Goal: Information Seeking & Learning: Learn about a topic

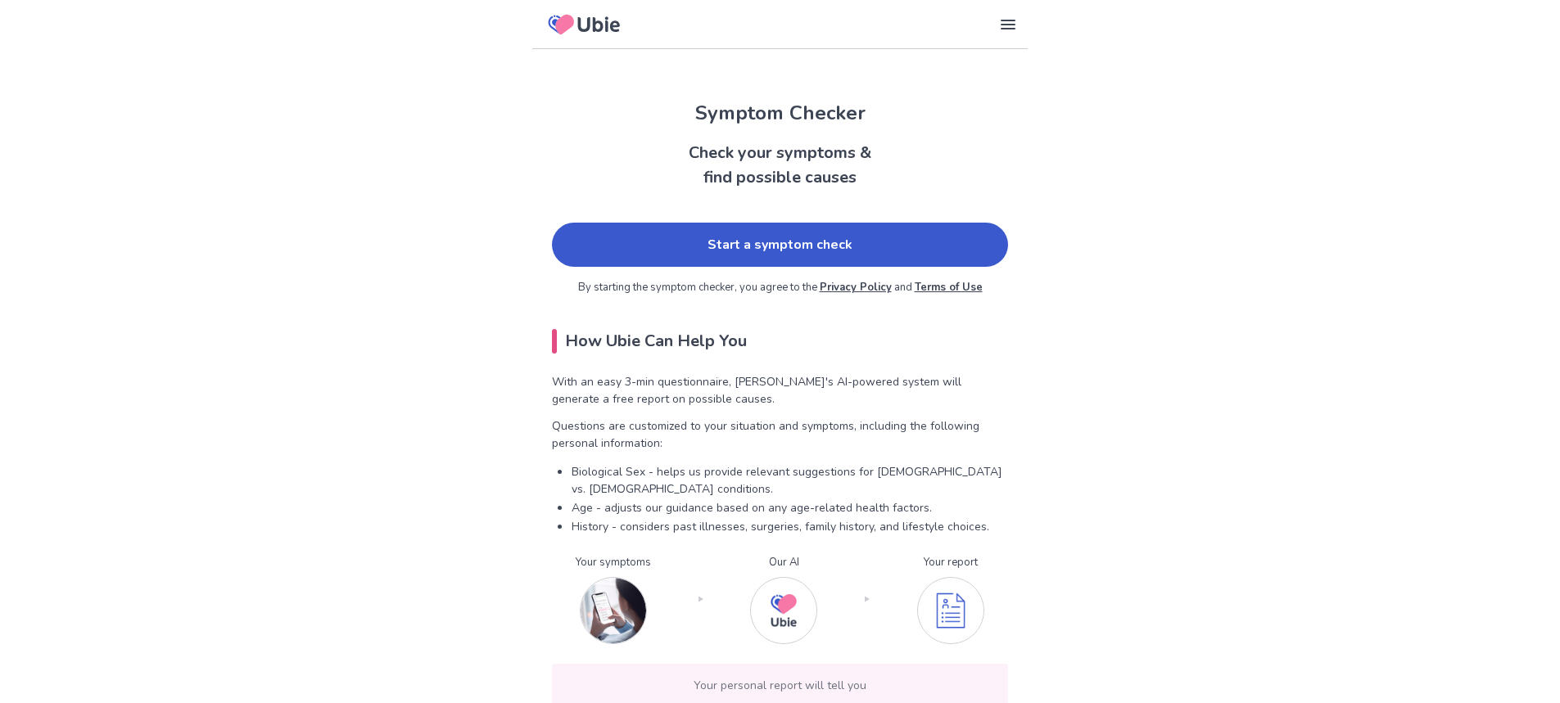
click at [855, 247] on link "Start a symptom check" at bounding box center [780, 245] width 456 height 44
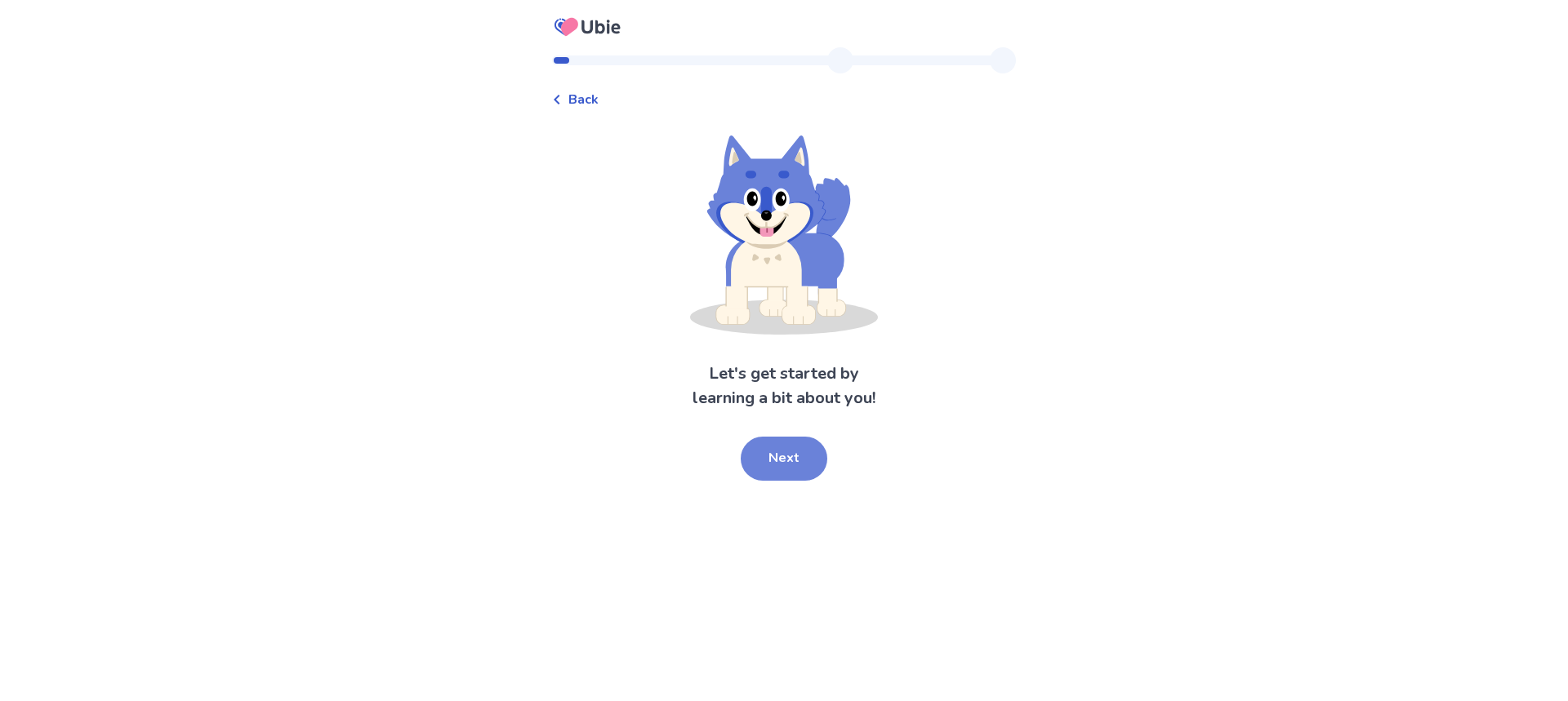
click at [786, 453] on button "Next" at bounding box center [784, 459] width 87 height 44
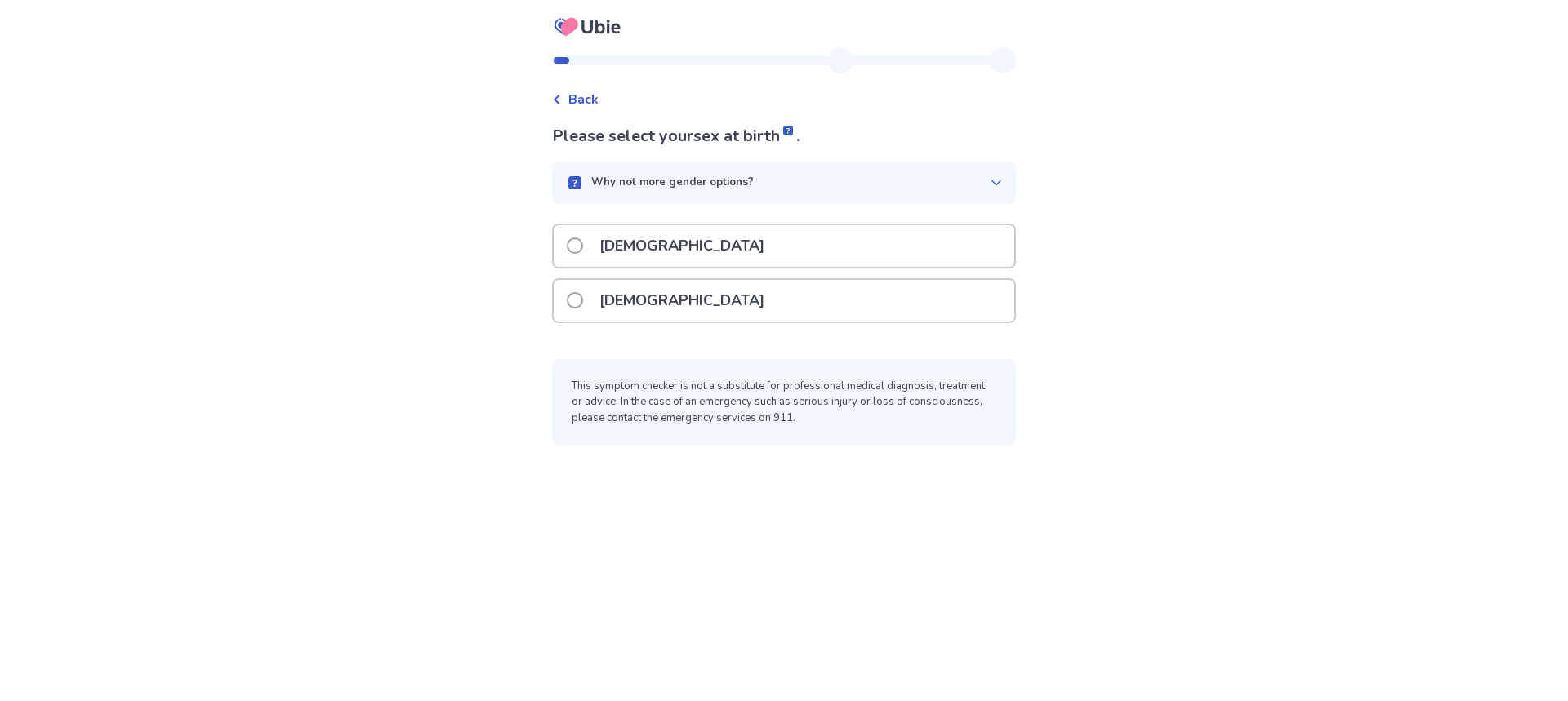
click at [584, 299] on span at bounding box center [575, 300] width 16 height 16
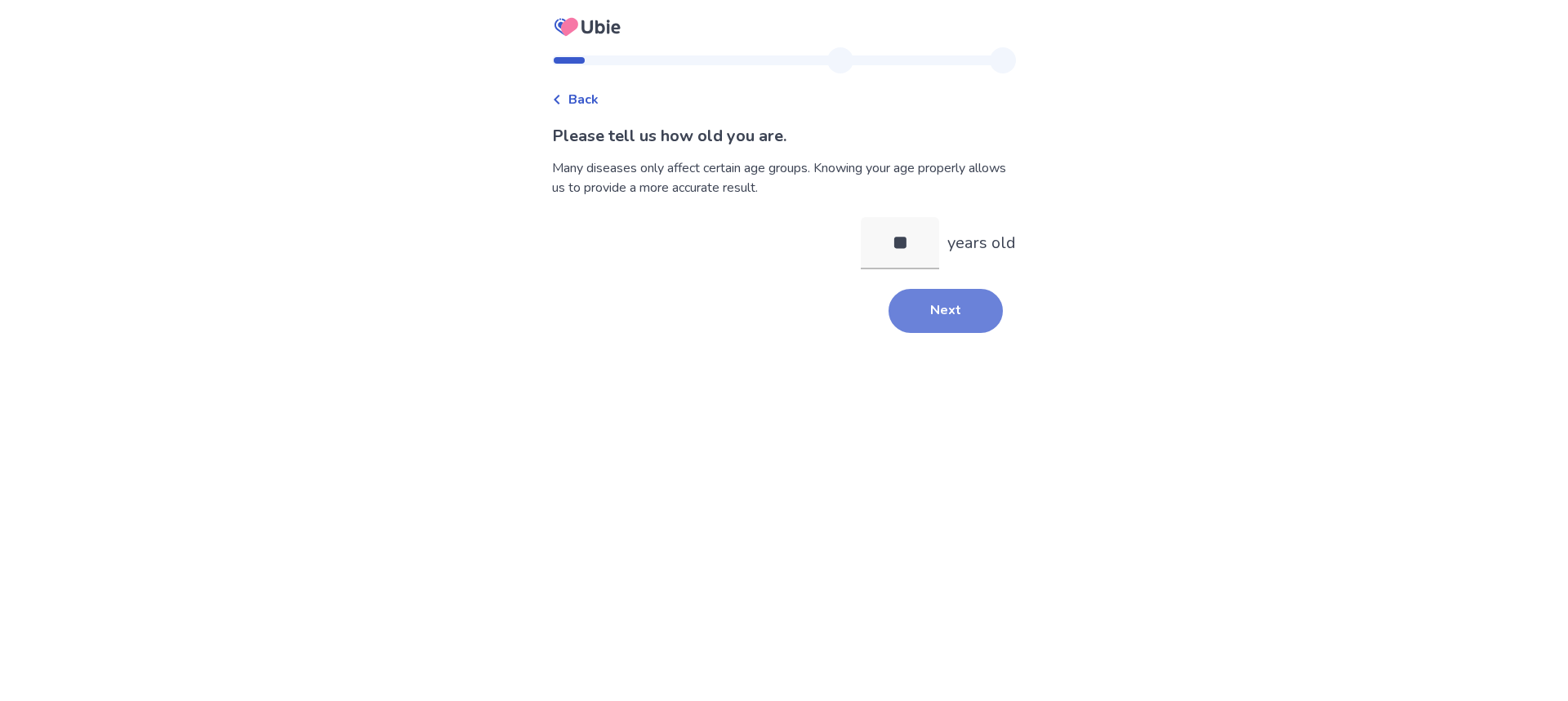
type input "**"
click at [935, 319] on button "Next" at bounding box center [946, 311] width 115 height 44
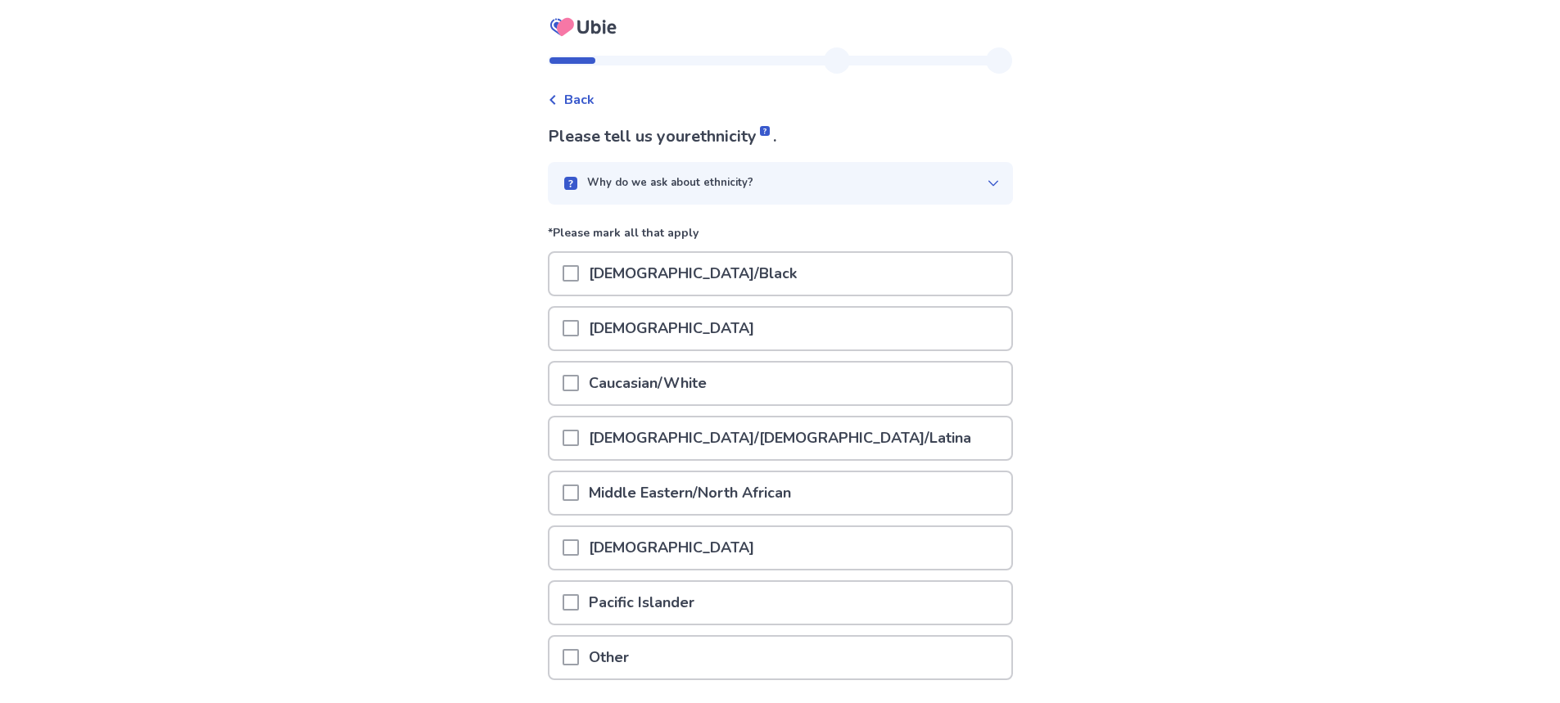
click at [579, 386] on span at bounding box center [570, 383] width 16 height 16
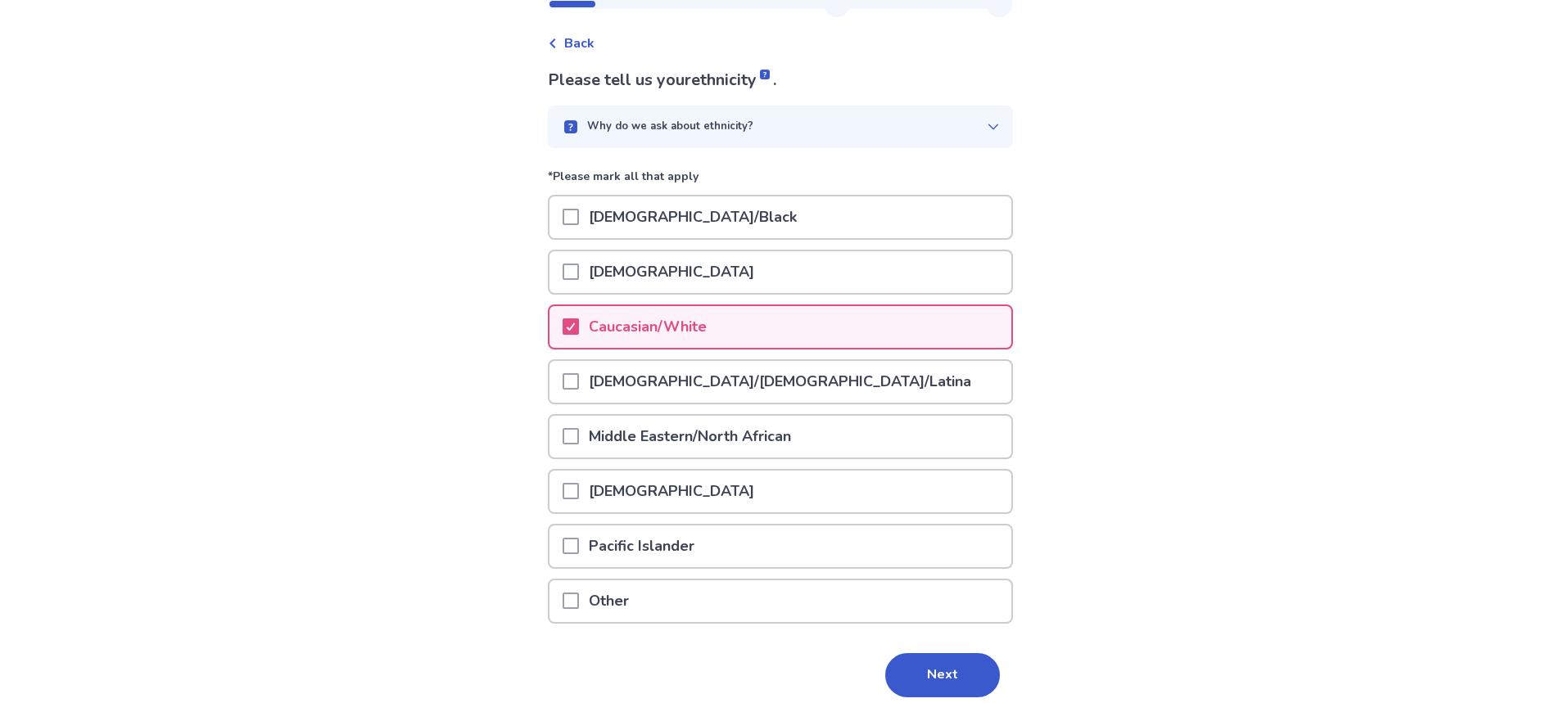
scroll to position [123, 0]
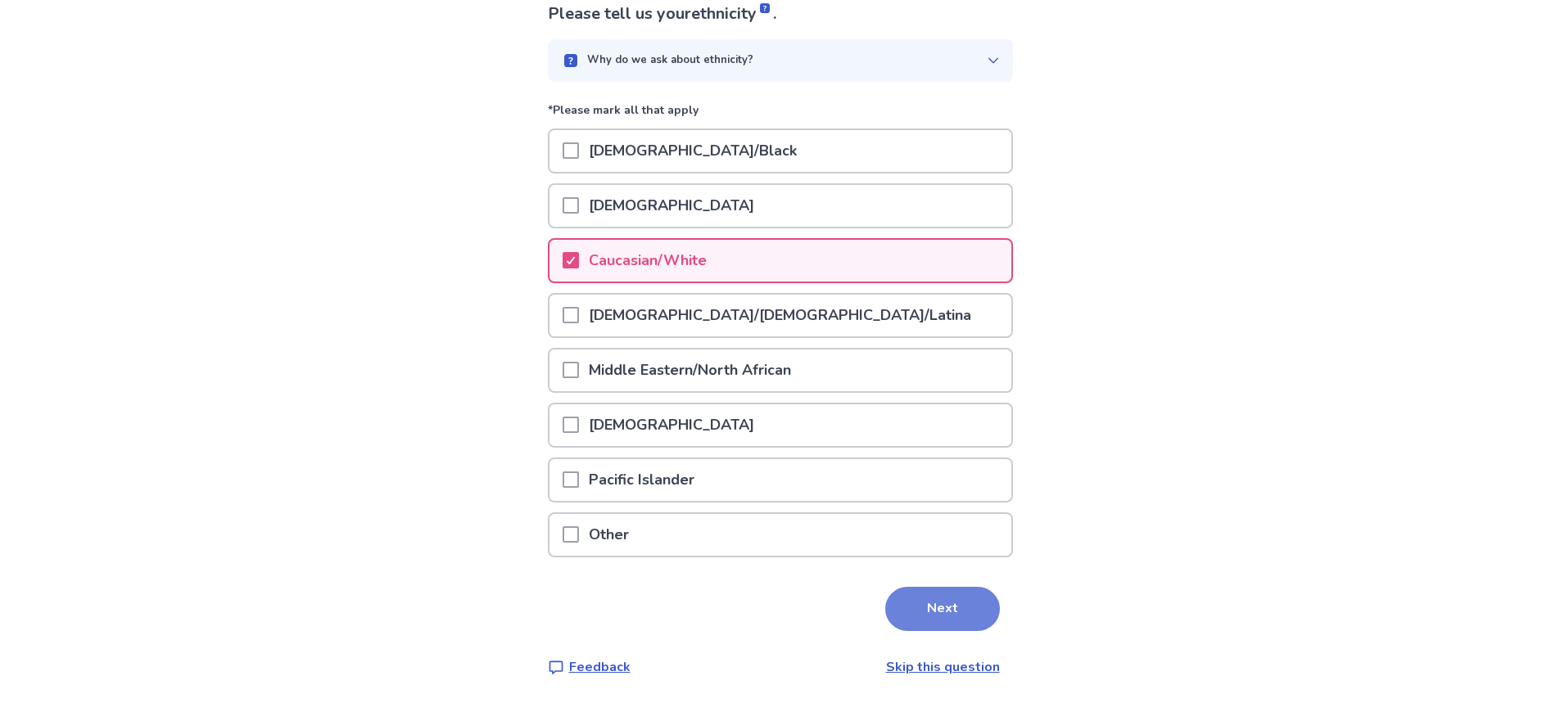
click at [940, 601] on button "Next" at bounding box center [942, 609] width 115 height 44
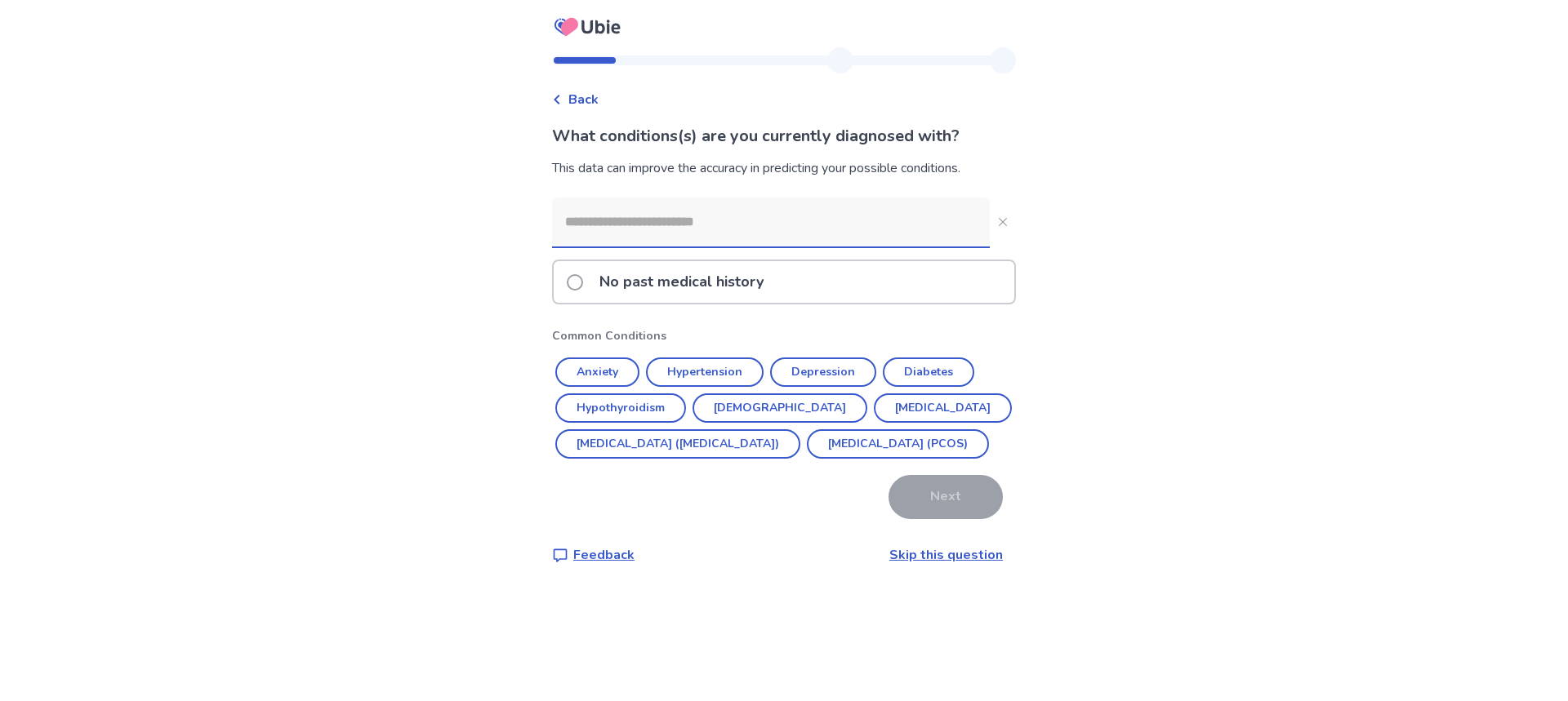
click at [584, 278] on span at bounding box center [575, 282] width 16 height 16
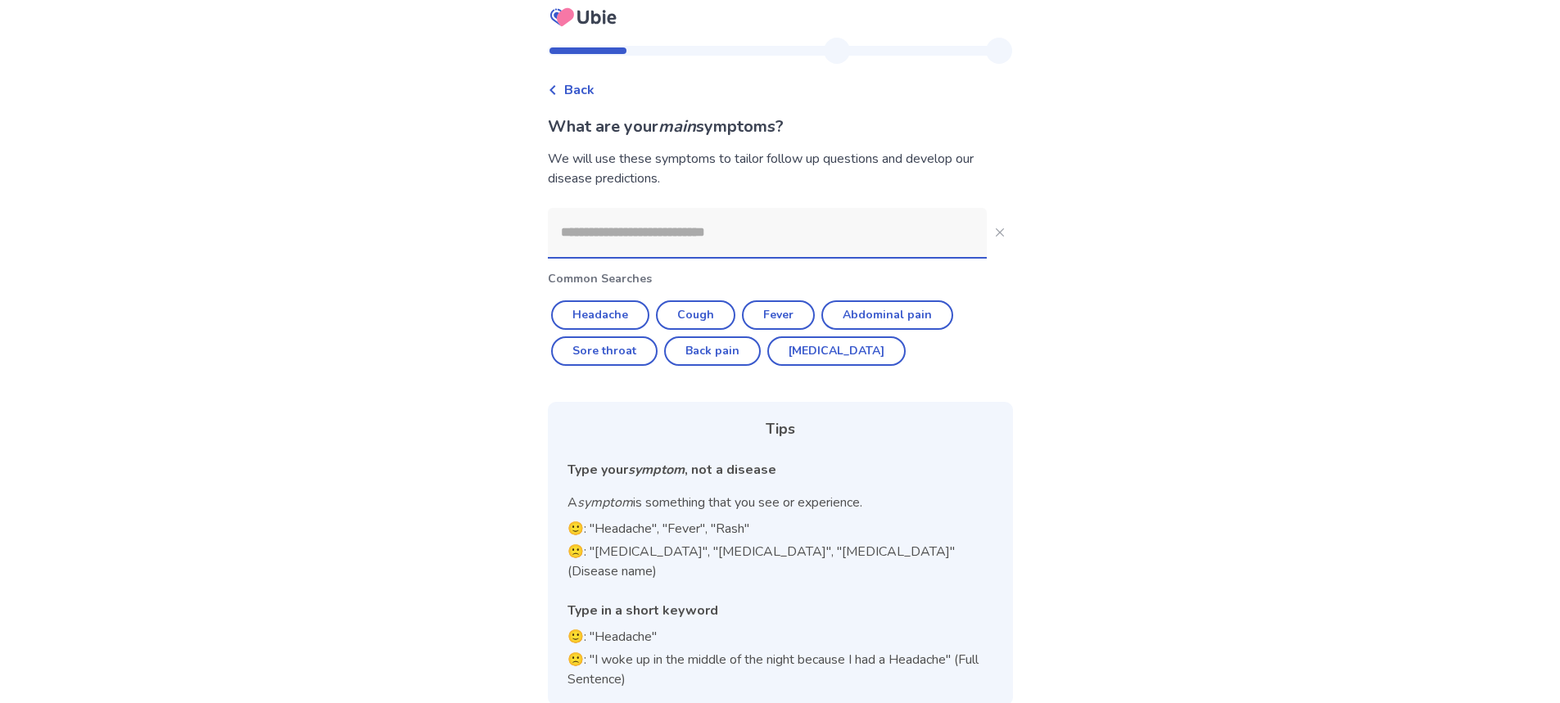
scroll to position [12, 0]
click at [611, 224] on input at bounding box center [767, 229] width 439 height 49
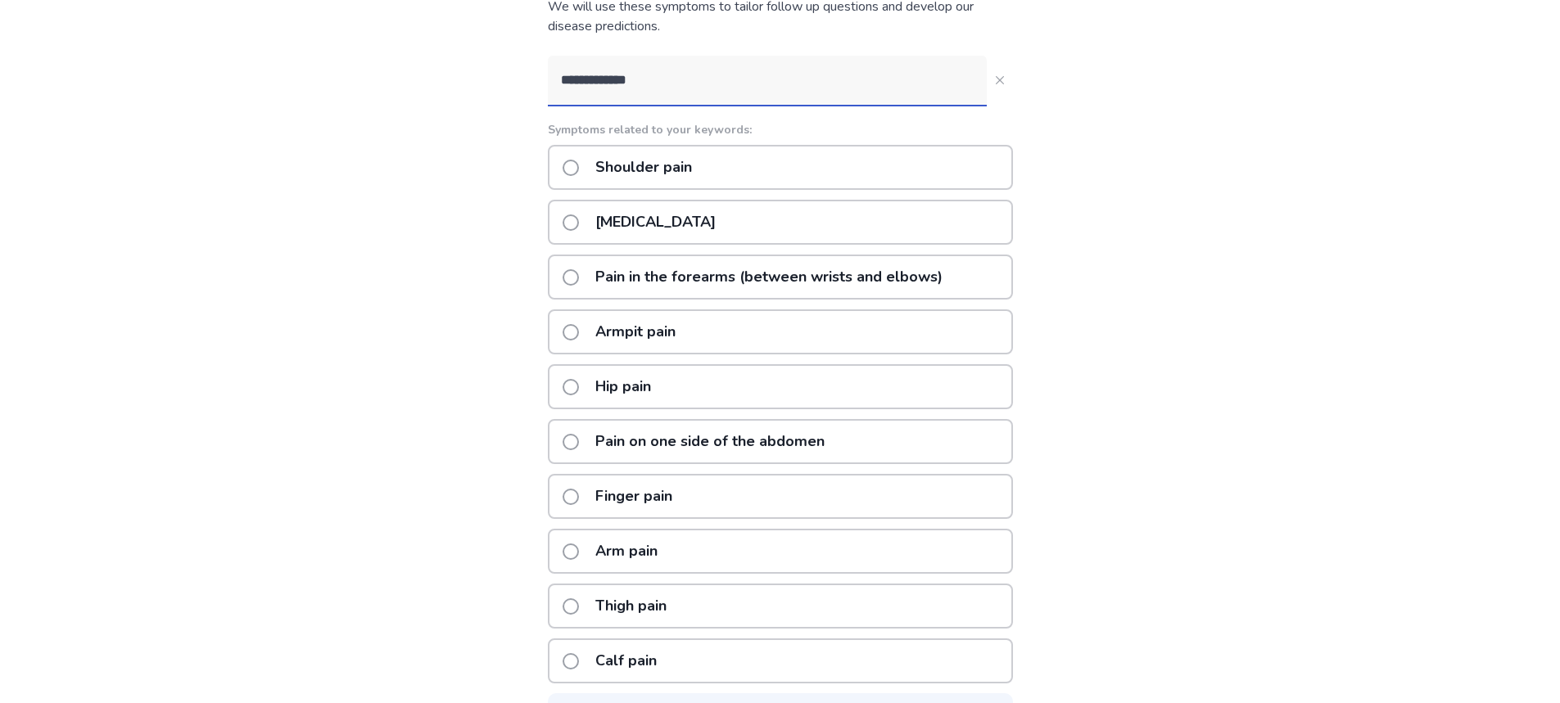
scroll to position [164, 0]
type input "**********"
click at [579, 442] on span at bounding box center [570, 440] width 16 height 16
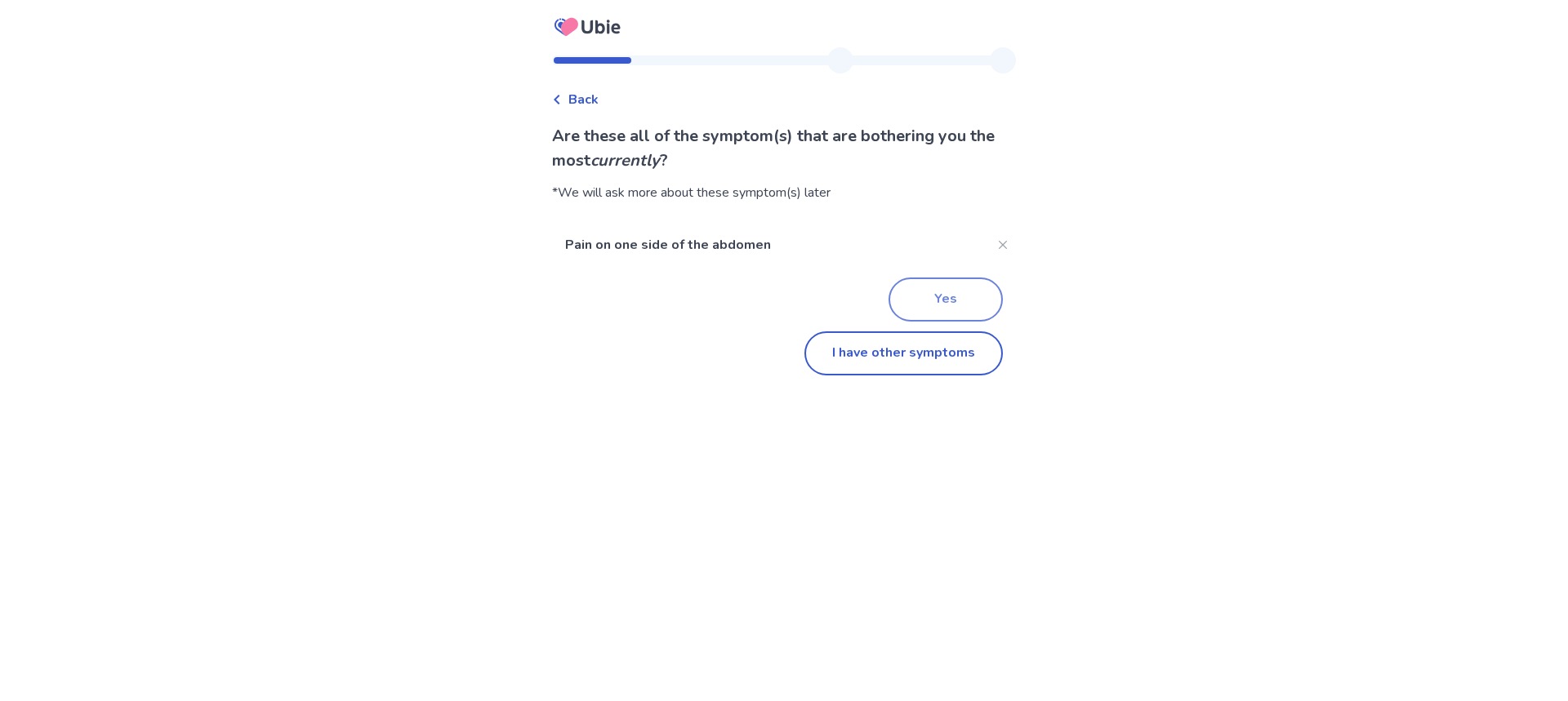
click at [955, 296] on button "Yes" at bounding box center [946, 299] width 115 height 44
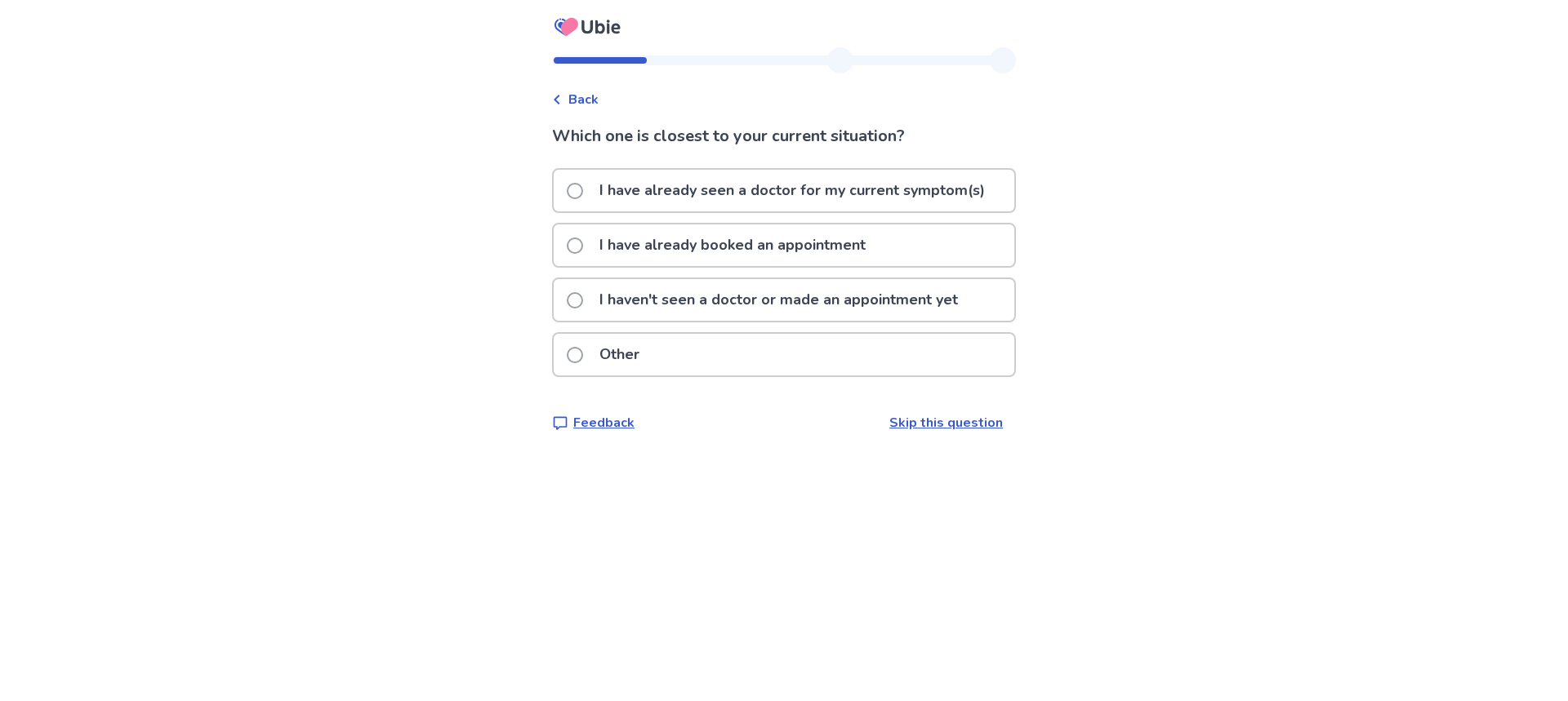
click at [580, 299] on span at bounding box center [575, 300] width 16 height 16
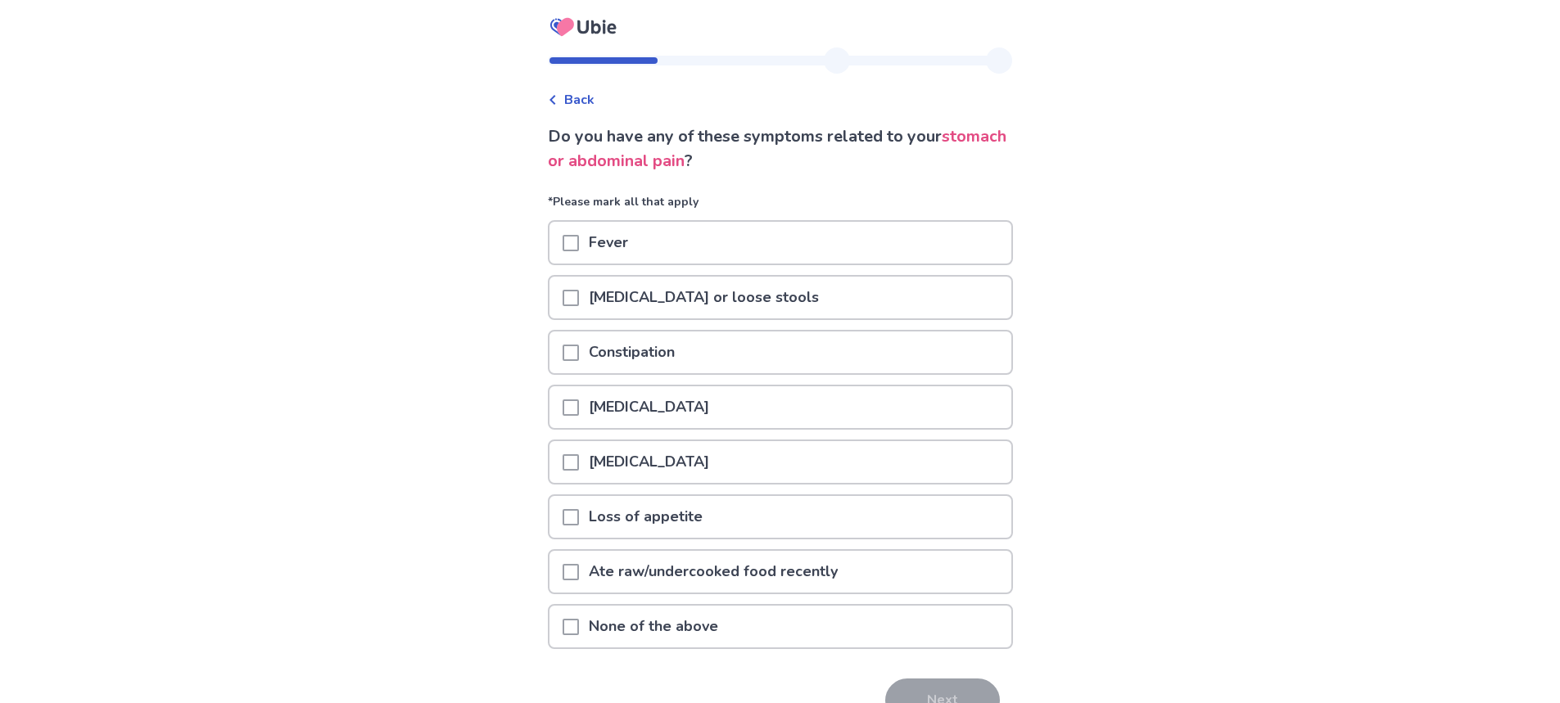
click at [577, 298] on span at bounding box center [570, 298] width 16 height 16
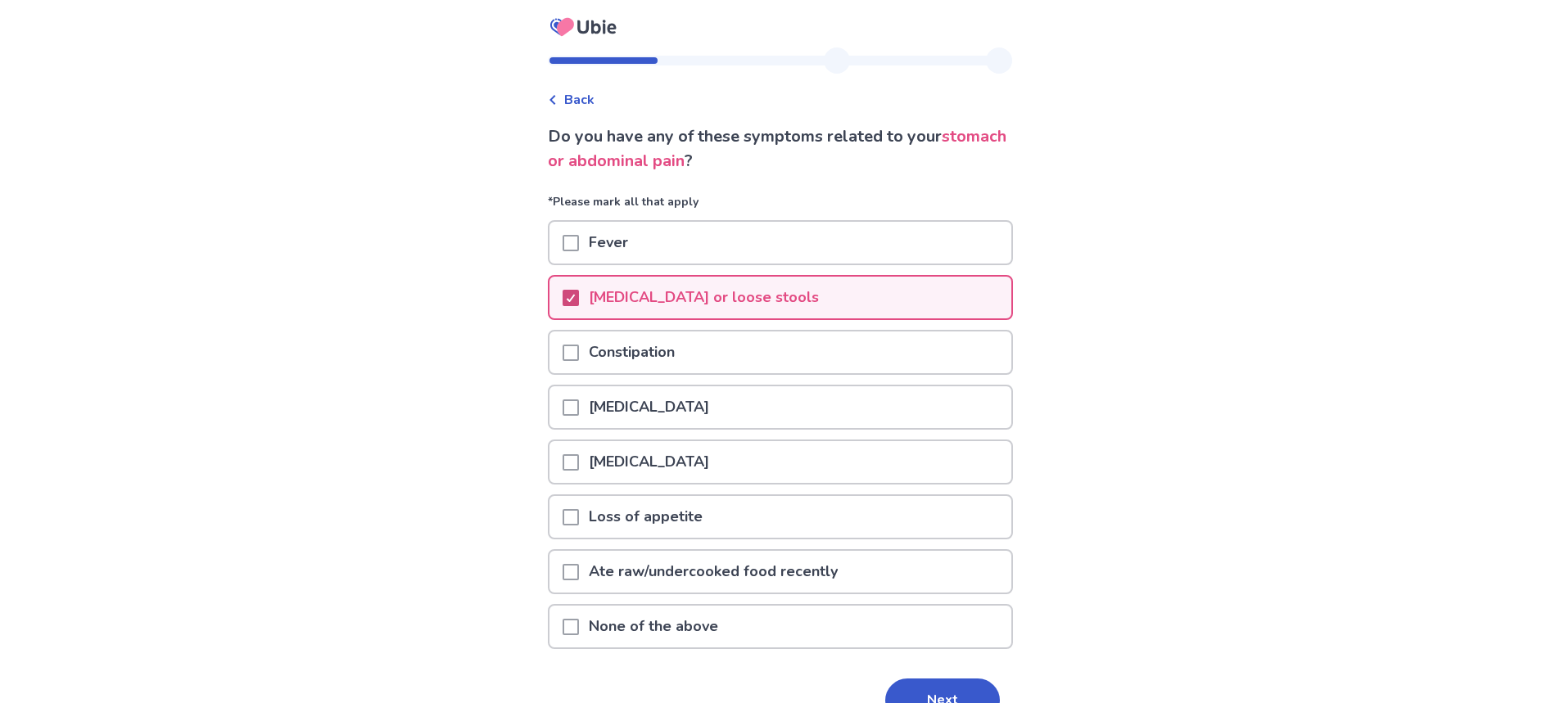
click at [576, 299] on icon at bounding box center [571, 298] width 10 height 8
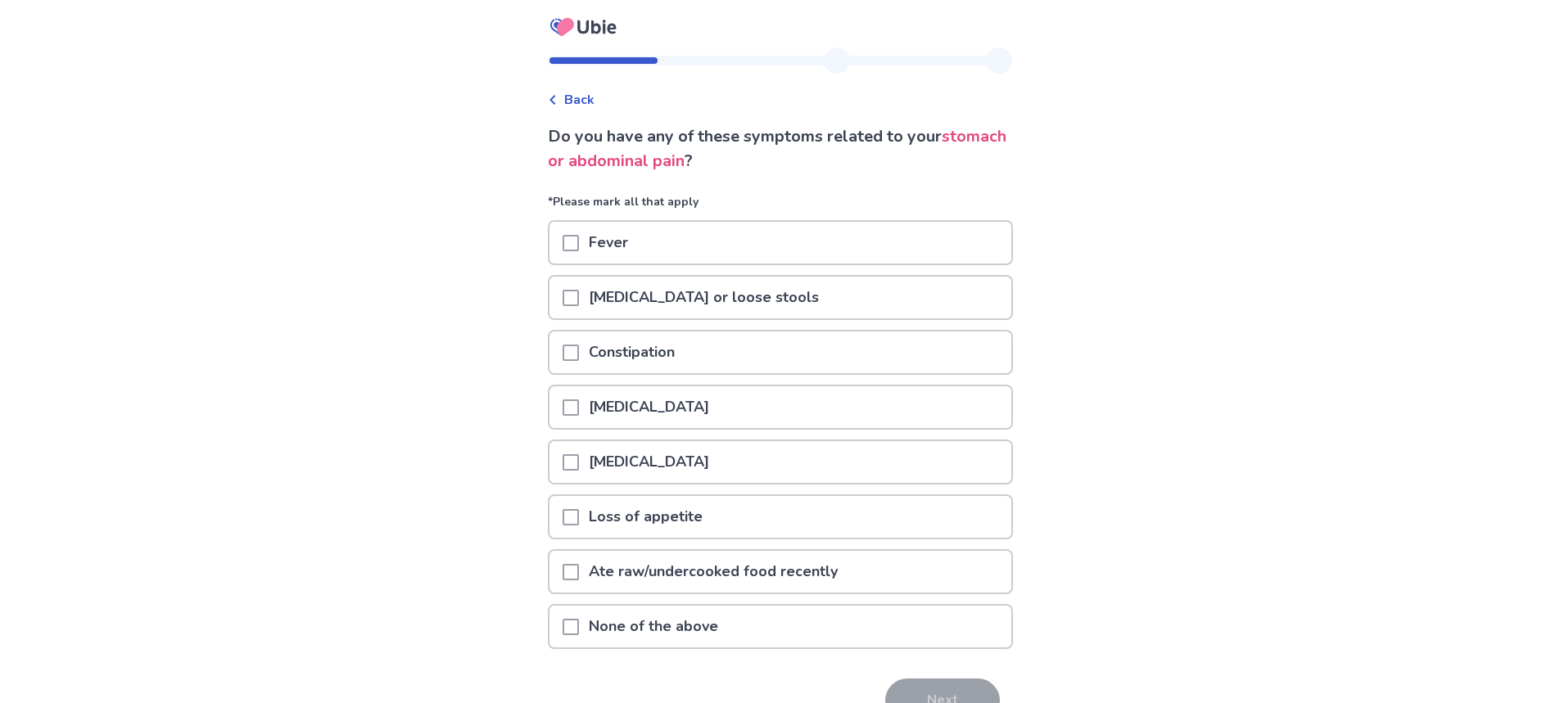
click at [577, 630] on span at bounding box center [570, 627] width 16 height 16
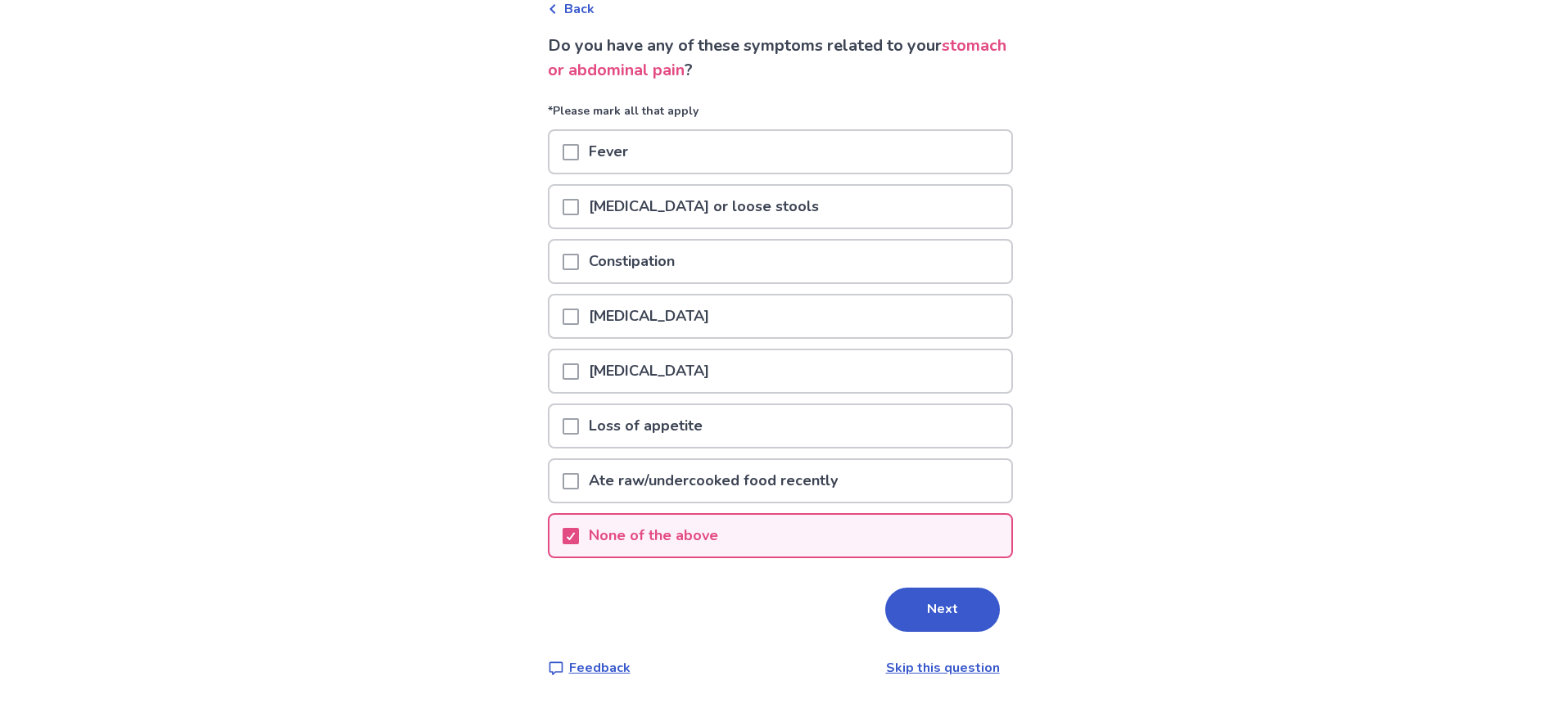
scroll to position [92, 0]
click at [952, 619] on button "Next" at bounding box center [942, 609] width 115 height 44
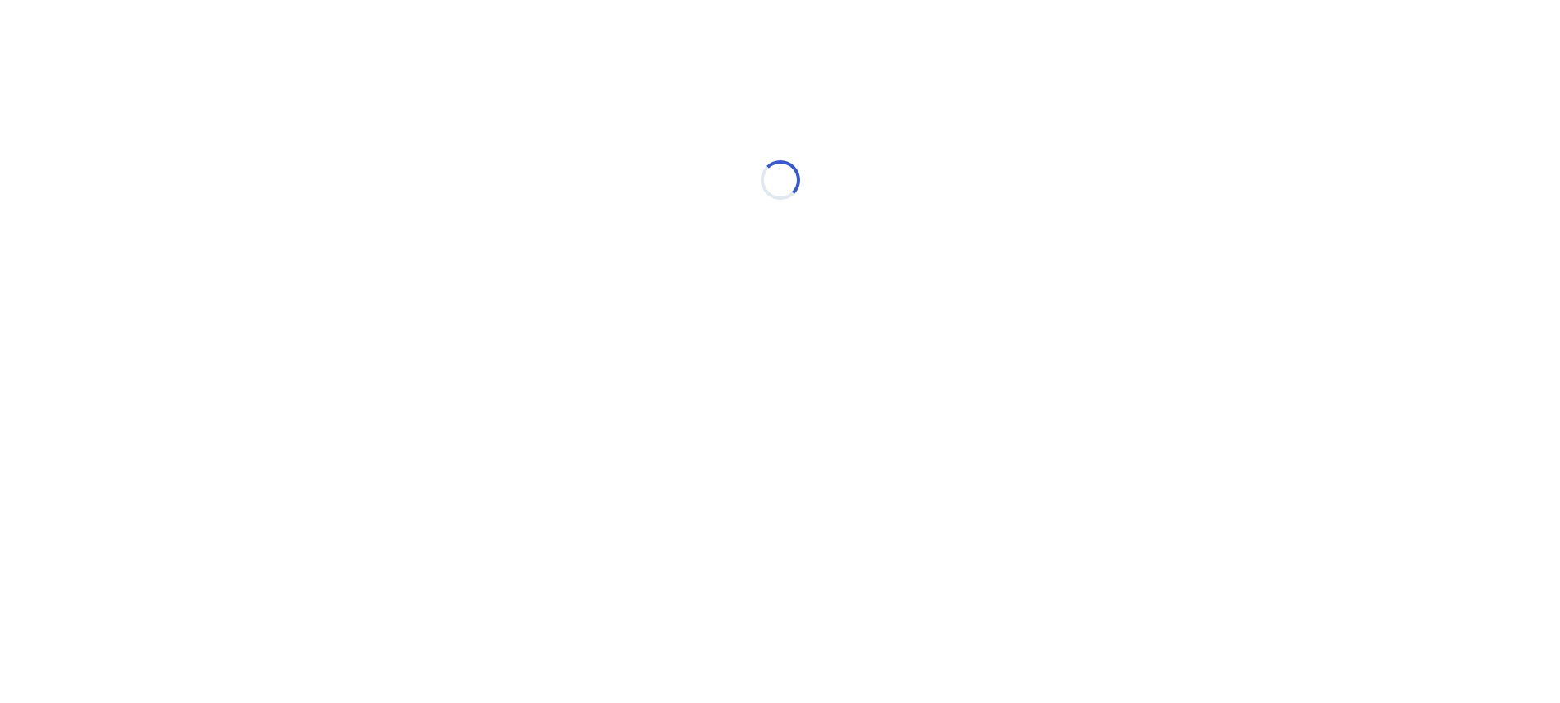
scroll to position [0, 0]
select select "*"
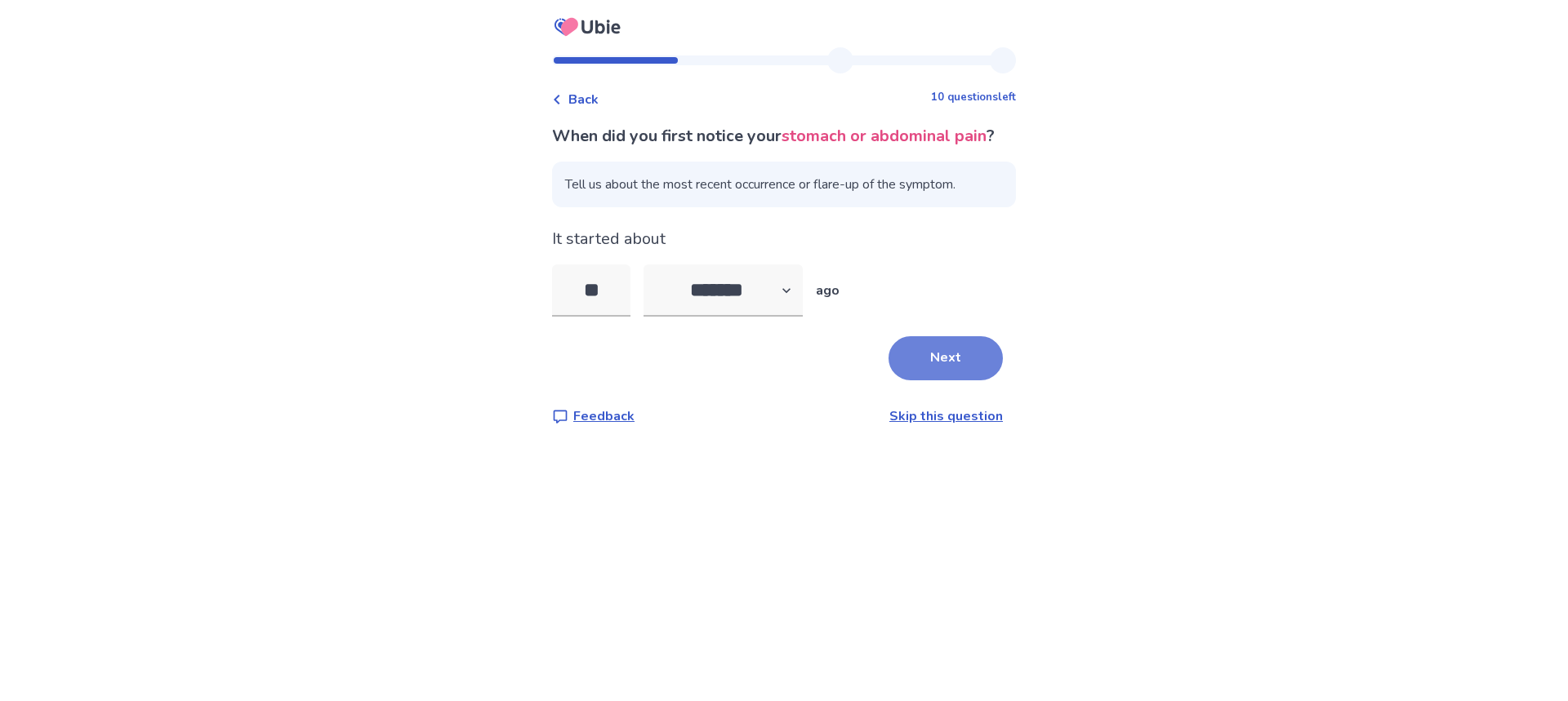
type input "**"
click at [923, 378] on button "Next" at bounding box center [946, 358] width 115 height 44
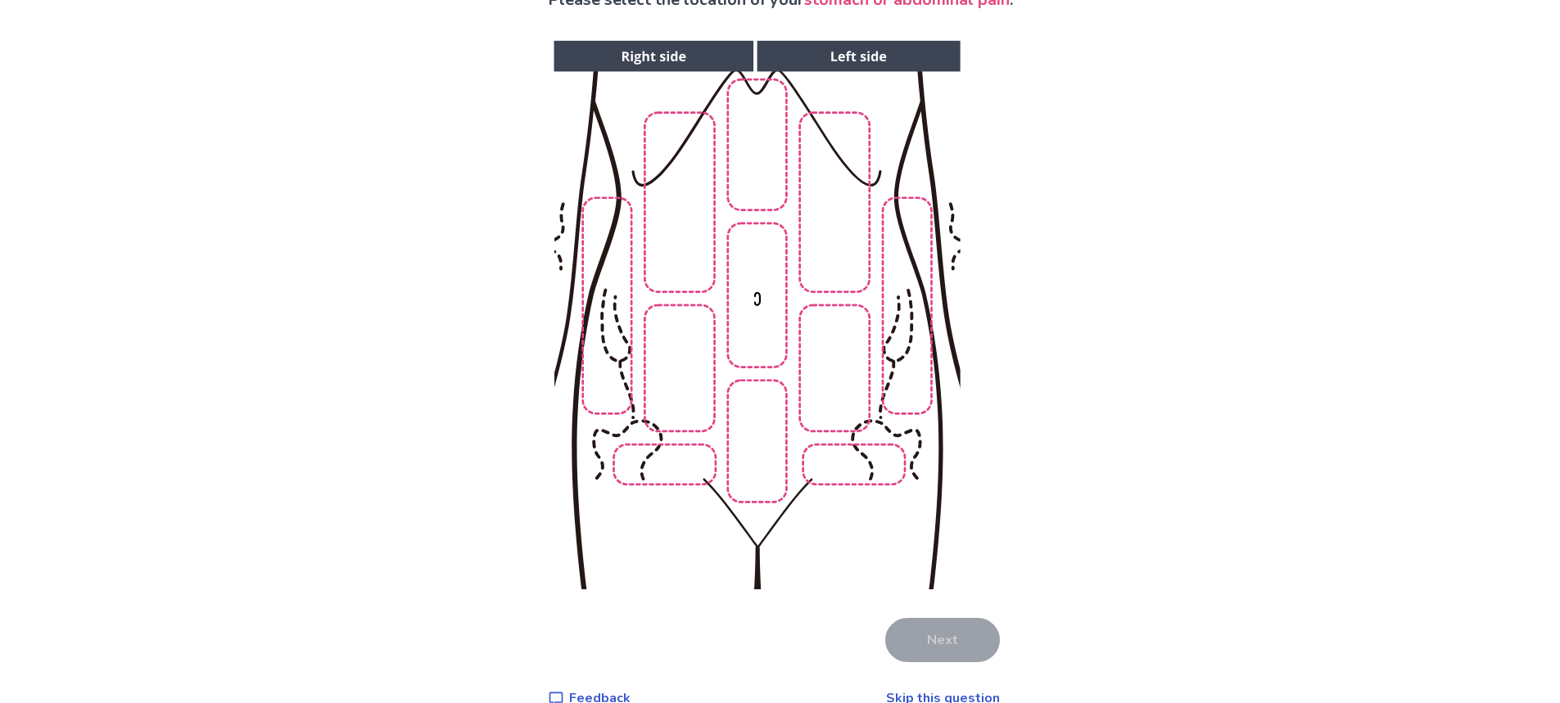
scroll to position [164, 0]
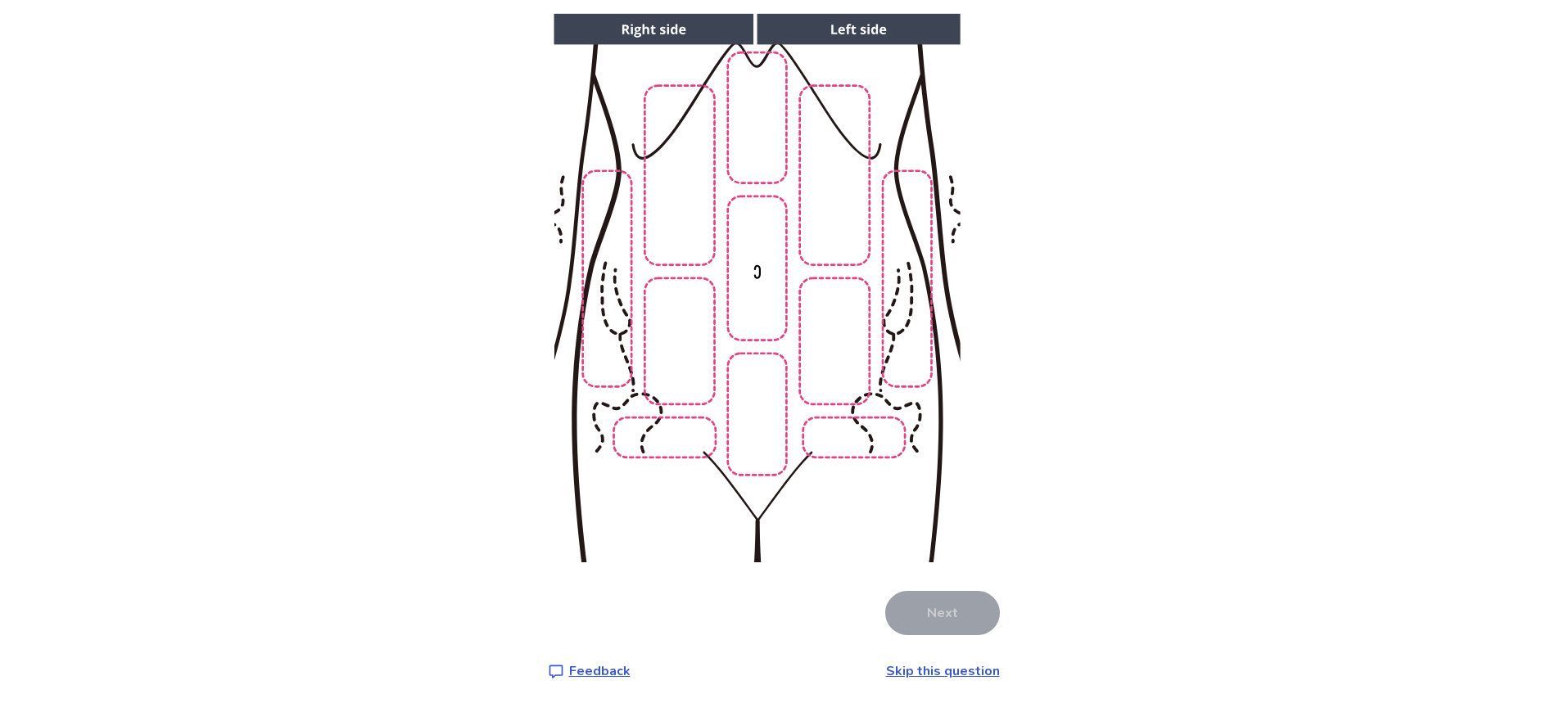
click at [612, 220] on img at bounding box center [756, 288] width 837 height 567
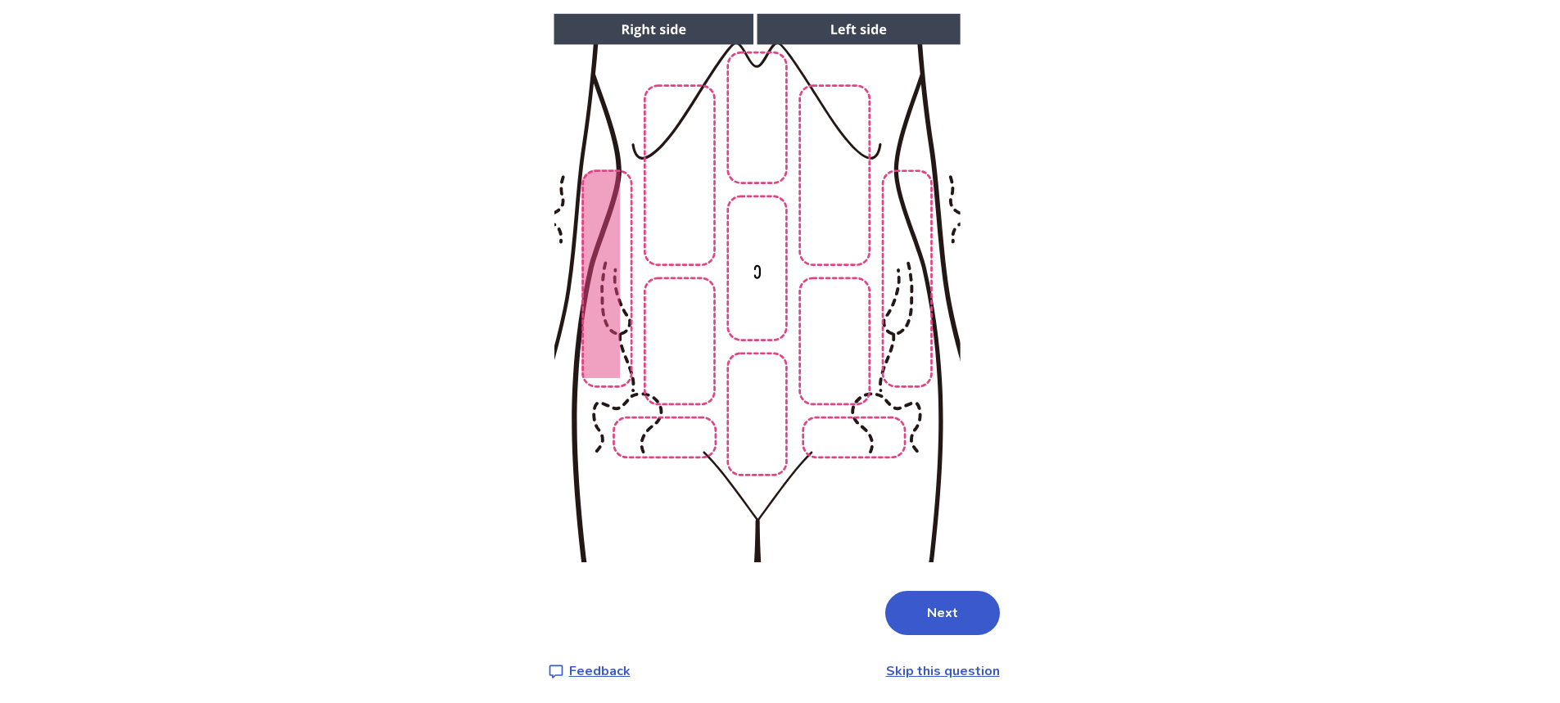
click at [679, 233] on img at bounding box center [756, 288] width 837 height 567
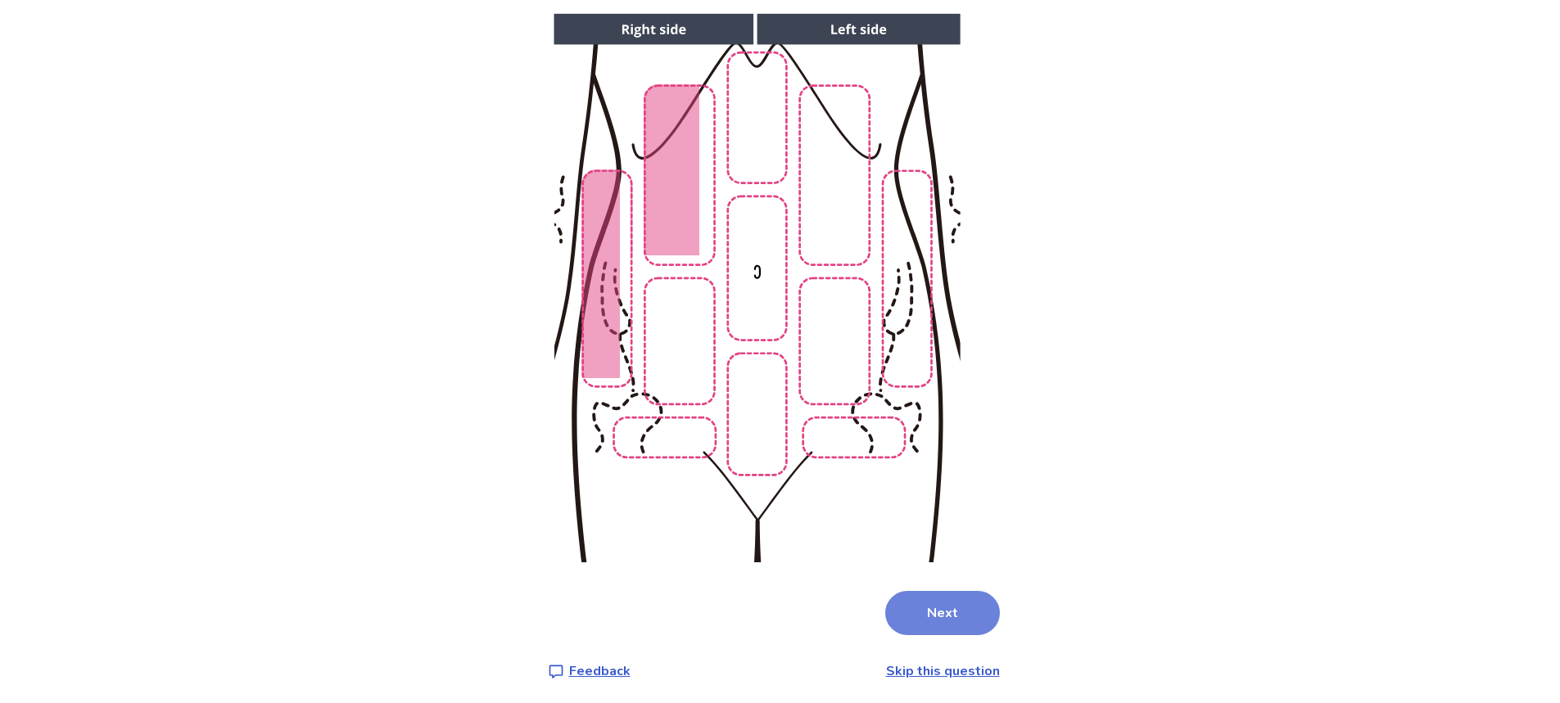
click at [927, 623] on button "Next" at bounding box center [942, 613] width 115 height 44
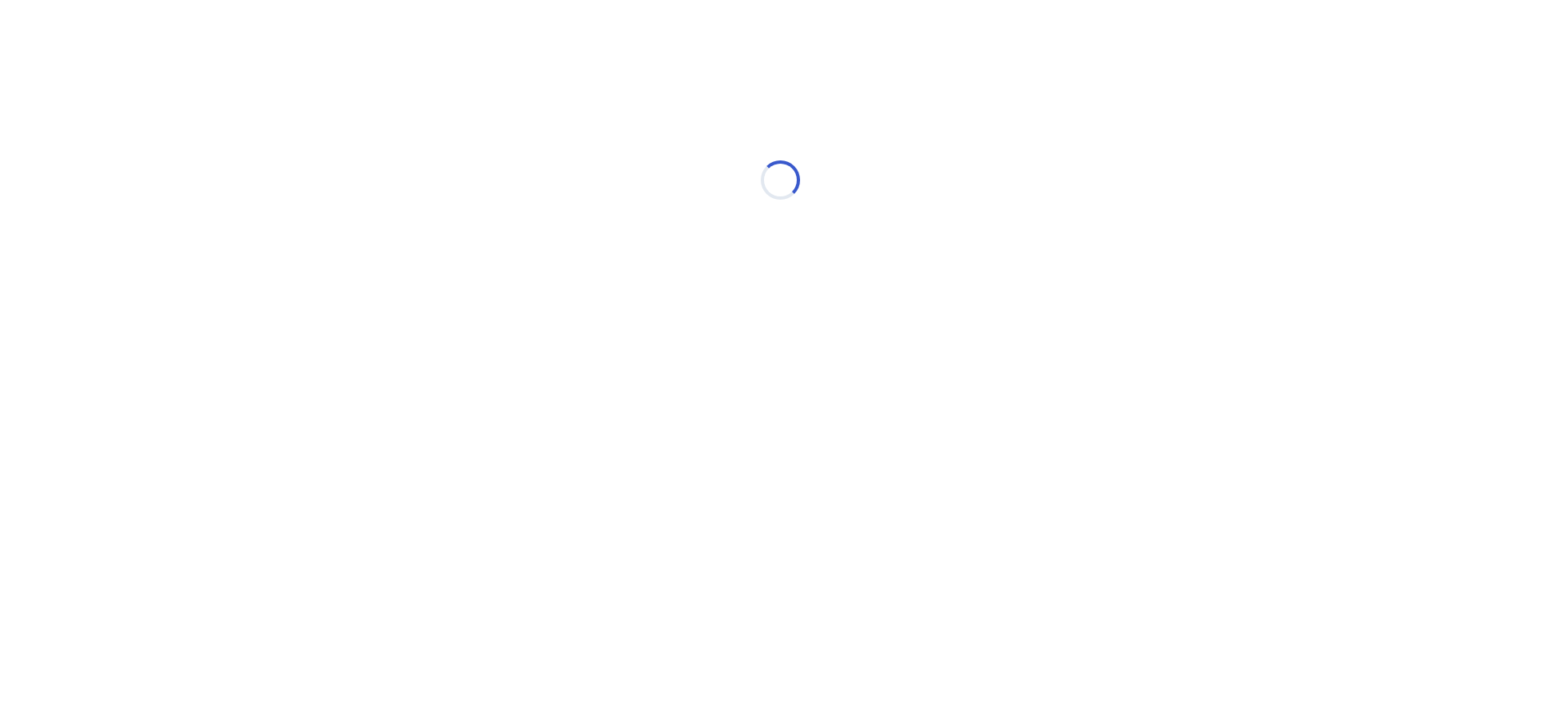
scroll to position [0, 0]
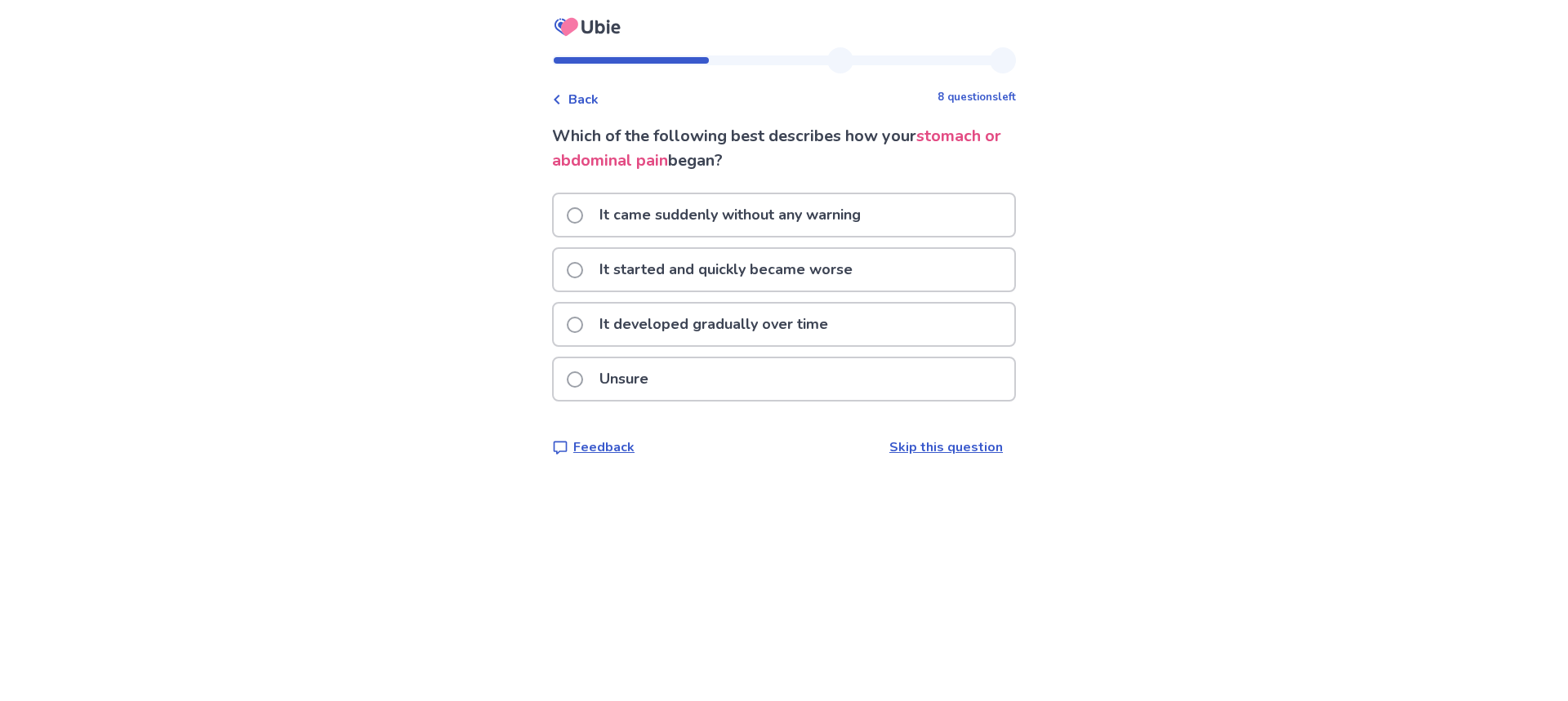
click at [584, 318] on span at bounding box center [575, 325] width 16 height 16
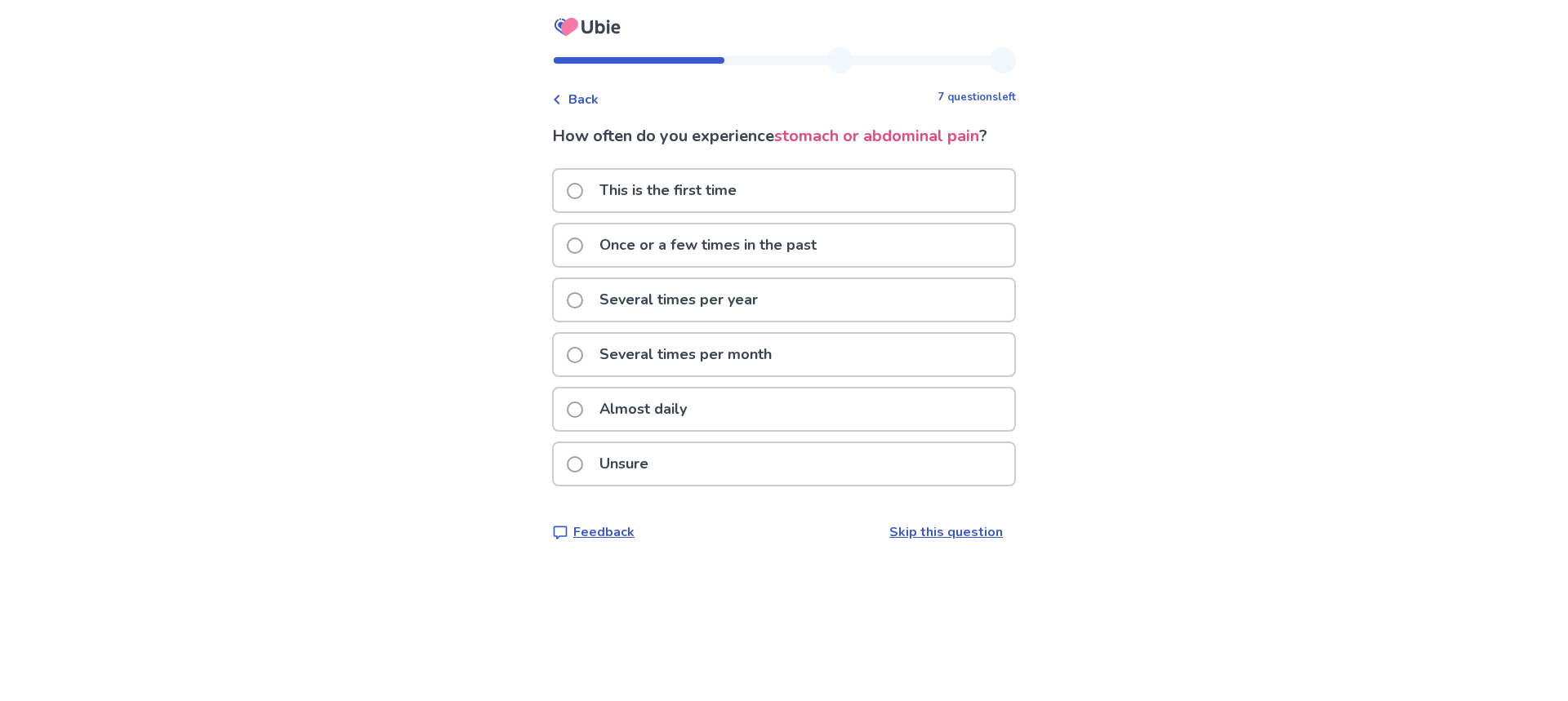
click at [584, 407] on span at bounding box center [575, 410] width 16 height 16
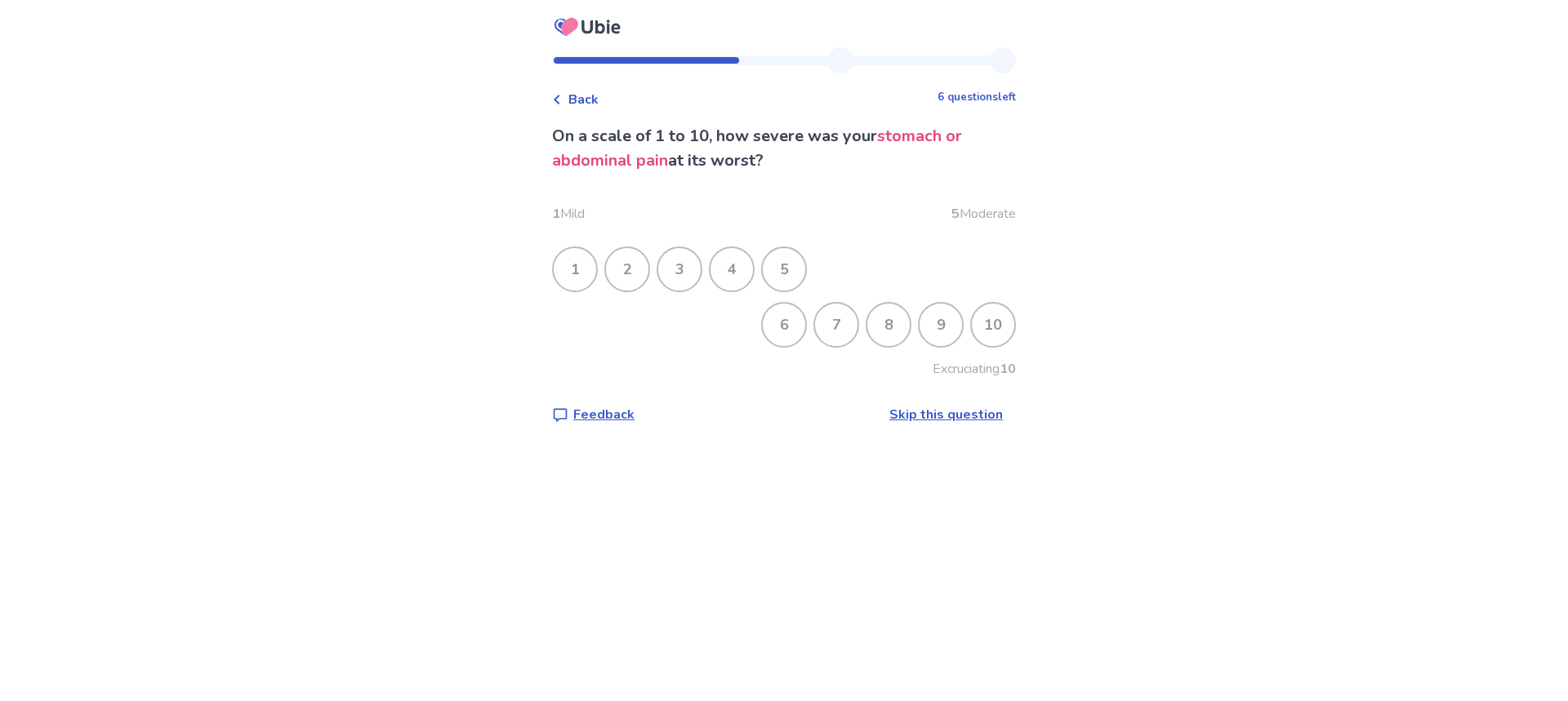
click at [786, 260] on div "5" at bounding box center [784, 269] width 43 height 43
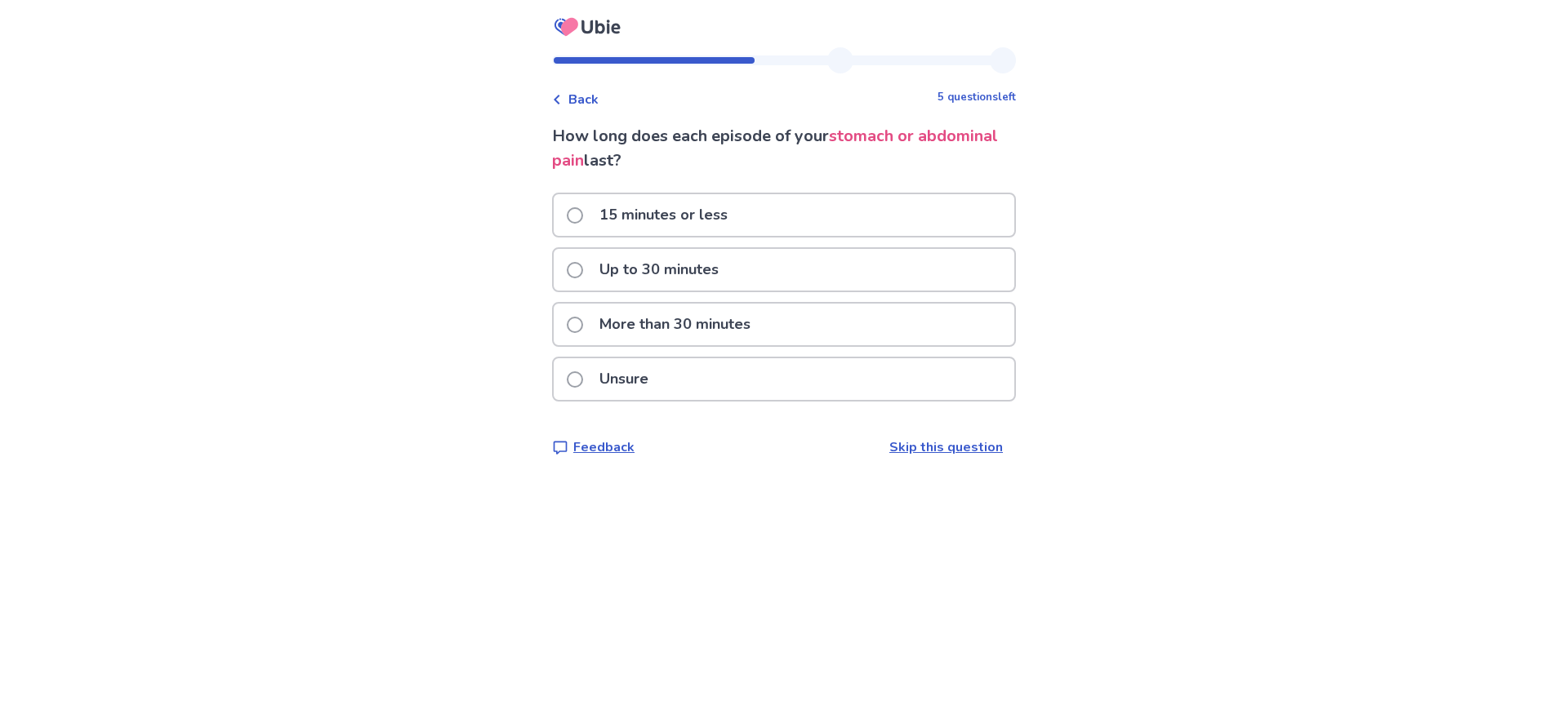
click at [582, 325] on span at bounding box center [575, 325] width 16 height 16
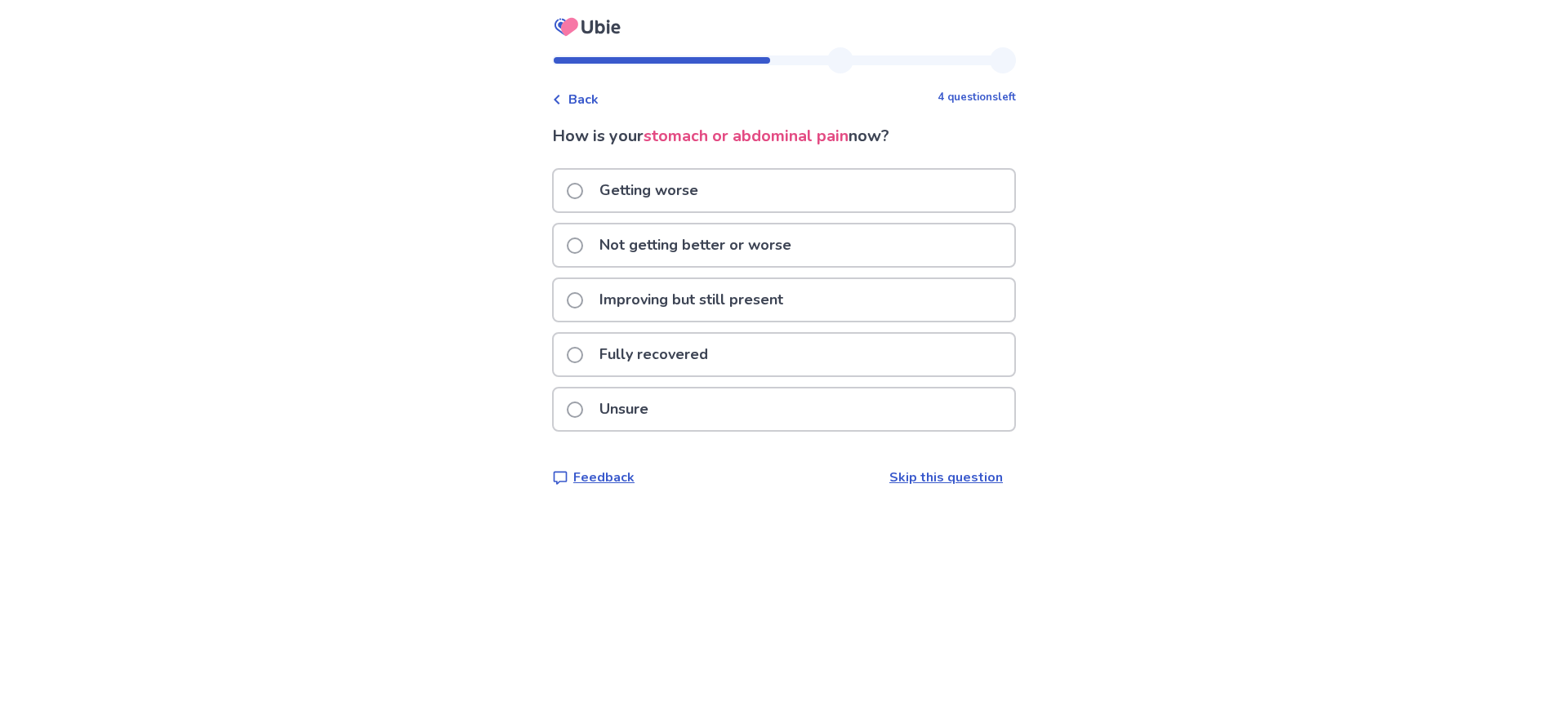
click at [574, 296] on div "Improving but still present" at bounding box center [784, 300] width 461 height 42
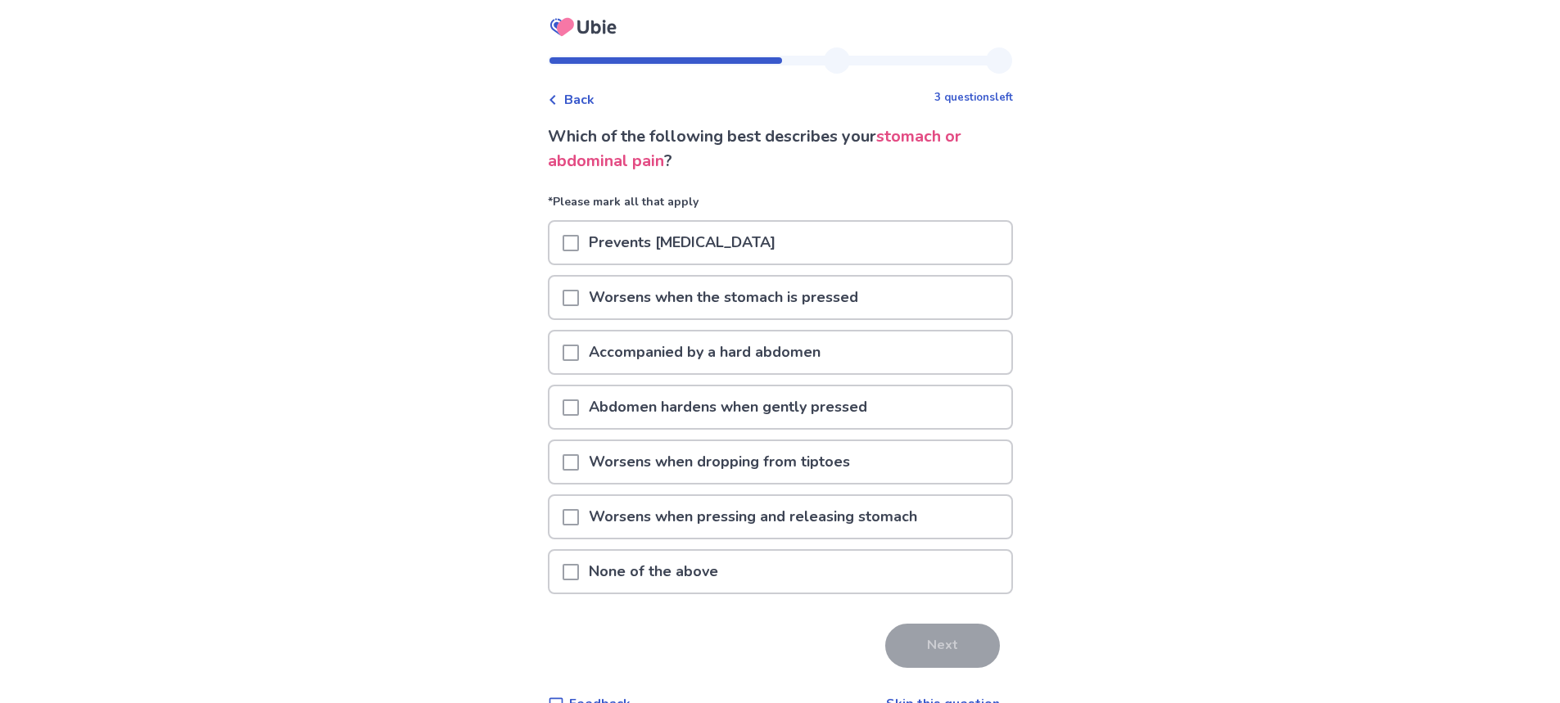
click at [579, 567] on span at bounding box center [570, 572] width 16 height 16
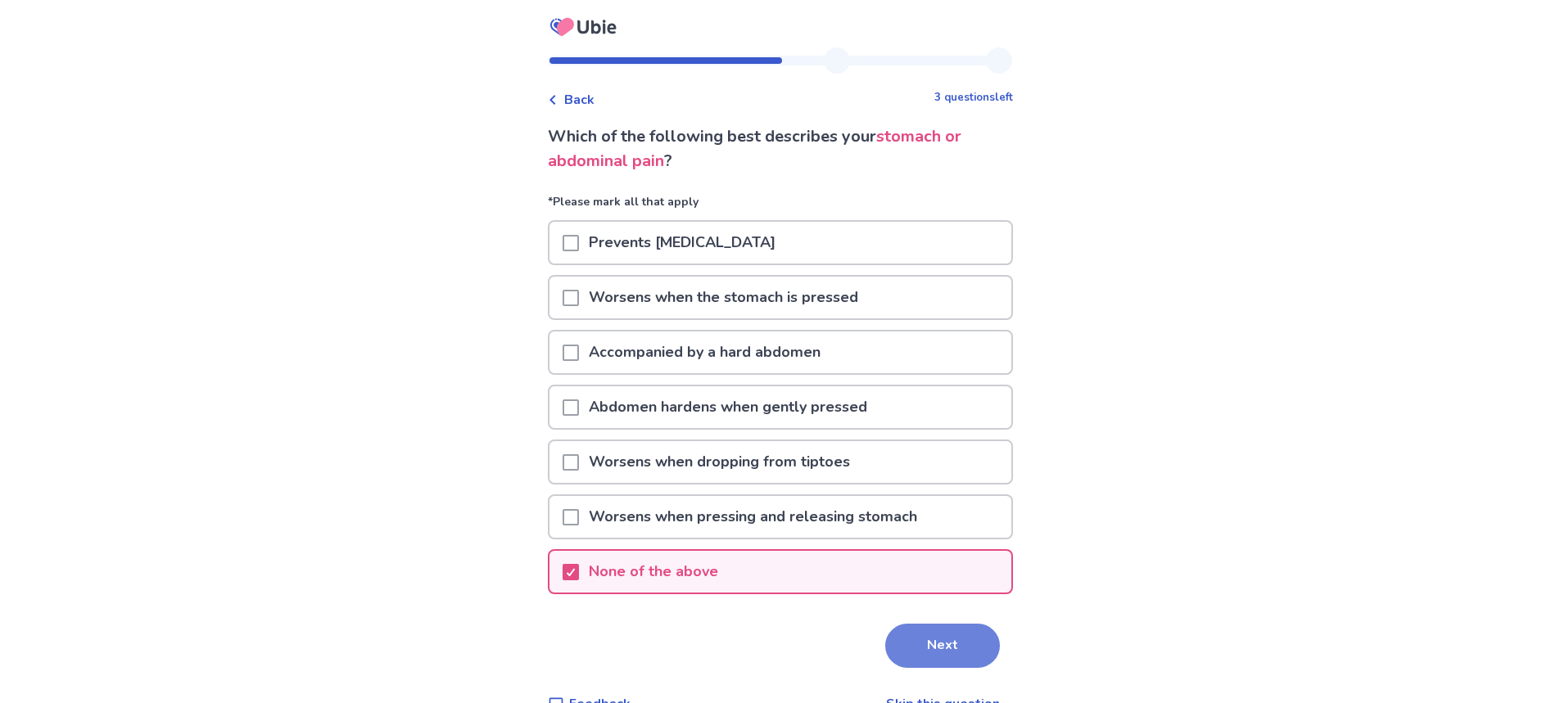
click at [946, 648] on button "Next" at bounding box center [942, 646] width 115 height 44
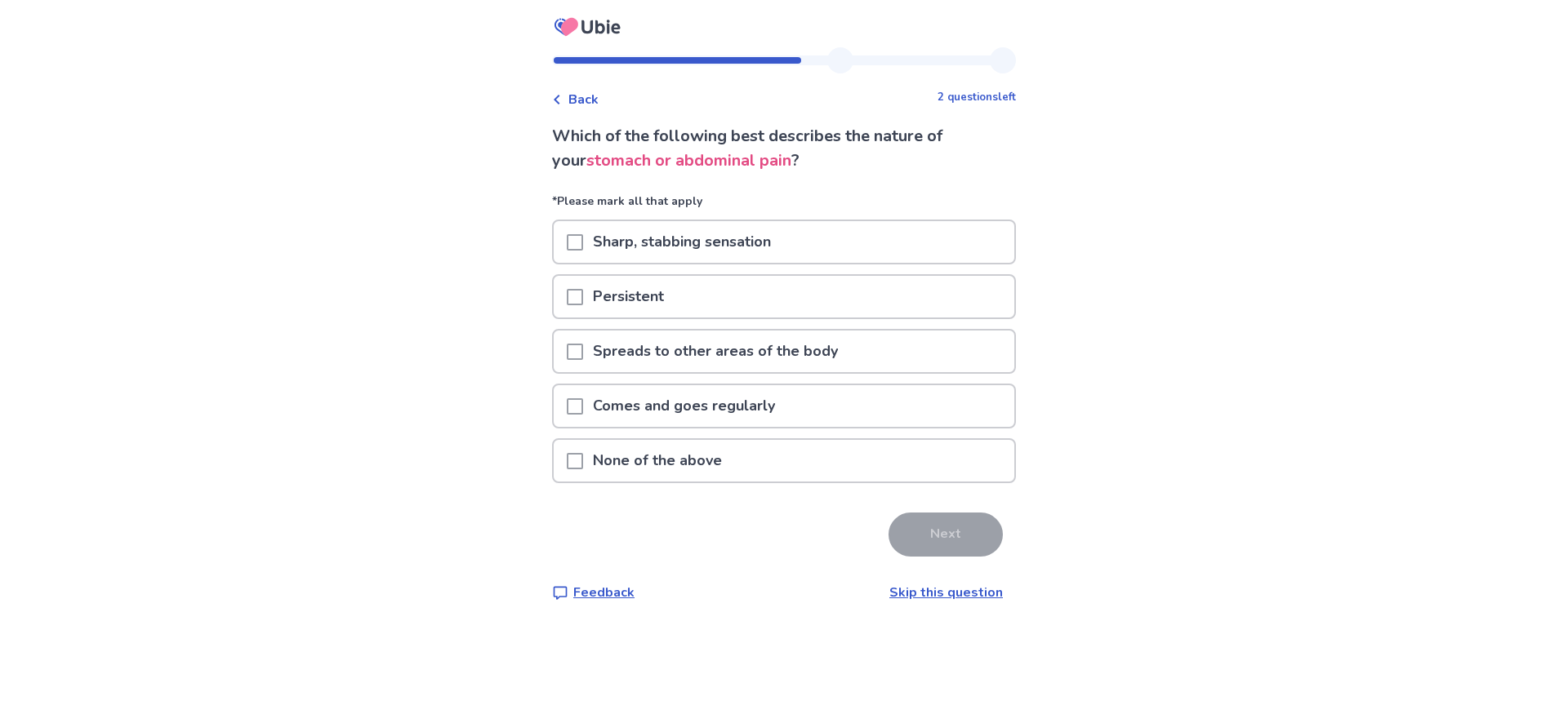
click at [579, 296] on span at bounding box center [575, 297] width 16 height 16
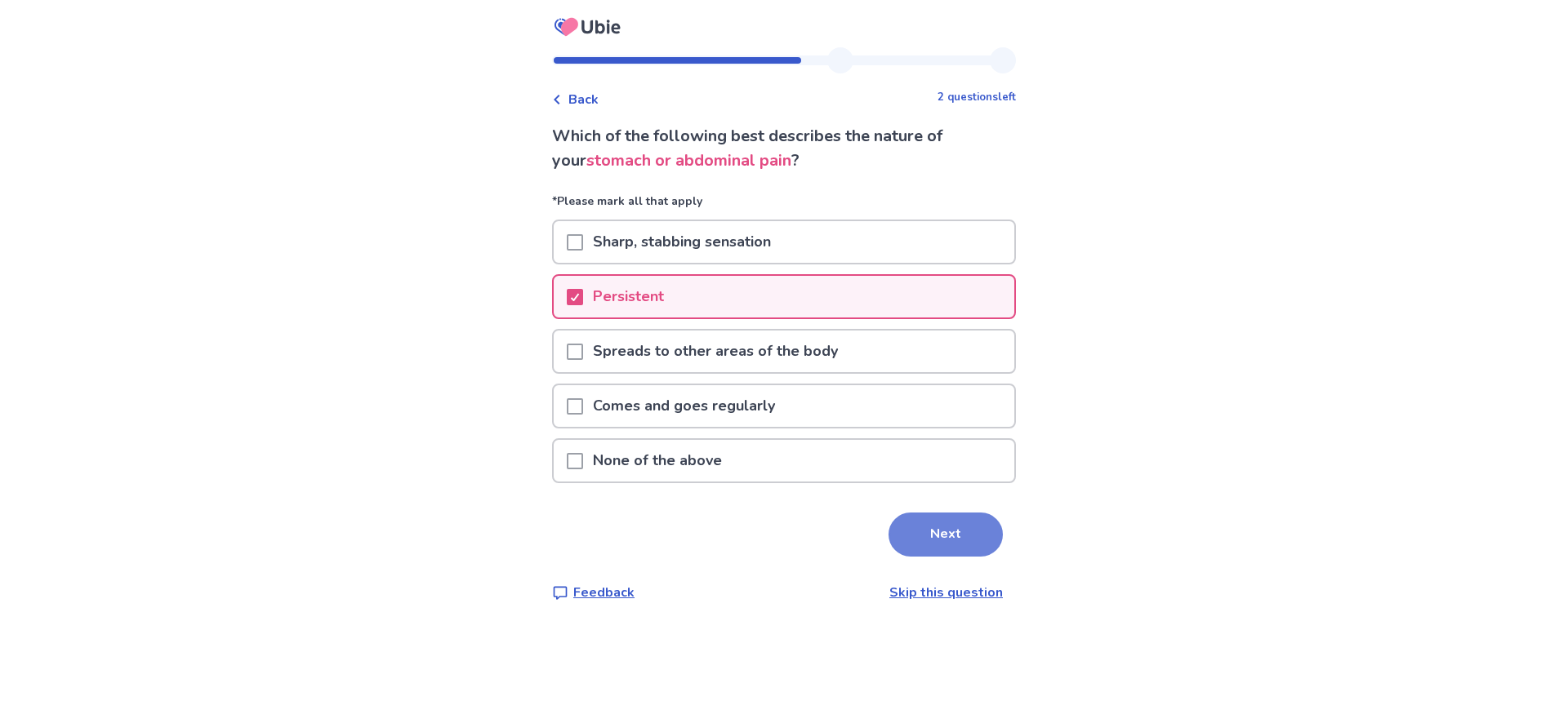
click at [939, 536] on button "Next" at bounding box center [946, 534] width 115 height 44
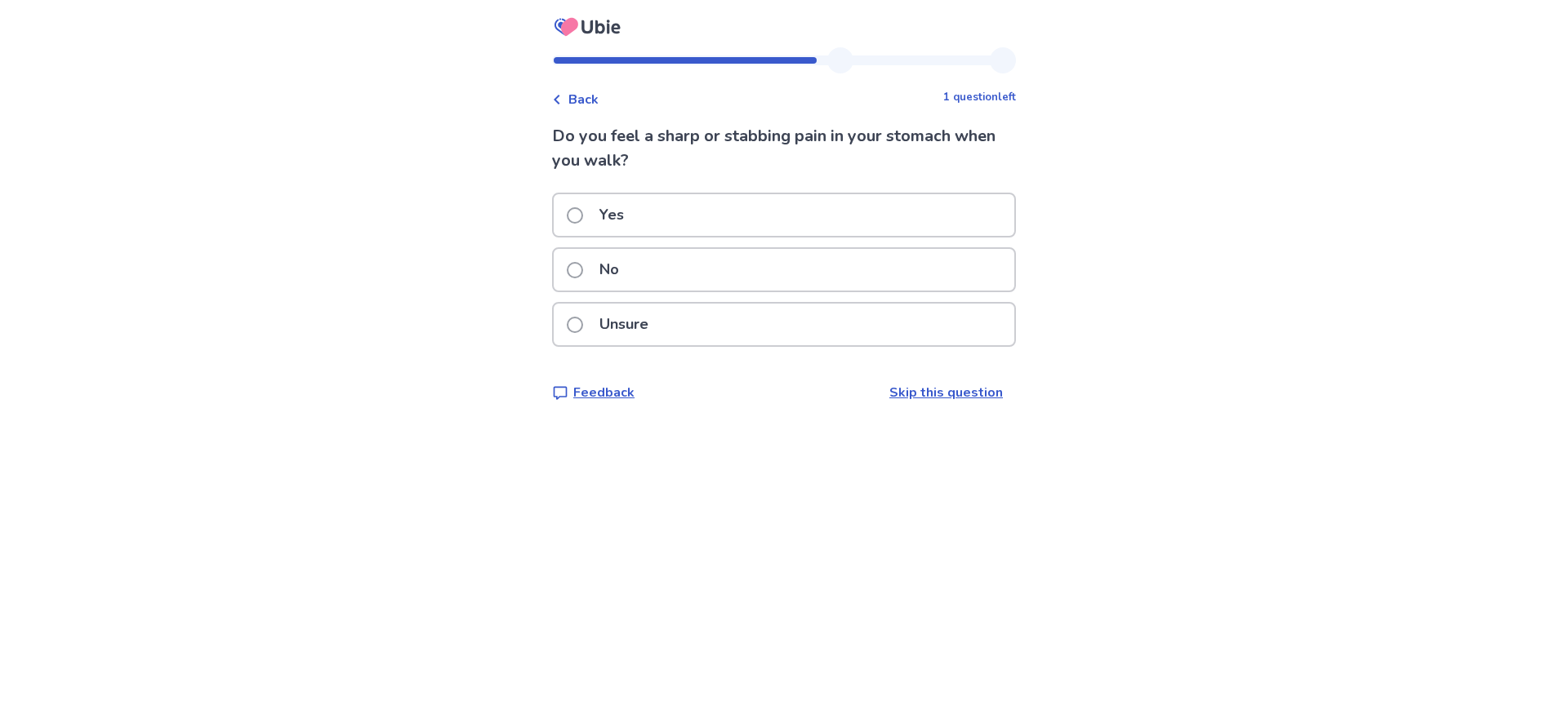
click at [584, 268] on span at bounding box center [575, 270] width 16 height 16
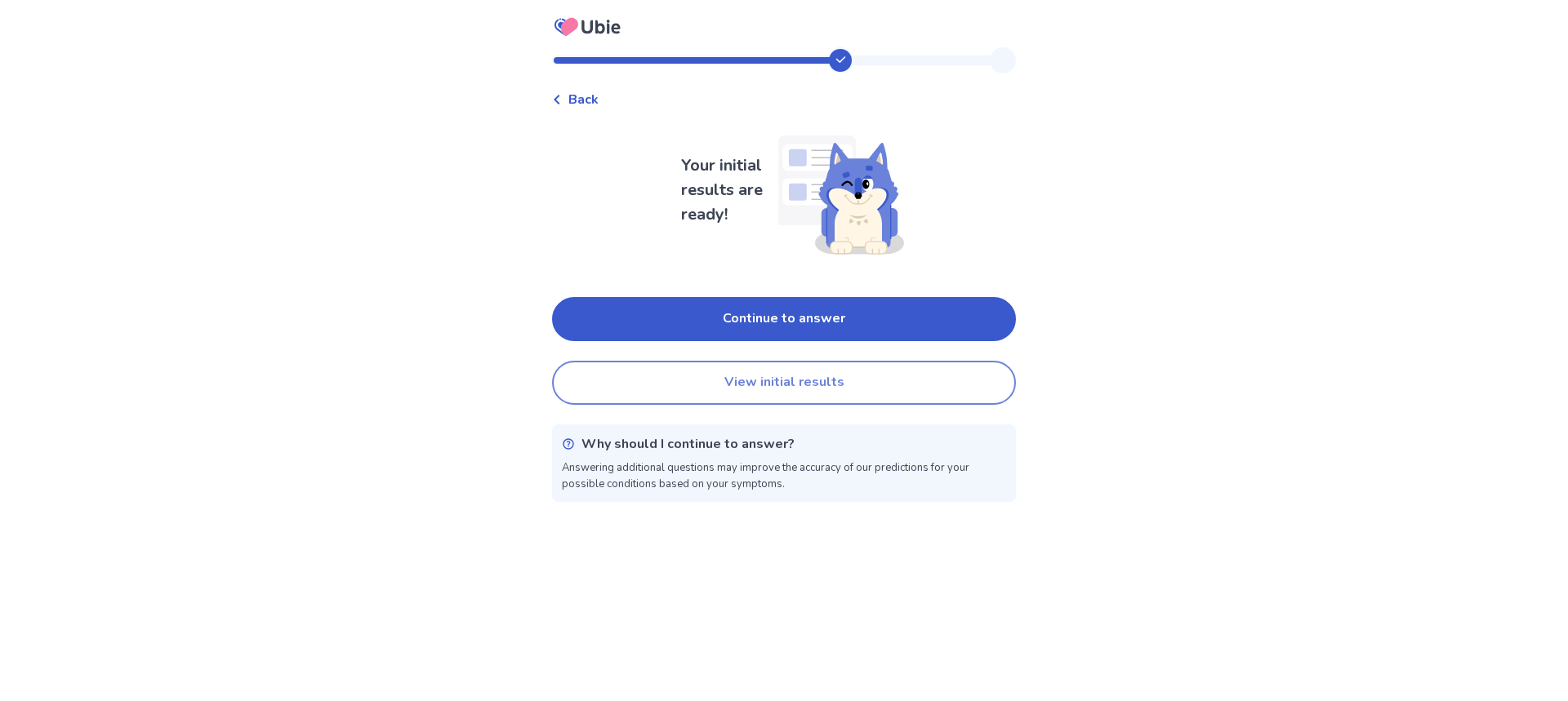
click at [746, 379] on button "View initial results" at bounding box center [783, 383] width 464 height 44
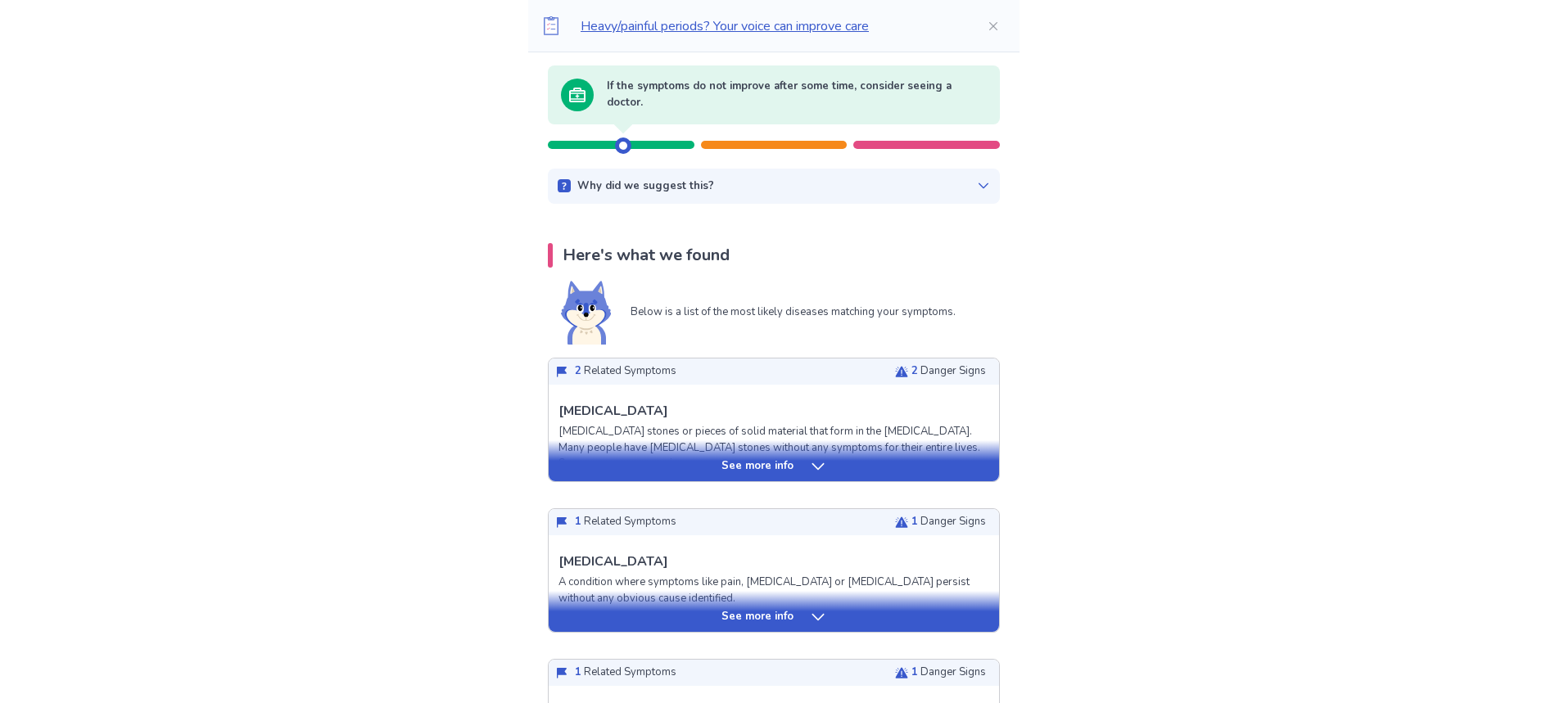
scroll to position [327, 0]
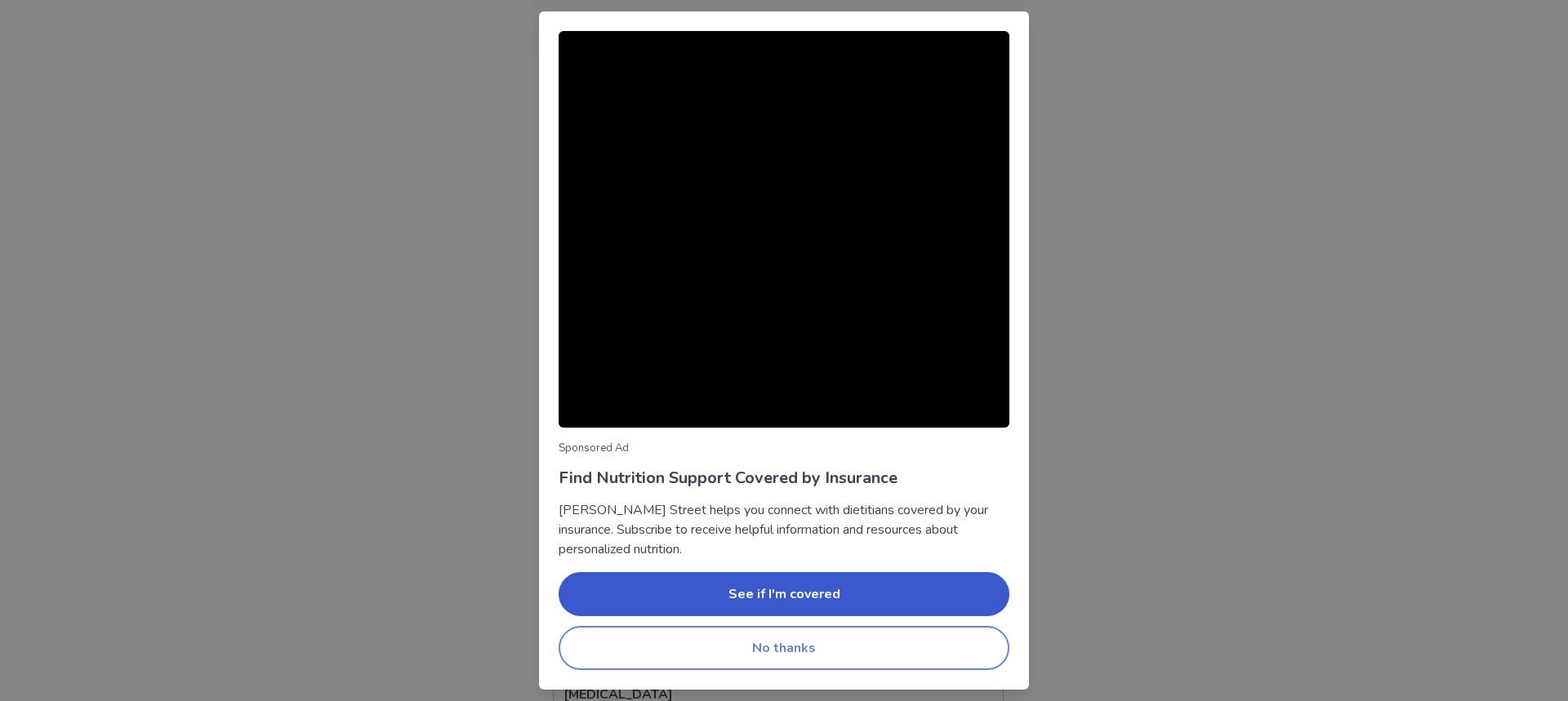
click at [782, 653] on button "No thanks" at bounding box center [784, 648] width 451 height 44
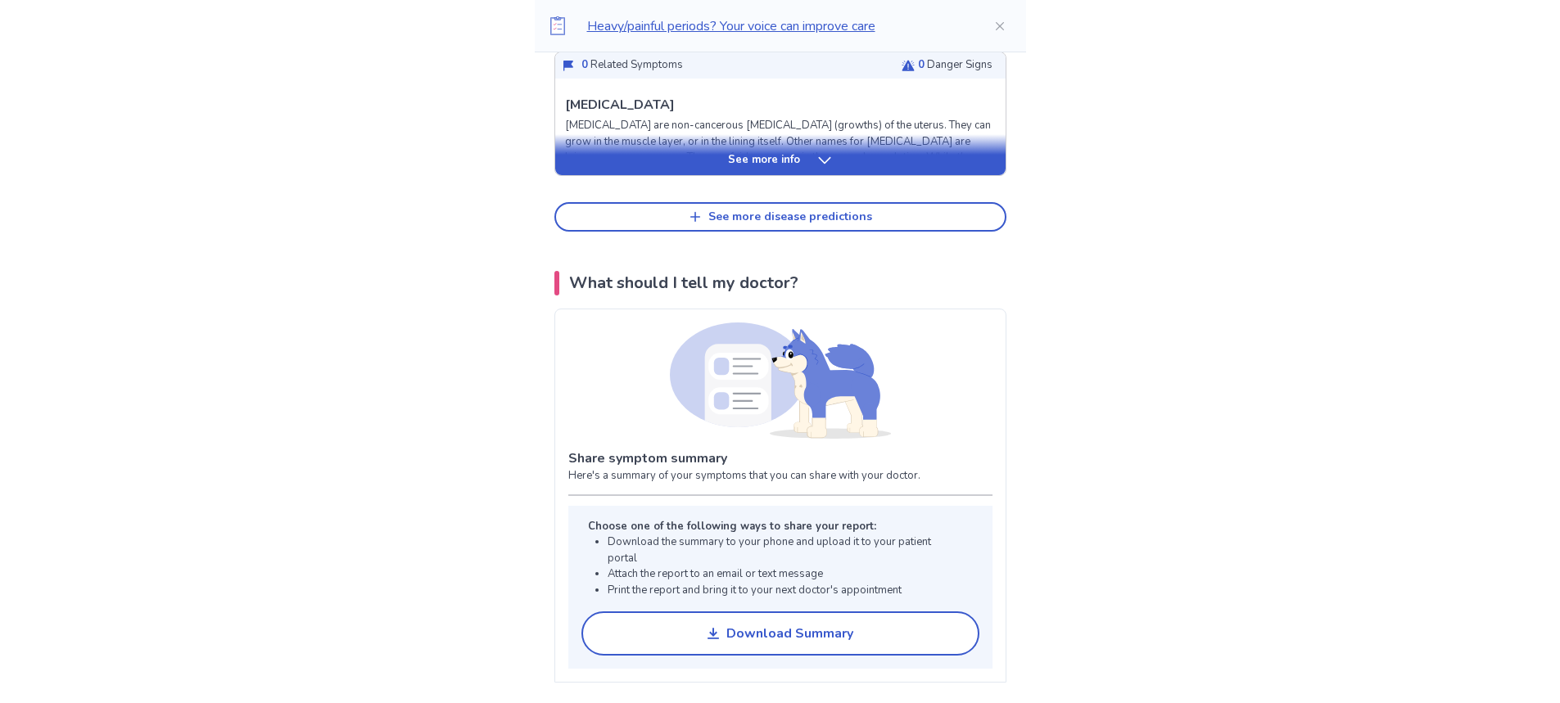
scroll to position [901, 0]
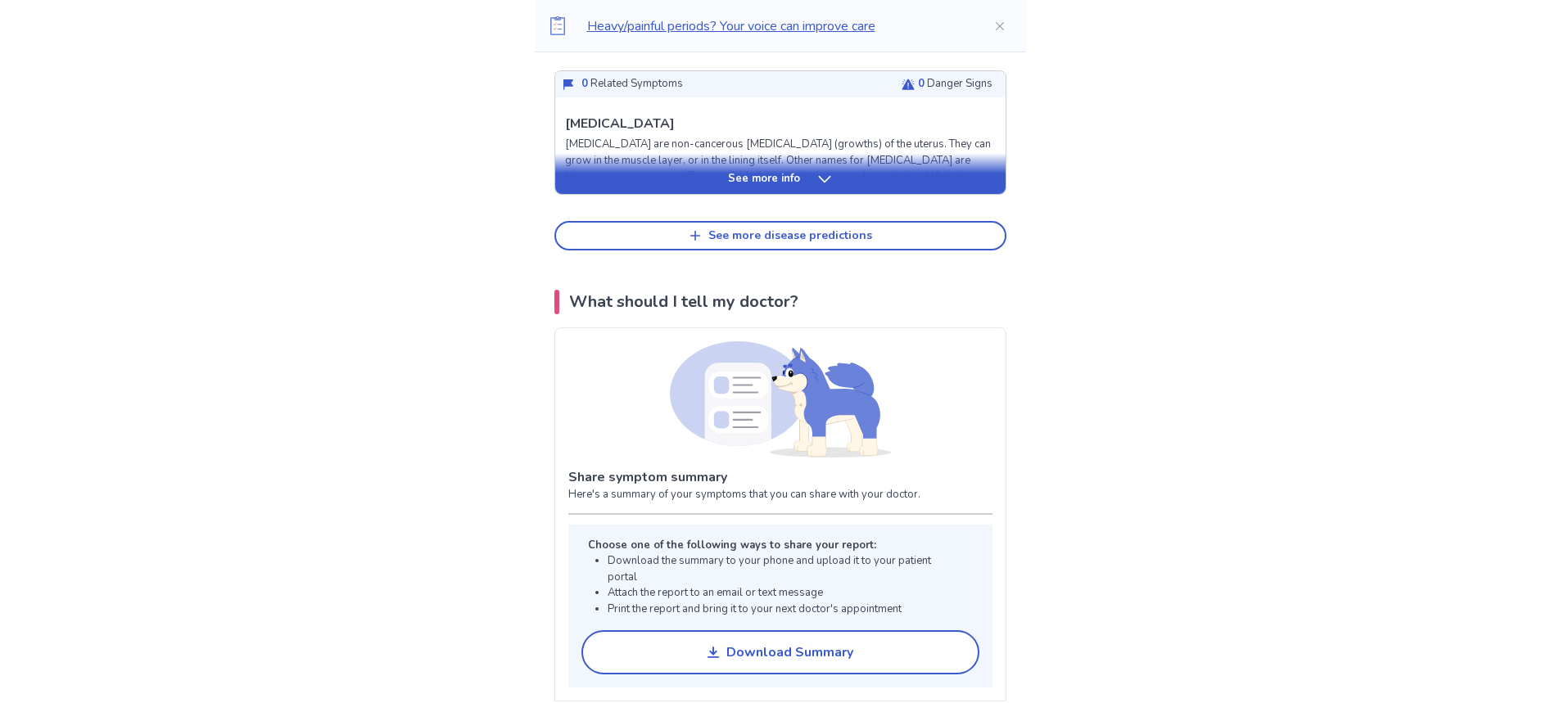
click at [742, 229] on div "See more disease predictions" at bounding box center [790, 236] width 164 height 14
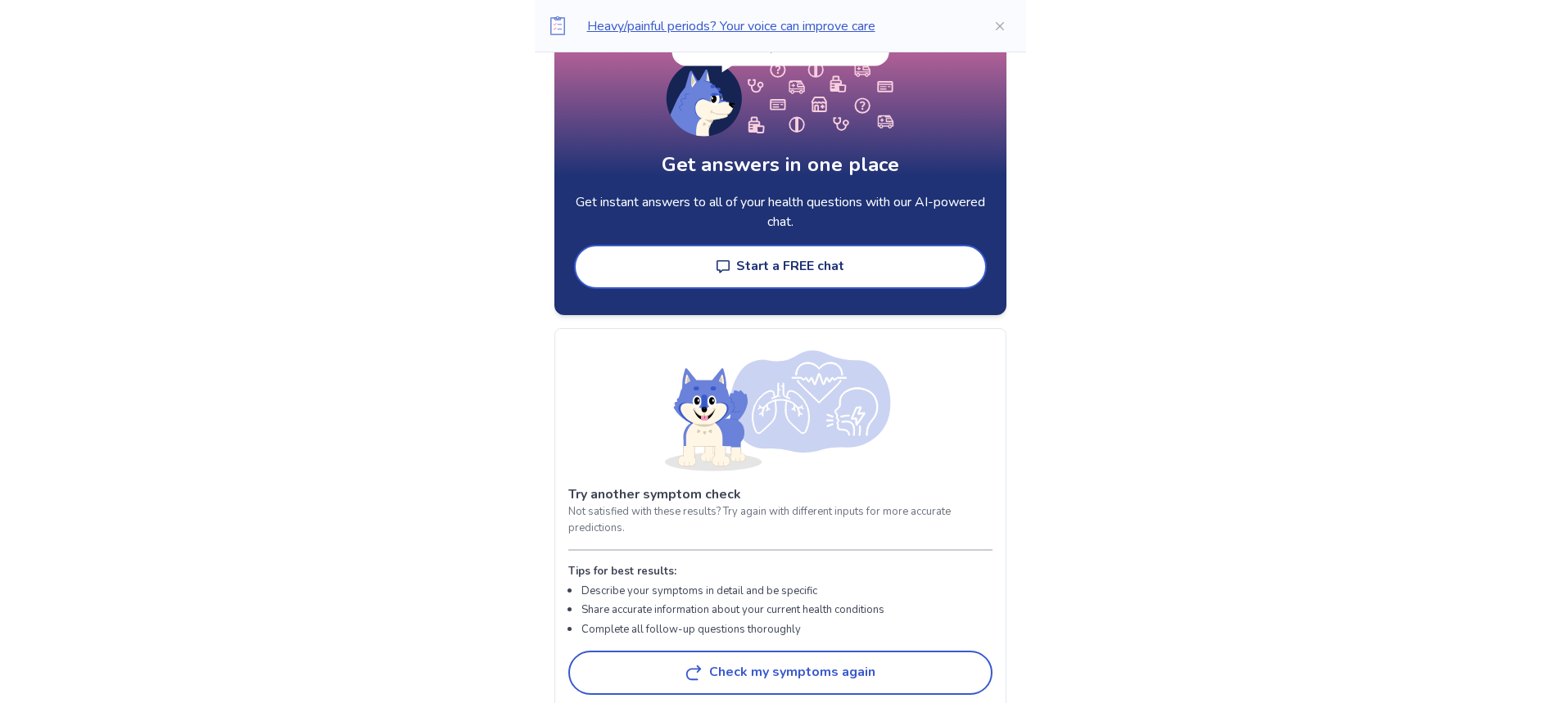
scroll to position [3520, 0]
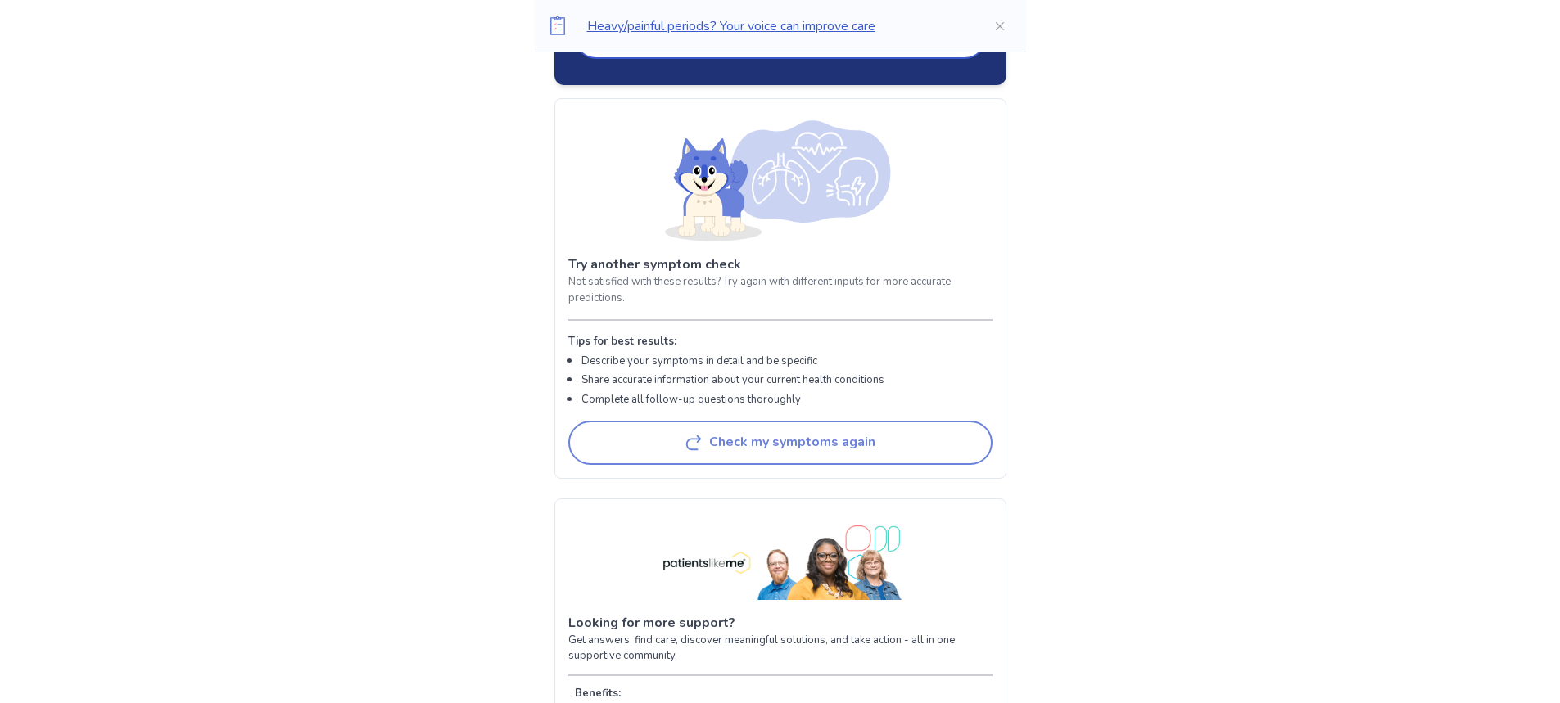
click at [836, 448] on button "Check my symptoms again" at bounding box center [780, 443] width 424 height 44
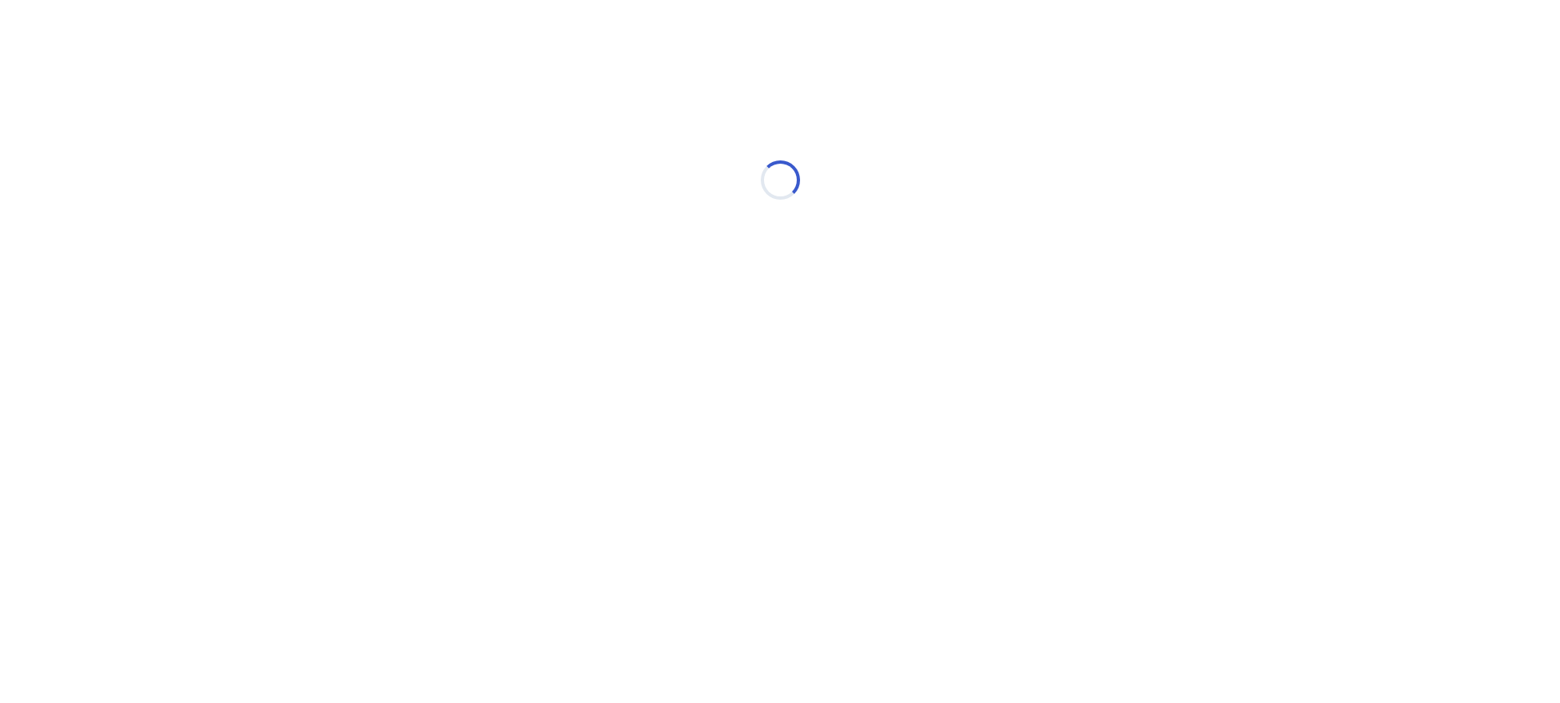
scroll to position [0, 0]
select select "*"
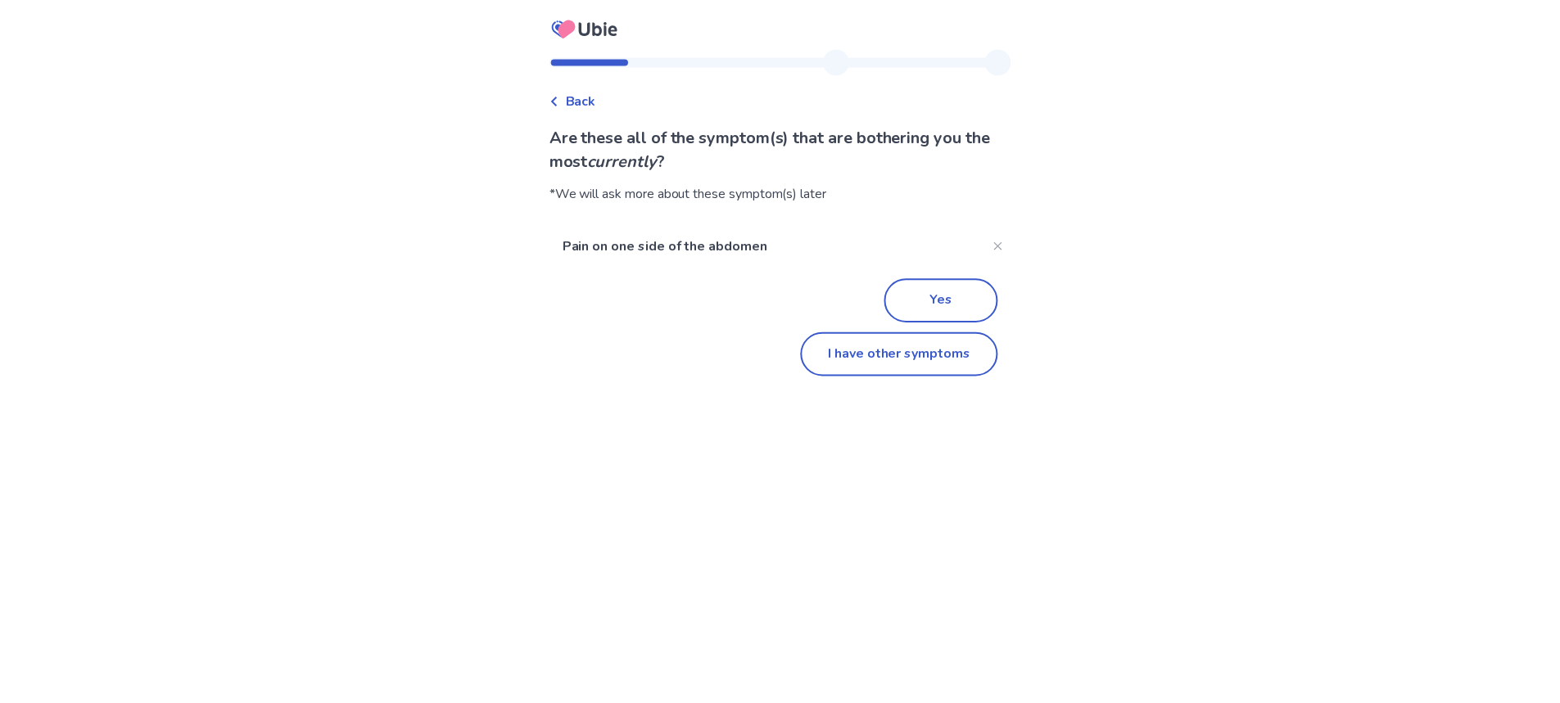
scroll to position [79, 0]
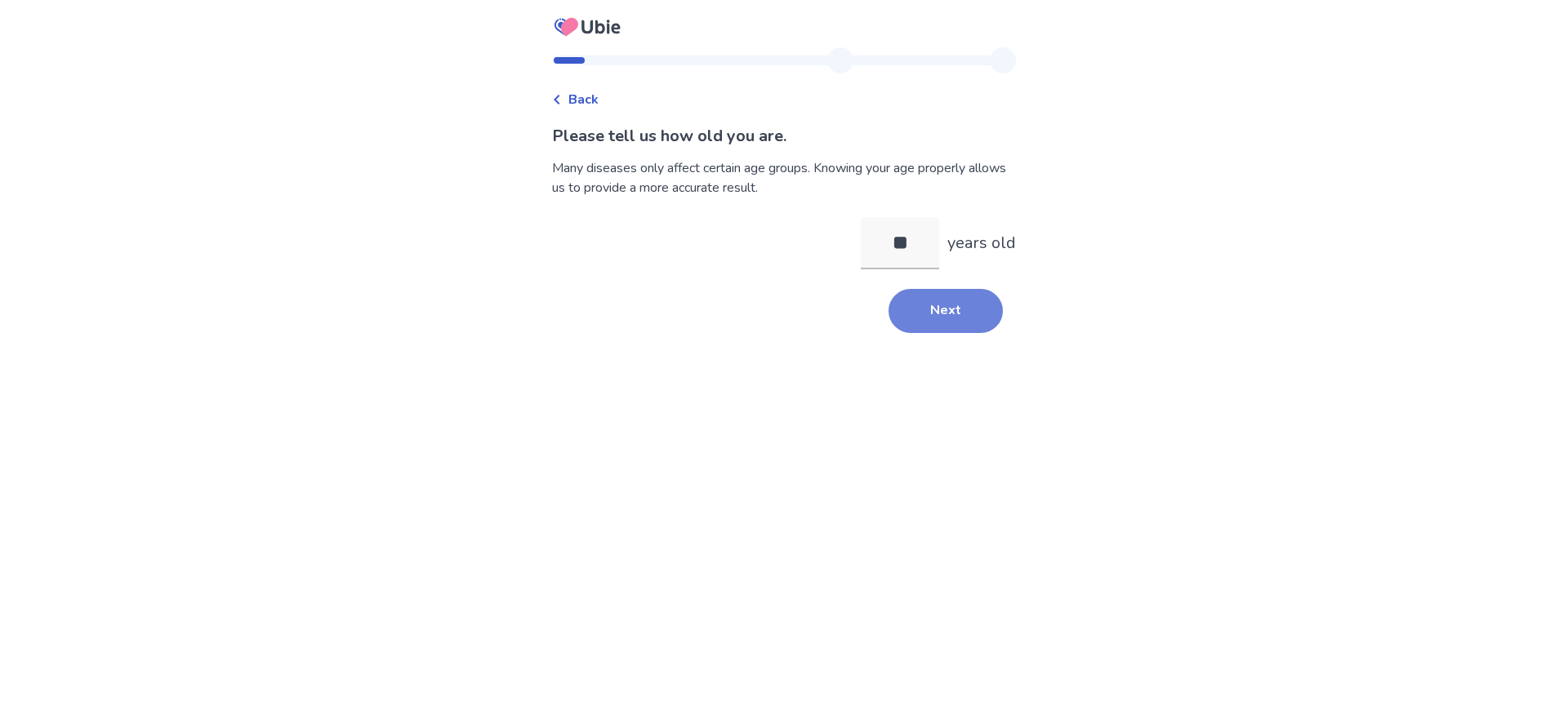
click at [947, 304] on button "Next" at bounding box center [946, 311] width 115 height 44
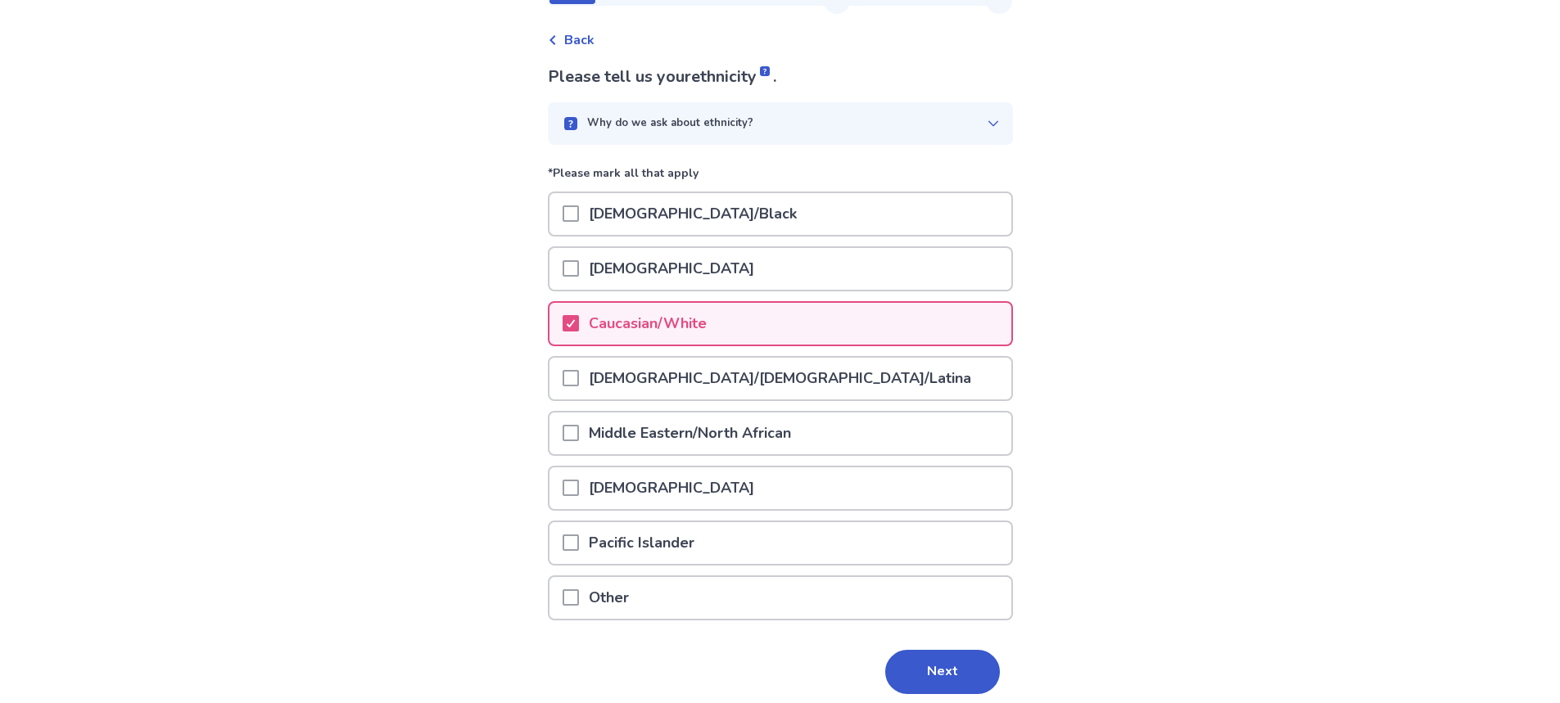
scroll to position [123, 0]
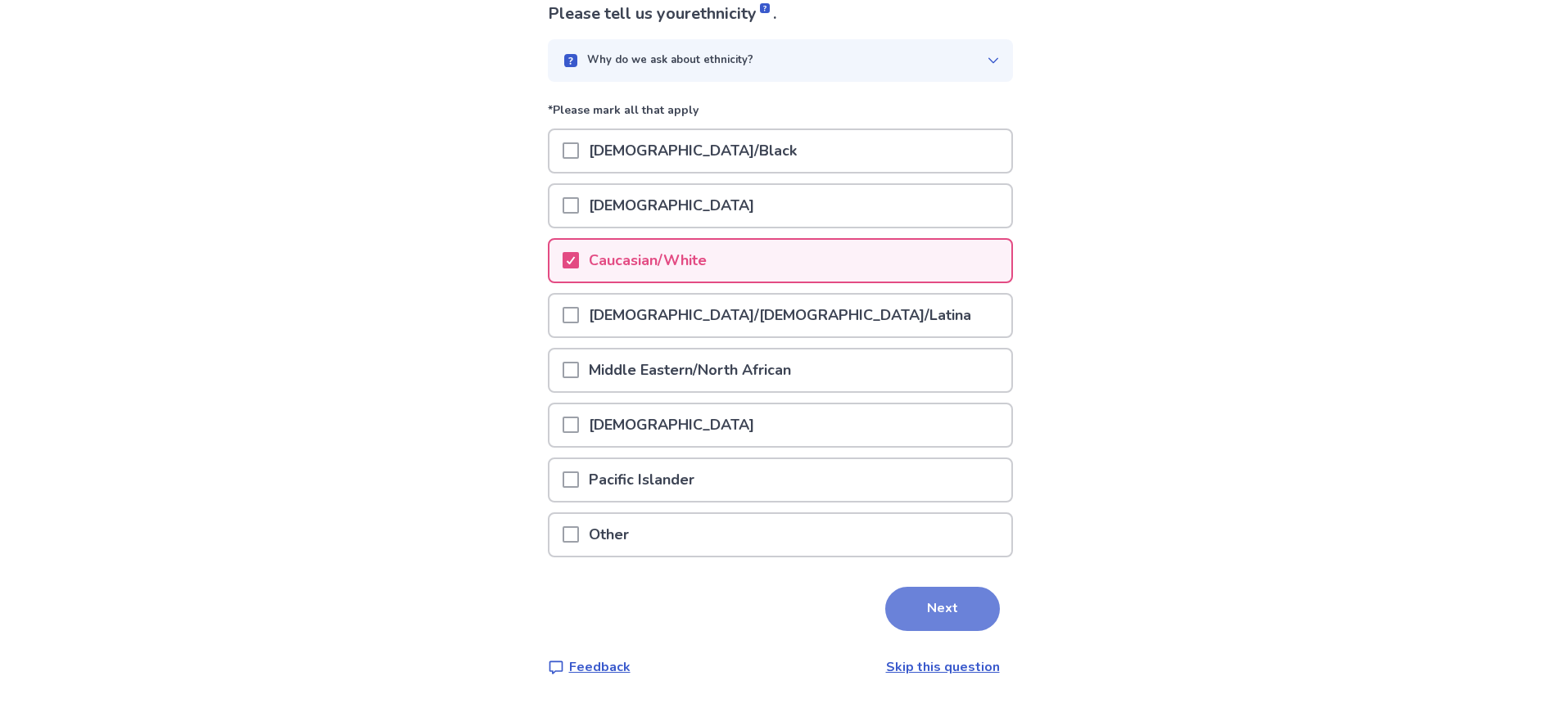
click at [928, 606] on button "Next" at bounding box center [942, 609] width 115 height 44
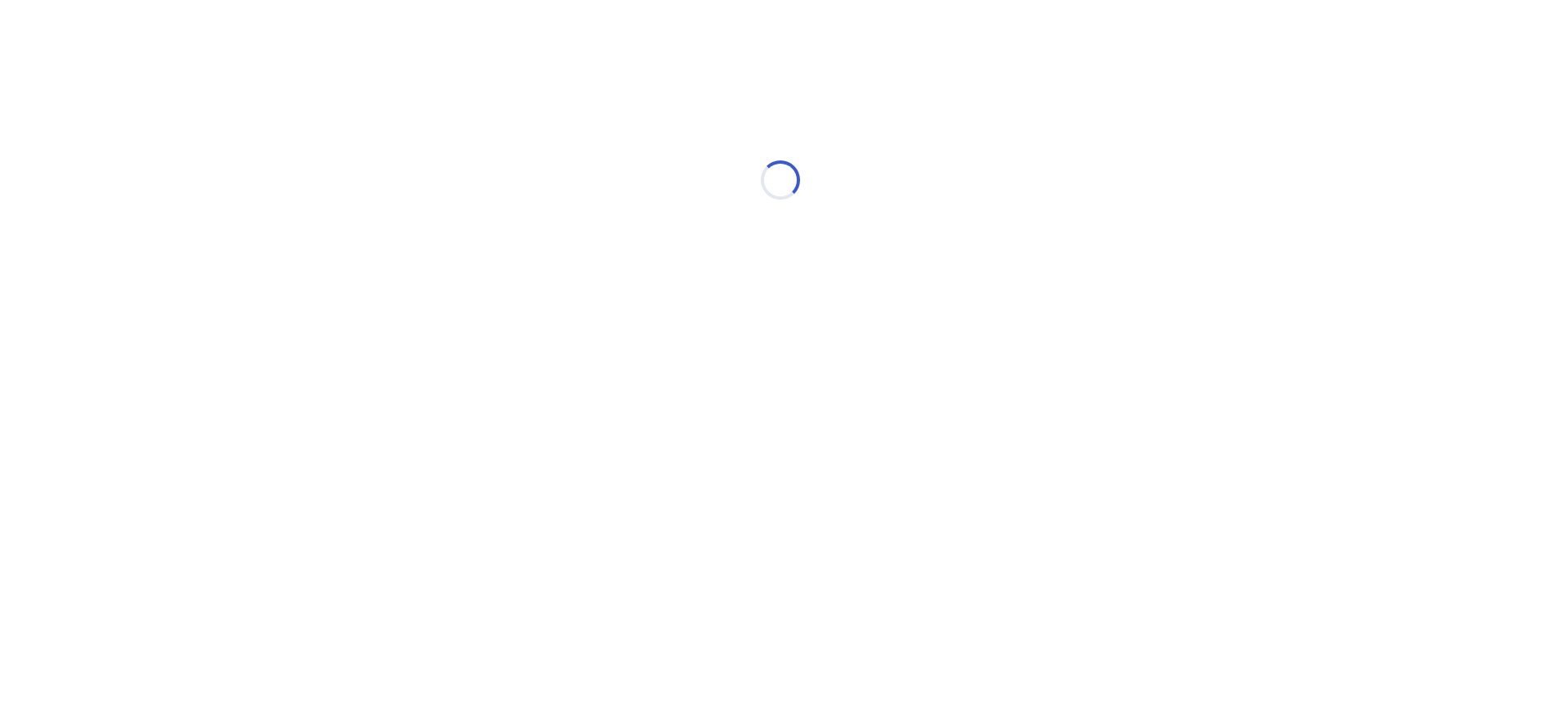
scroll to position [0, 0]
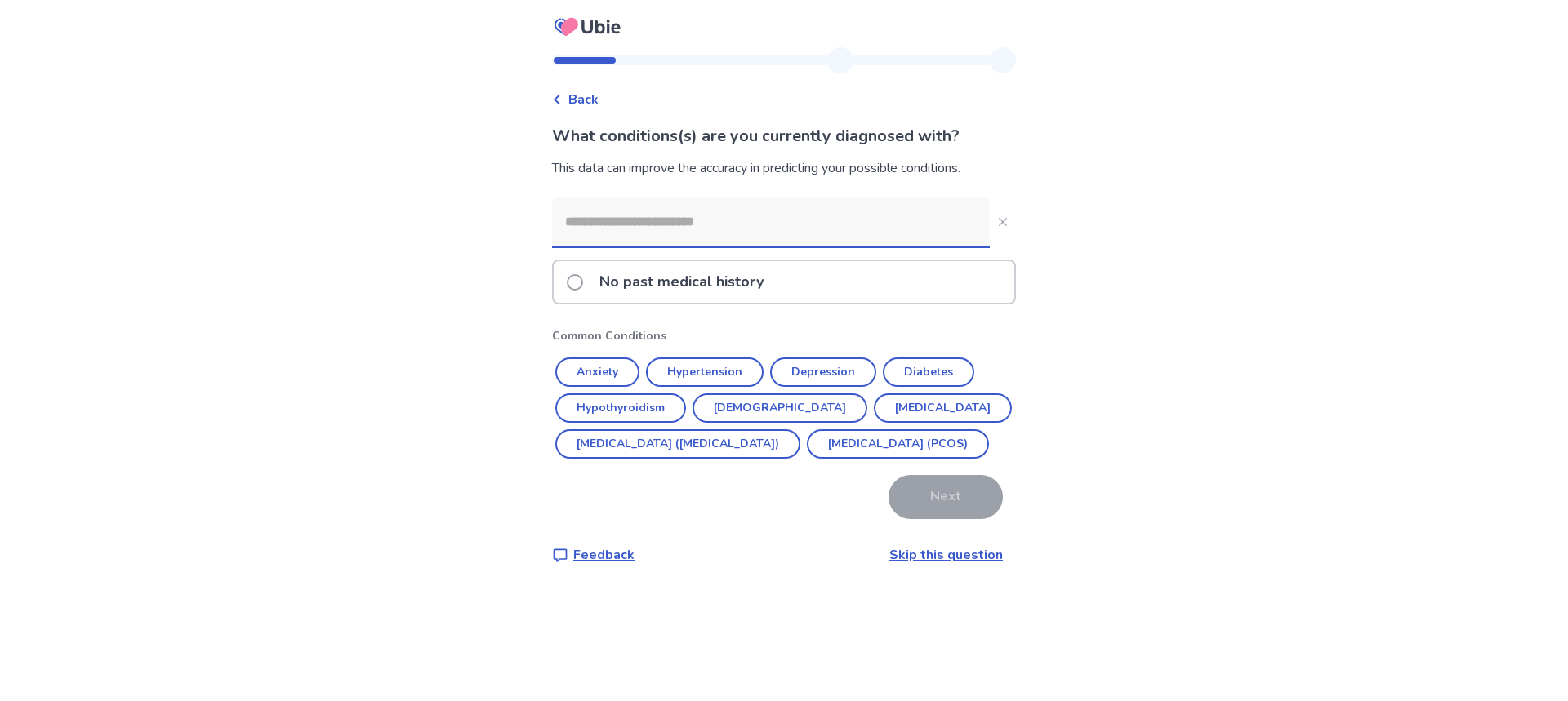
click at [677, 220] on input at bounding box center [770, 221] width 438 height 49
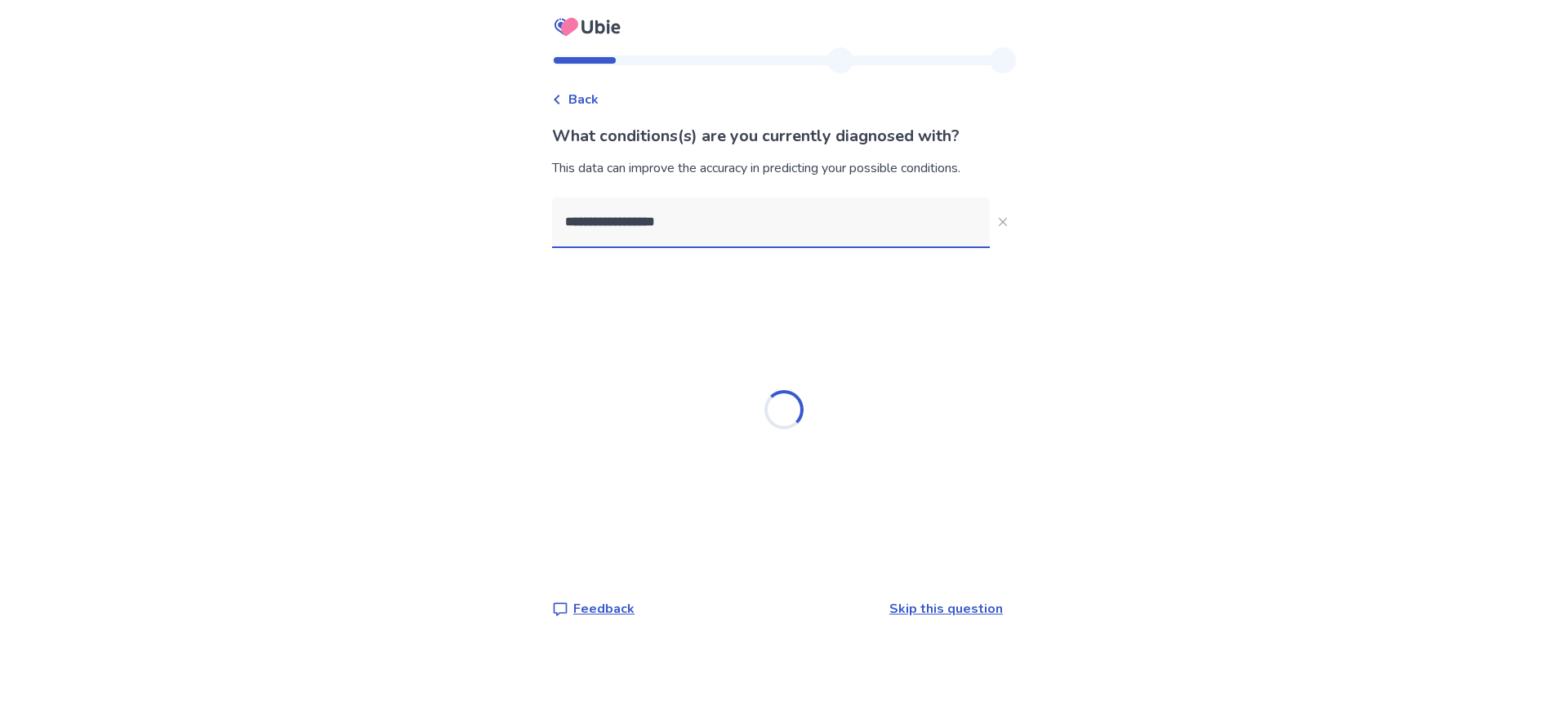
type input "**********"
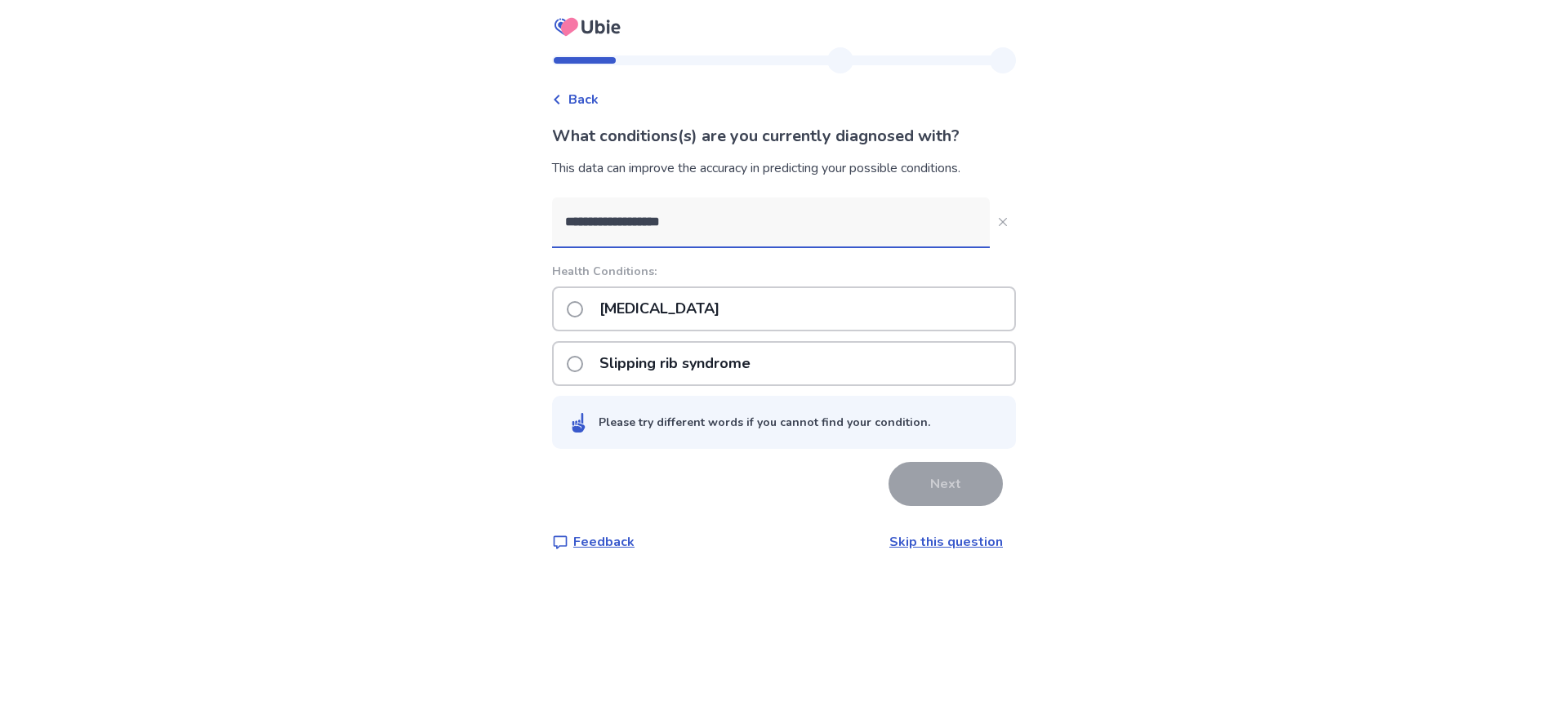
drag, startPoint x: 699, startPoint y: 226, endPoint x: 549, endPoint y: 221, distance: 150.1
click at [549, 221] on div "**********" at bounding box center [783, 312] width 490 height 530
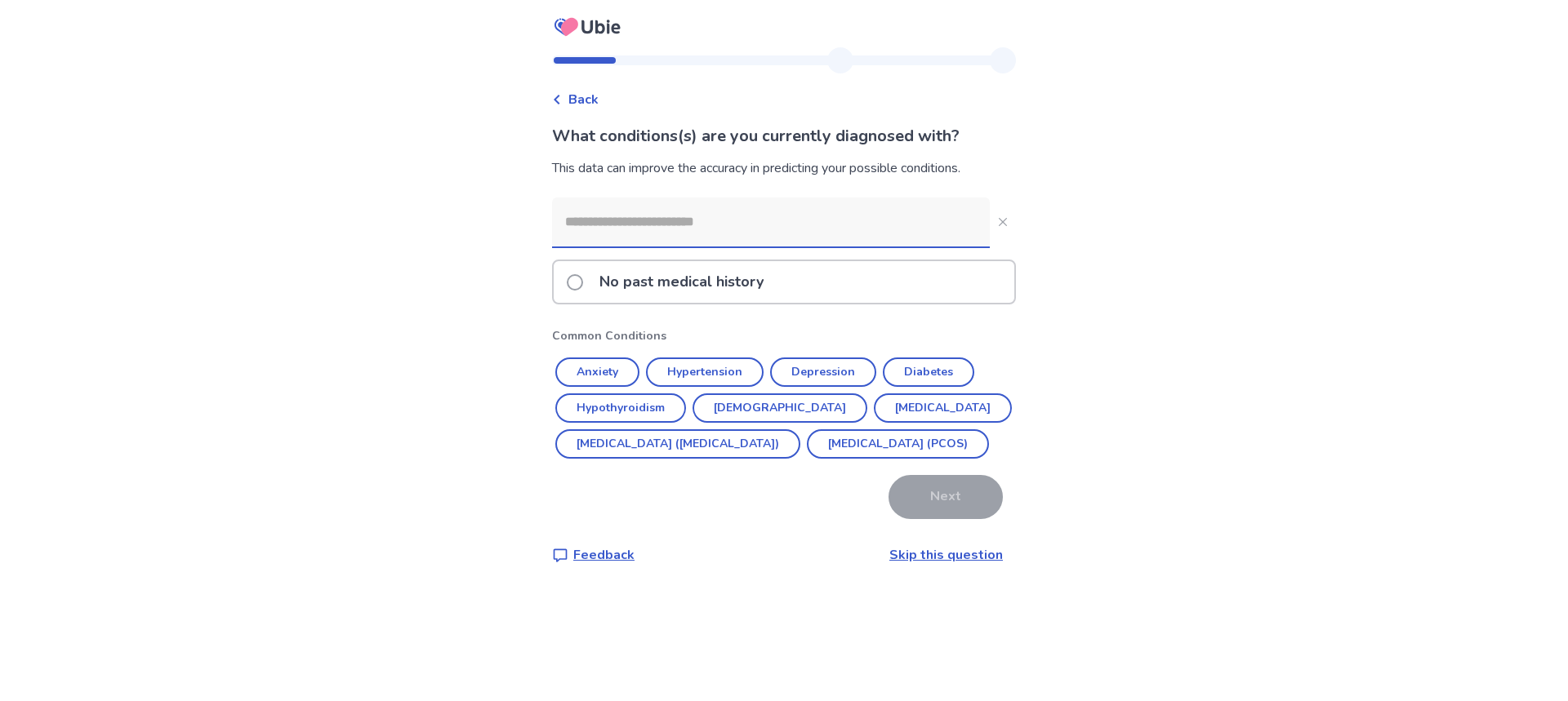
click at [584, 285] on span at bounding box center [575, 282] width 16 height 16
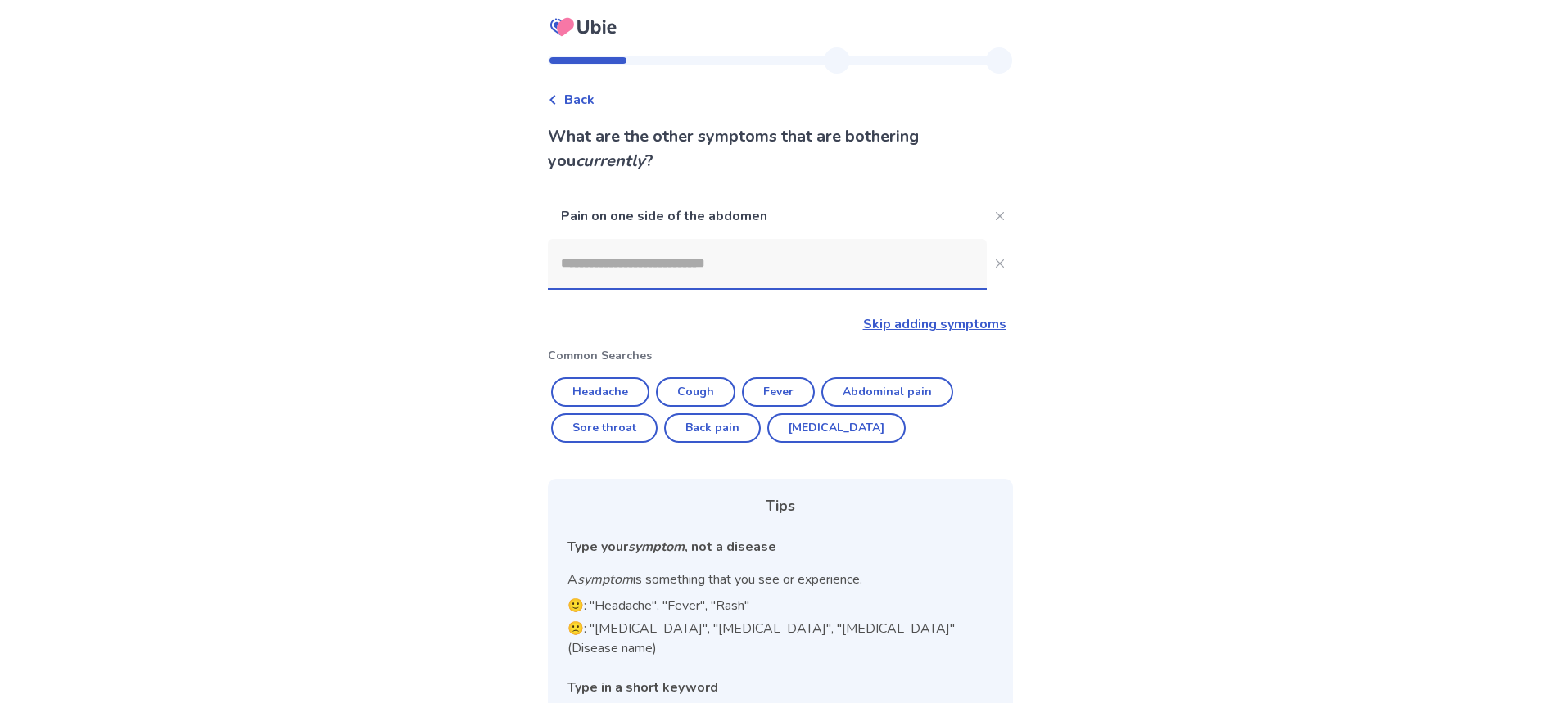
click at [684, 269] on input at bounding box center [767, 263] width 439 height 49
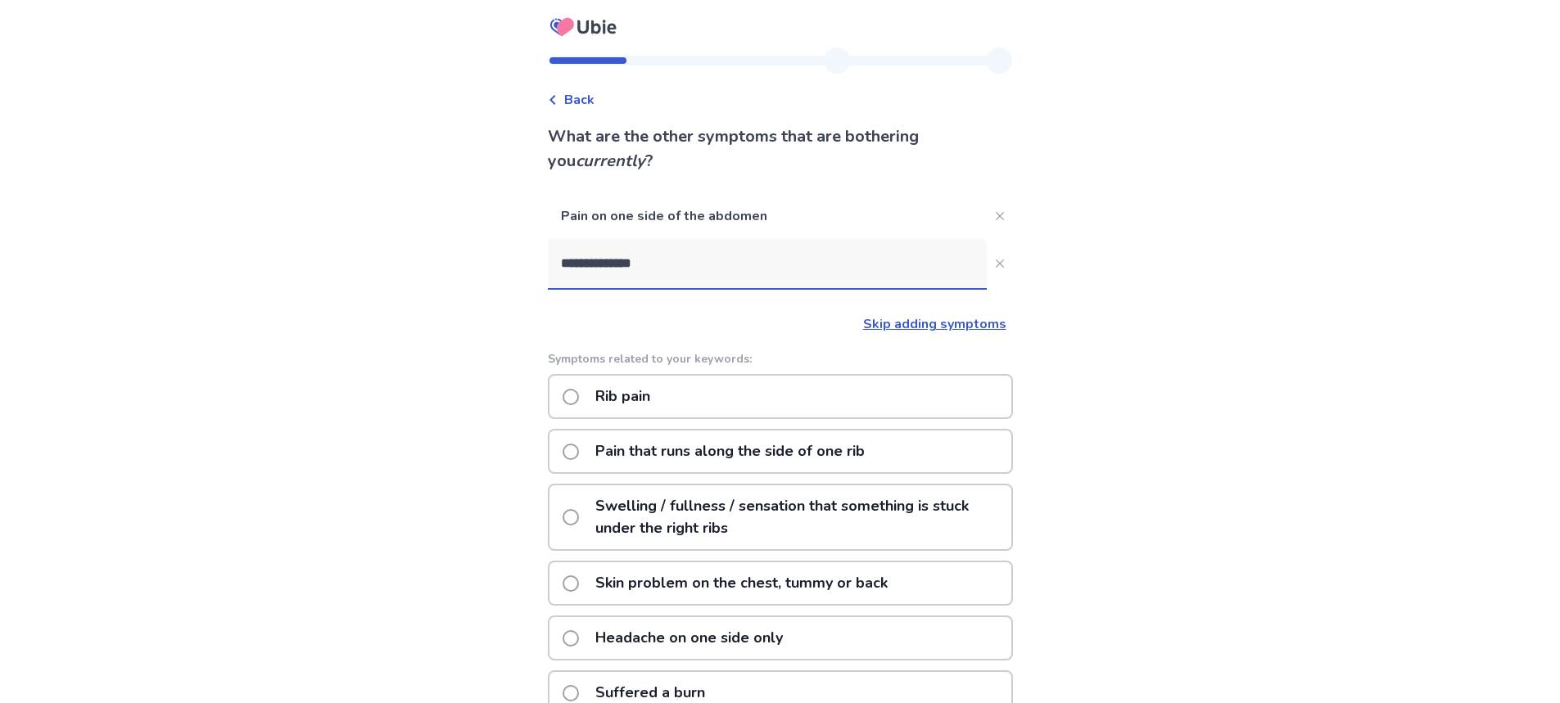
type input "**********"
click at [574, 449] on span at bounding box center [570, 452] width 16 height 16
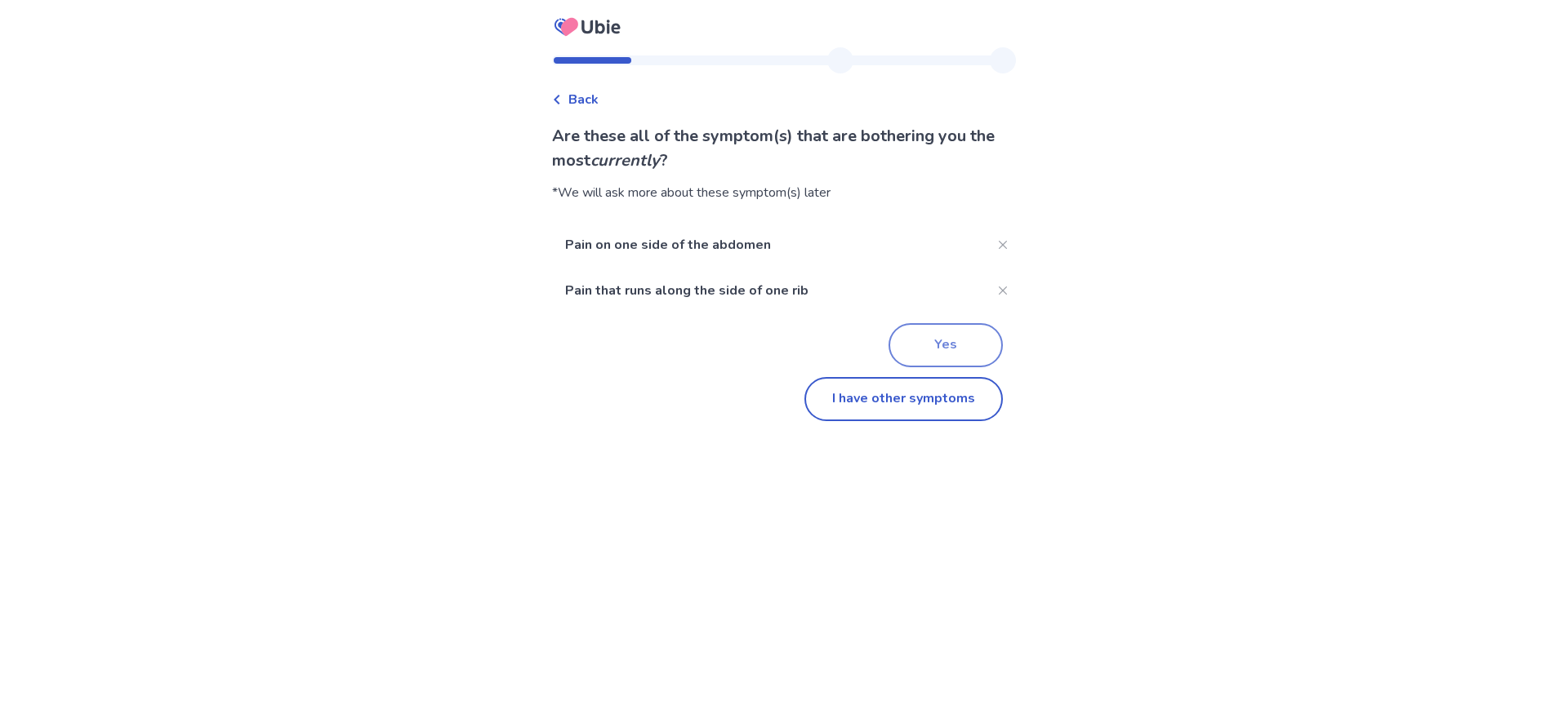
click at [946, 342] on button "Yes" at bounding box center [946, 345] width 115 height 44
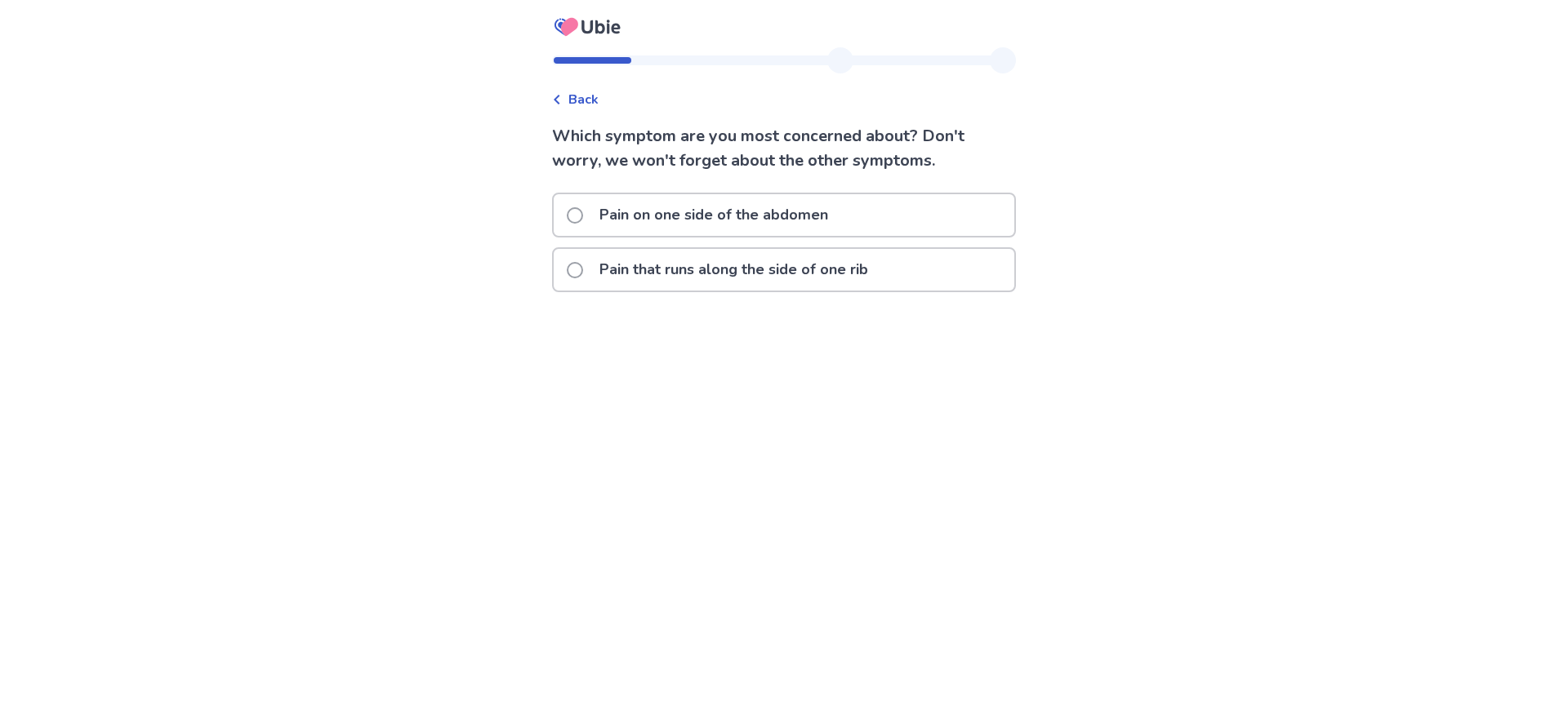
click at [580, 265] on span at bounding box center [575, 270] width 16 height 16
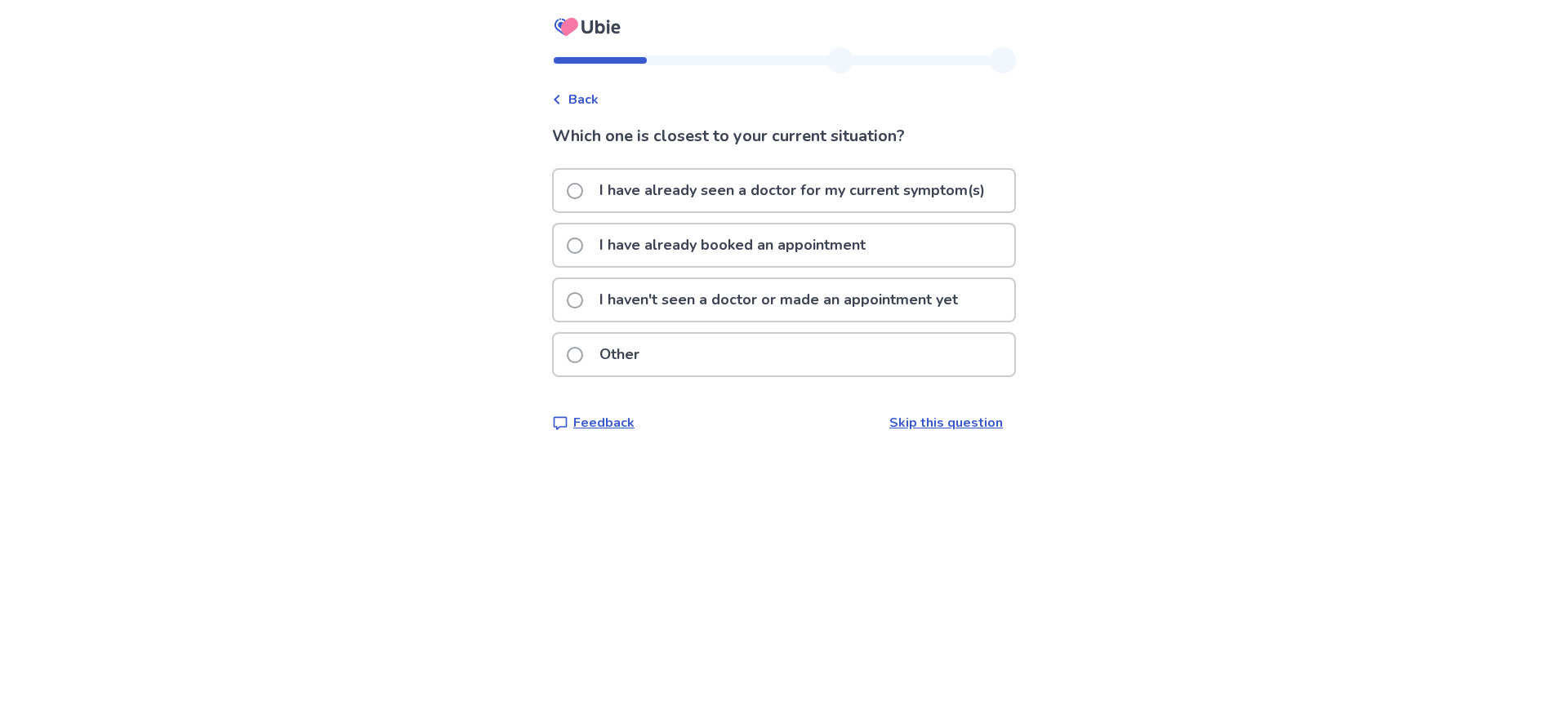
click at [584, 297] on span at bounding box center [575, 300] width 16 height 16
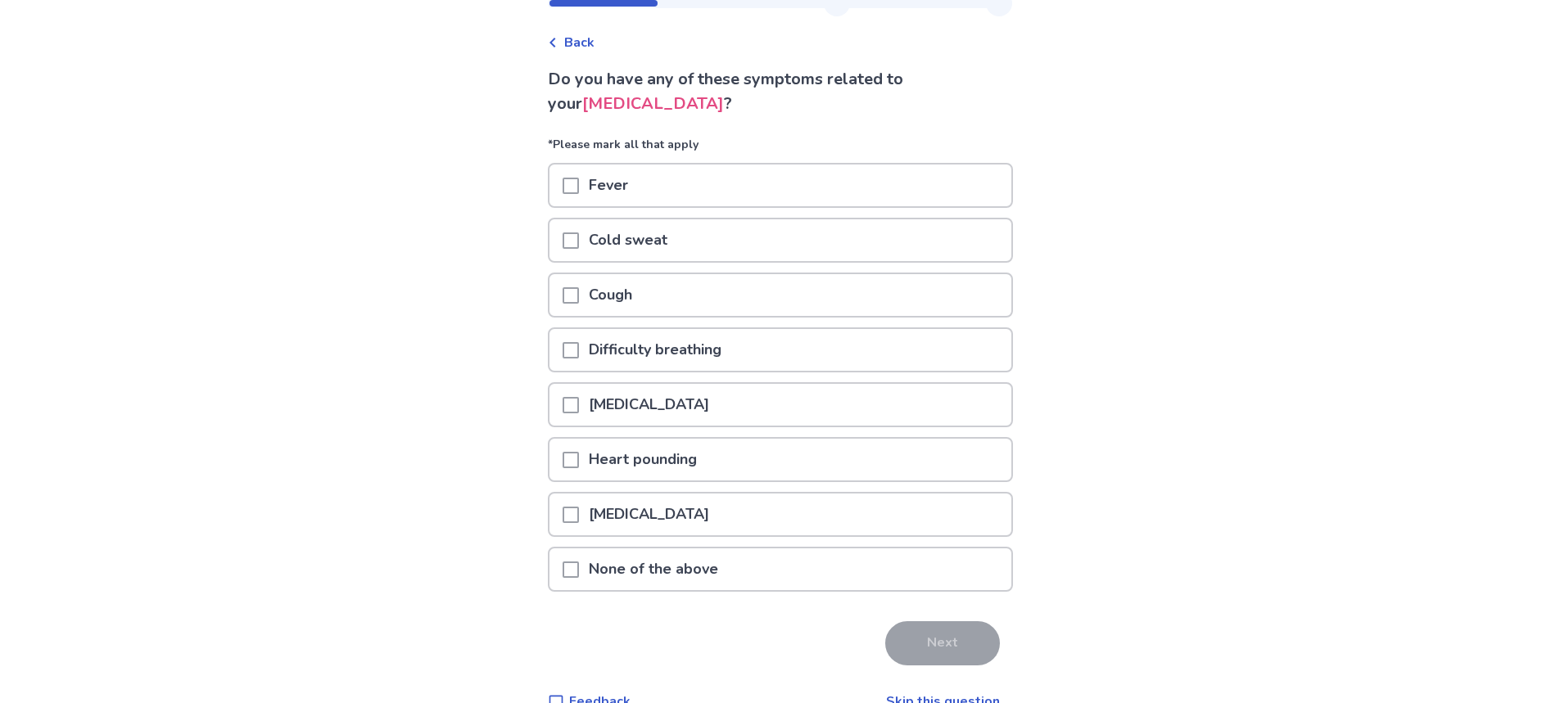
scroll to position [92, 0]
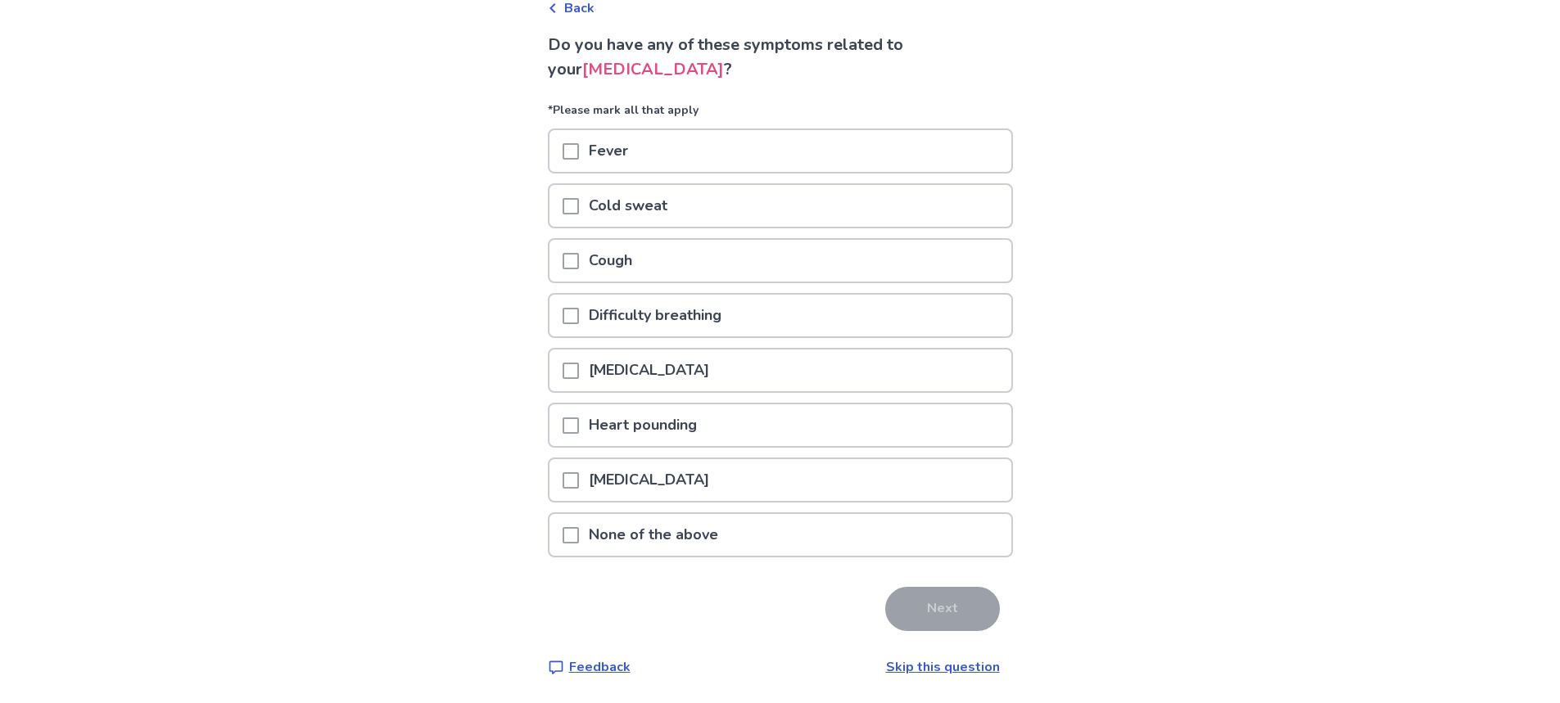
click at [579, 536] on span at bounding box center [570, 535] width 16 height 16
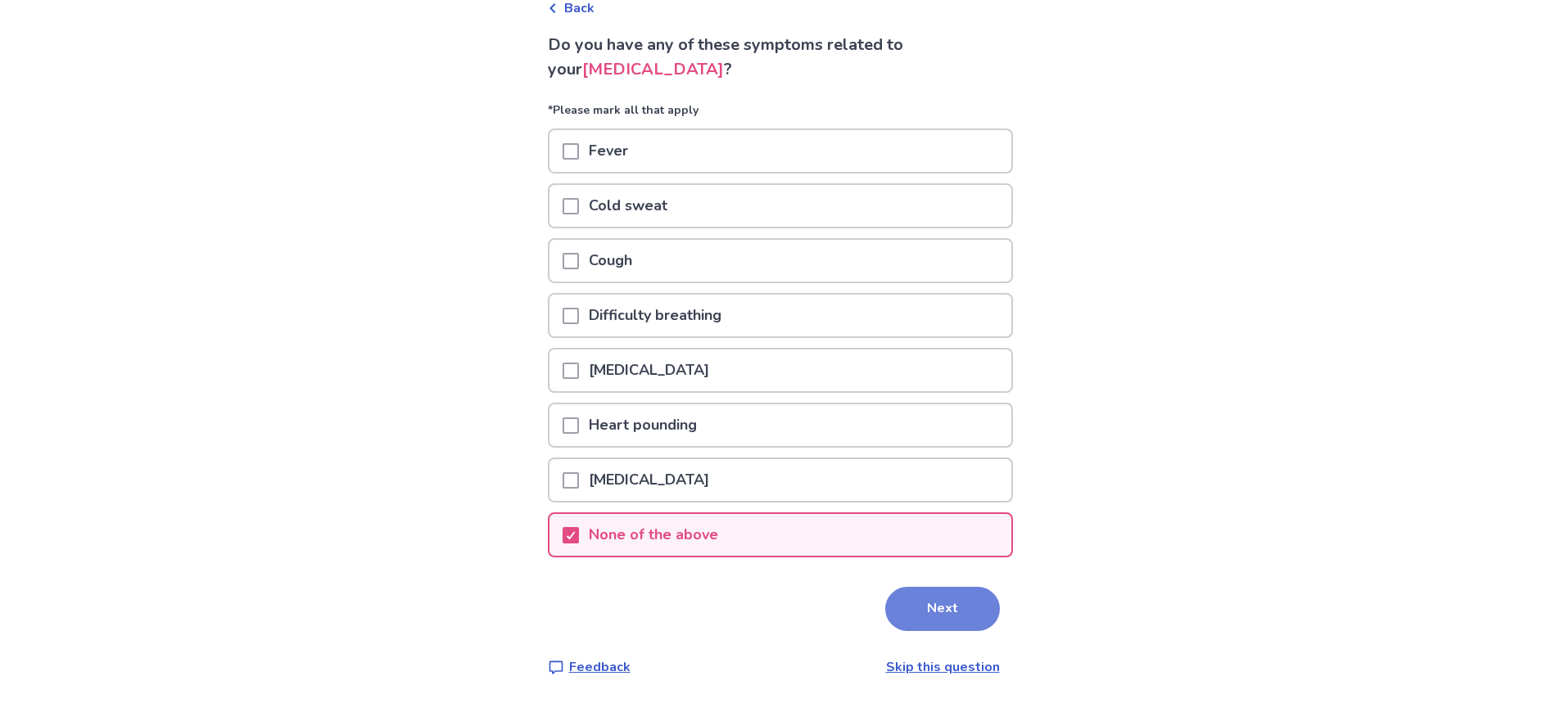
click at [949, 603] on button "Next" at bounding box center [942, 609] width 115 height 44
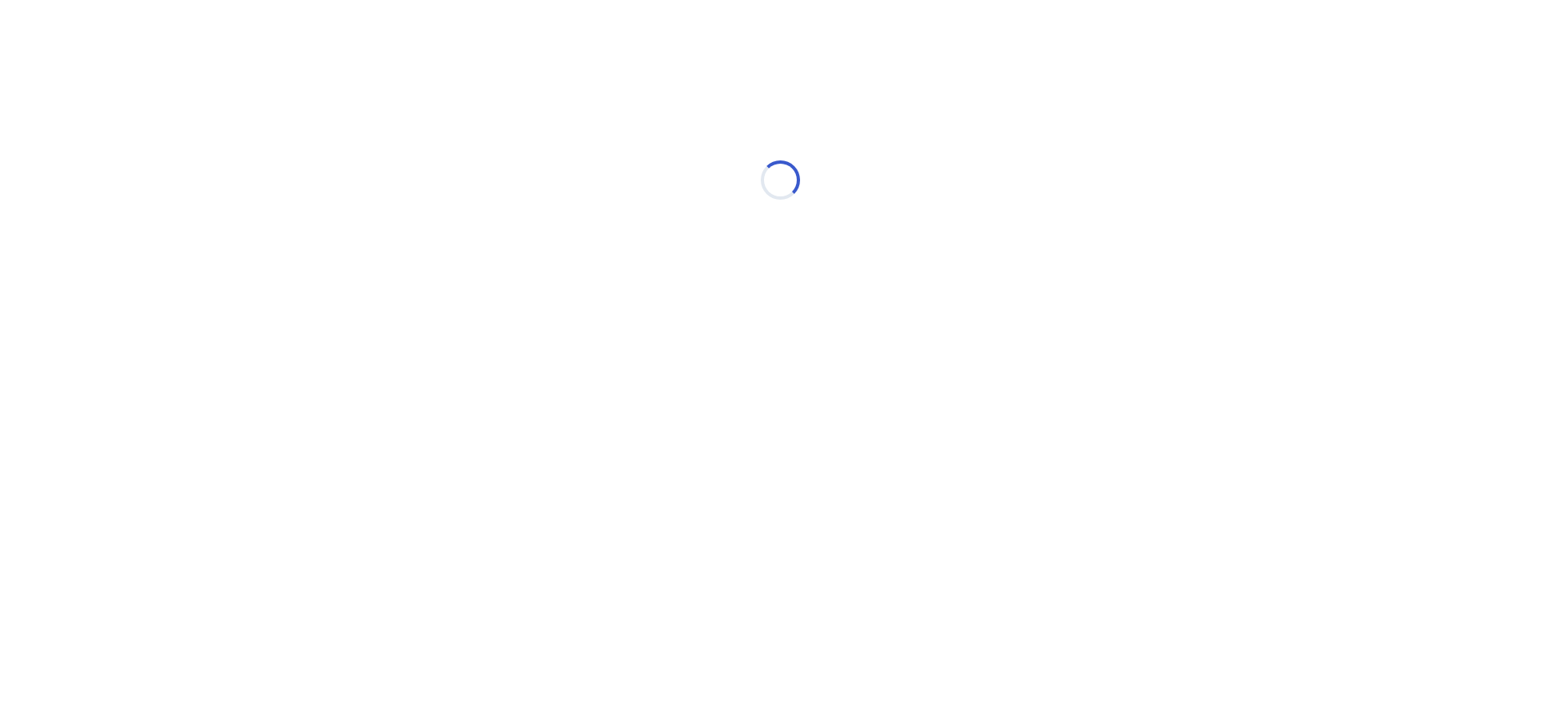
scroll to position [0, 0]
select select "*"
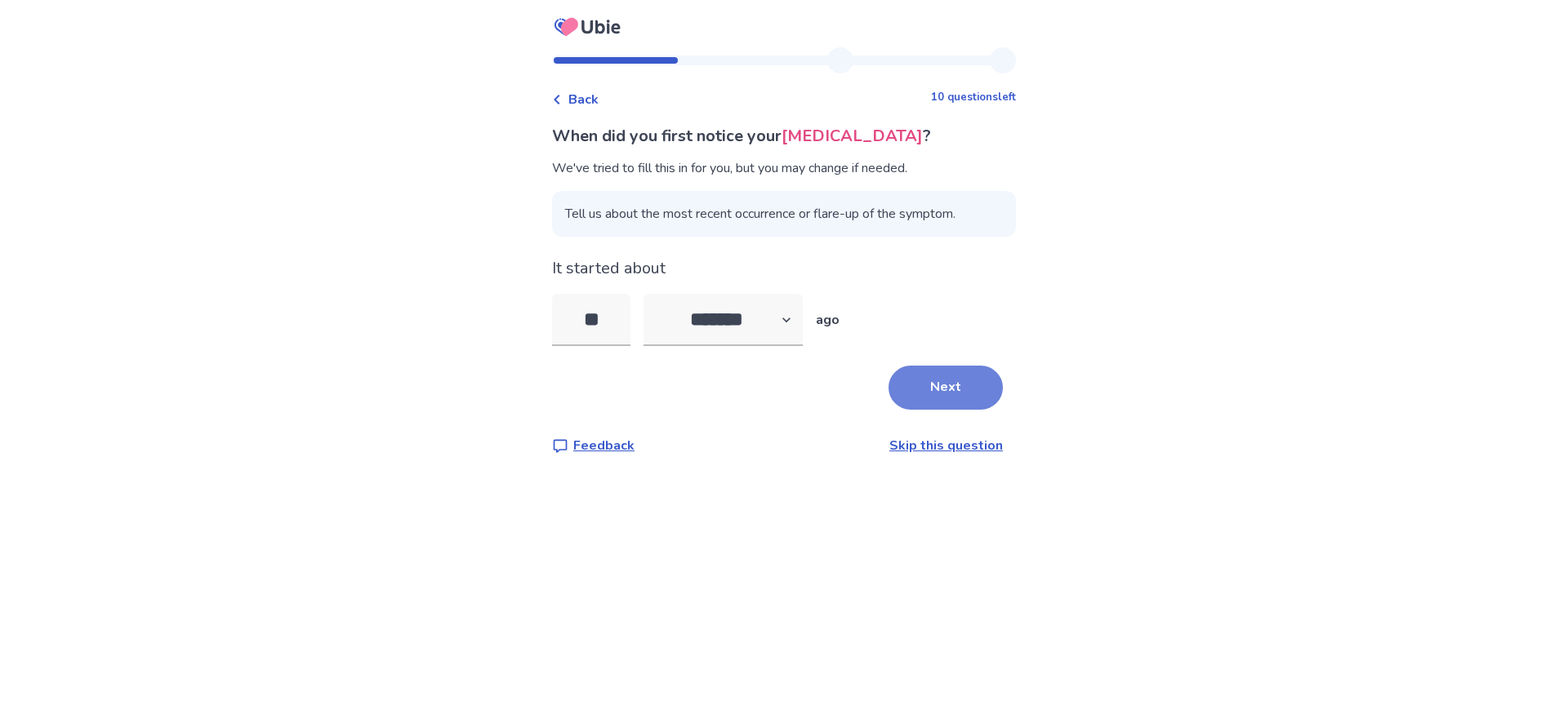
click at [957, 389] on button "Next" at bounding box center [946, 388] width 115 height 44
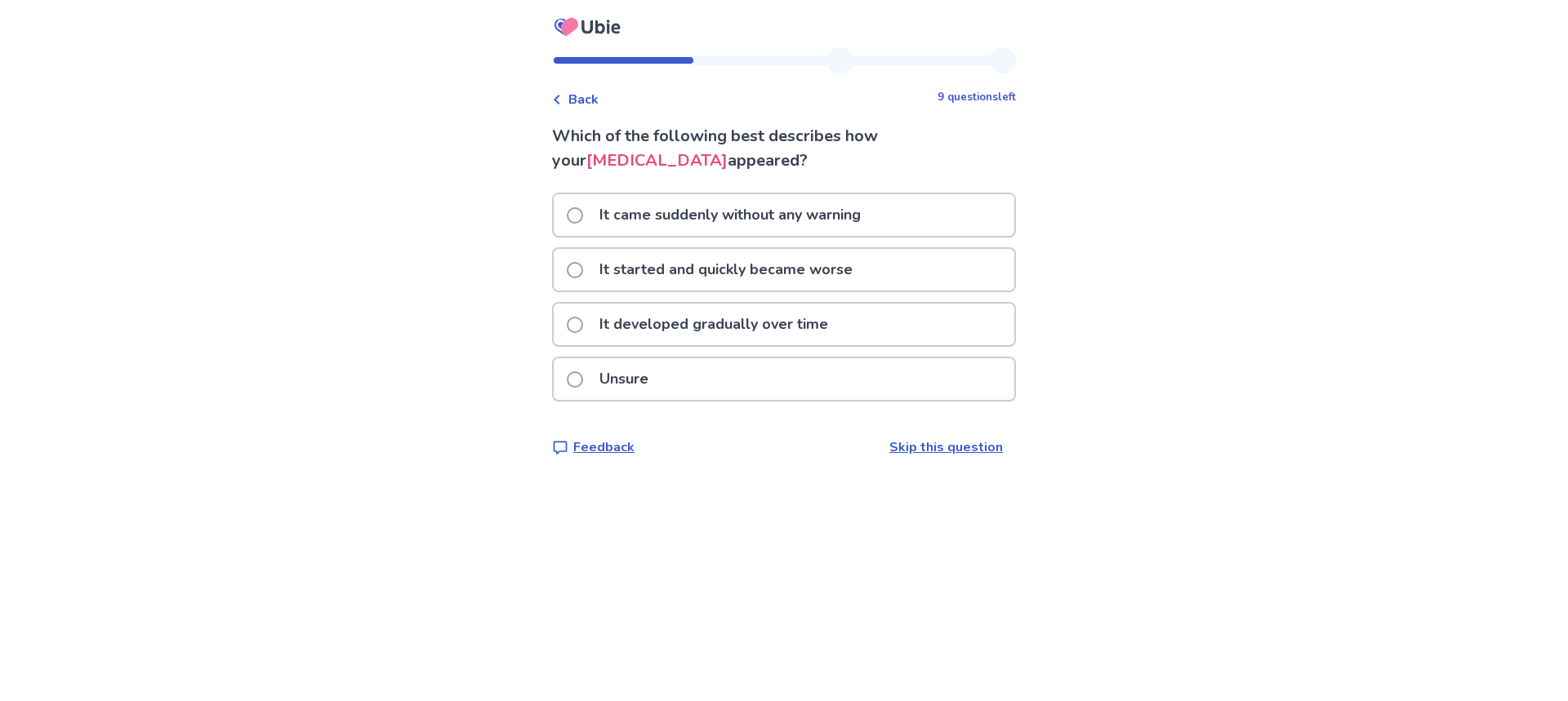
click at [579, 318] on span at bounding box center [575, 325] width 16 height 16
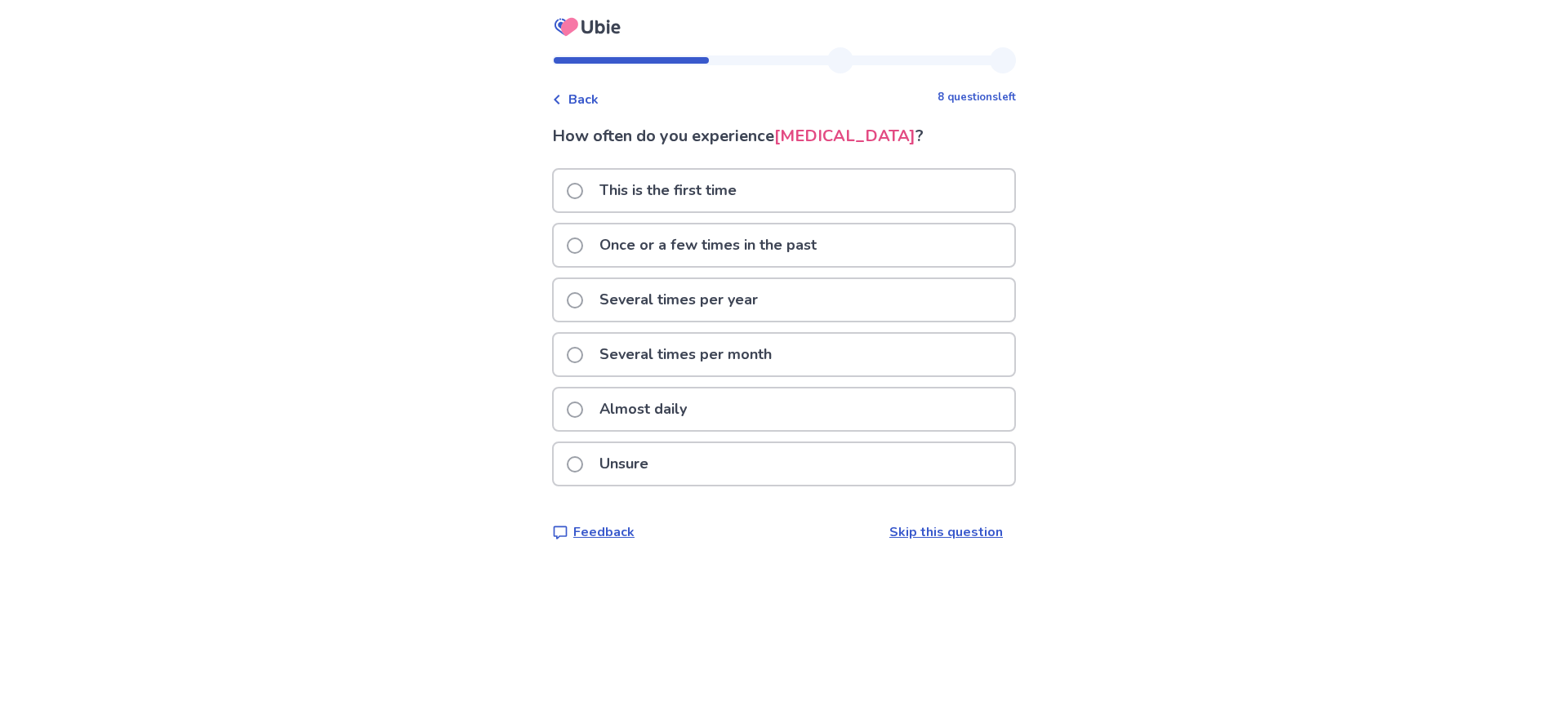
click at [584, 406] on span at bounding box center [575, 410] width 16 height 16
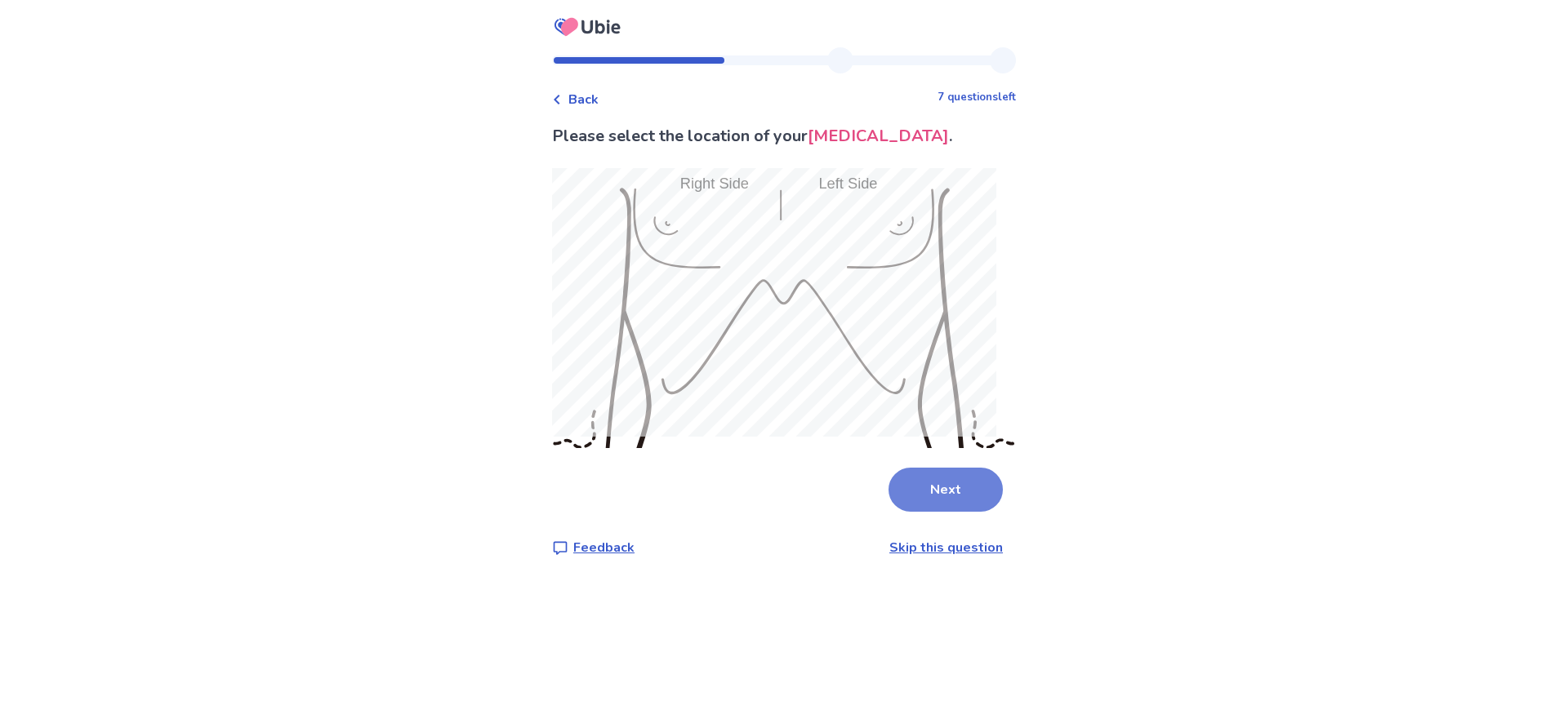
click at [947, 476] on button "Next" at bounding box center [946, 490] width 115 height 44
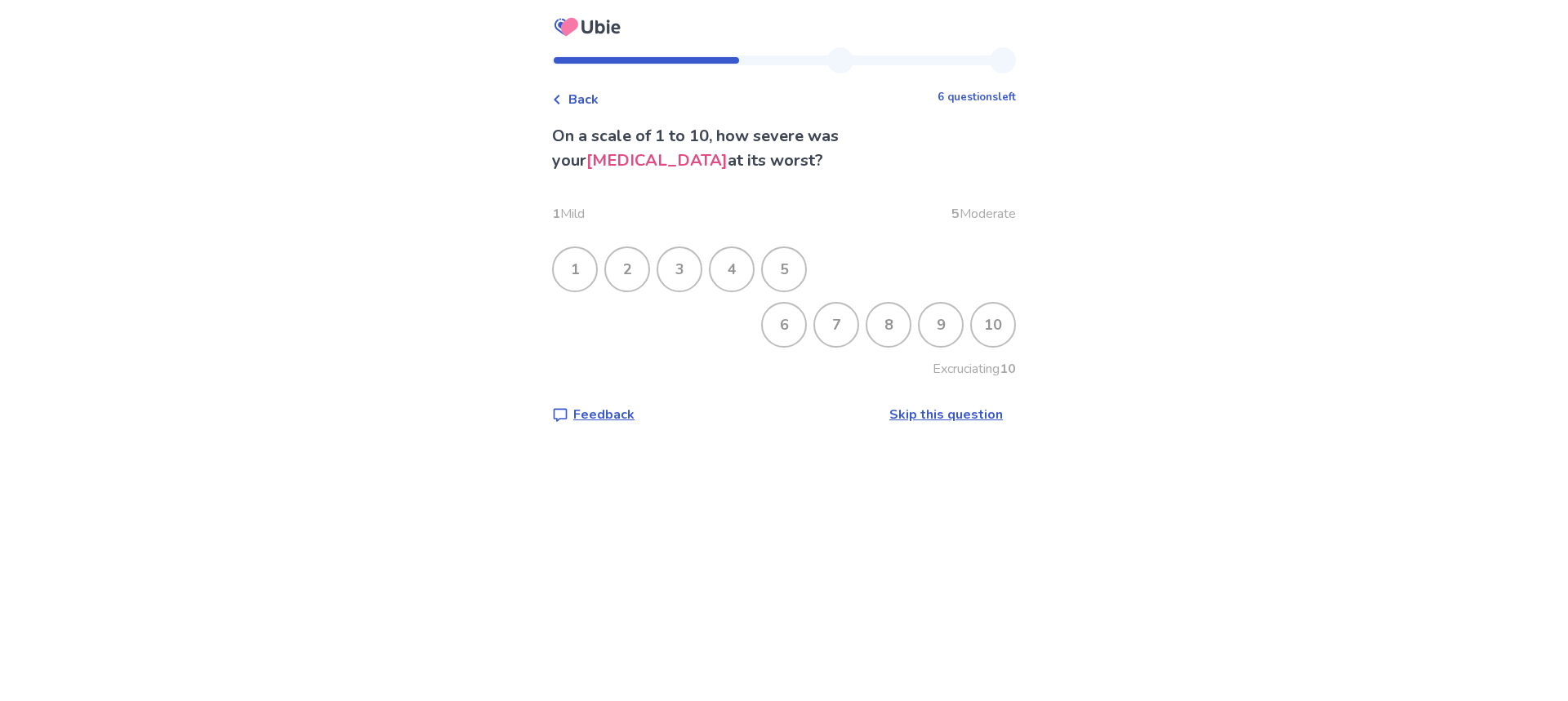
click at [793, 272] on div "5" at bounding box center [784, 269] width 43 height 43
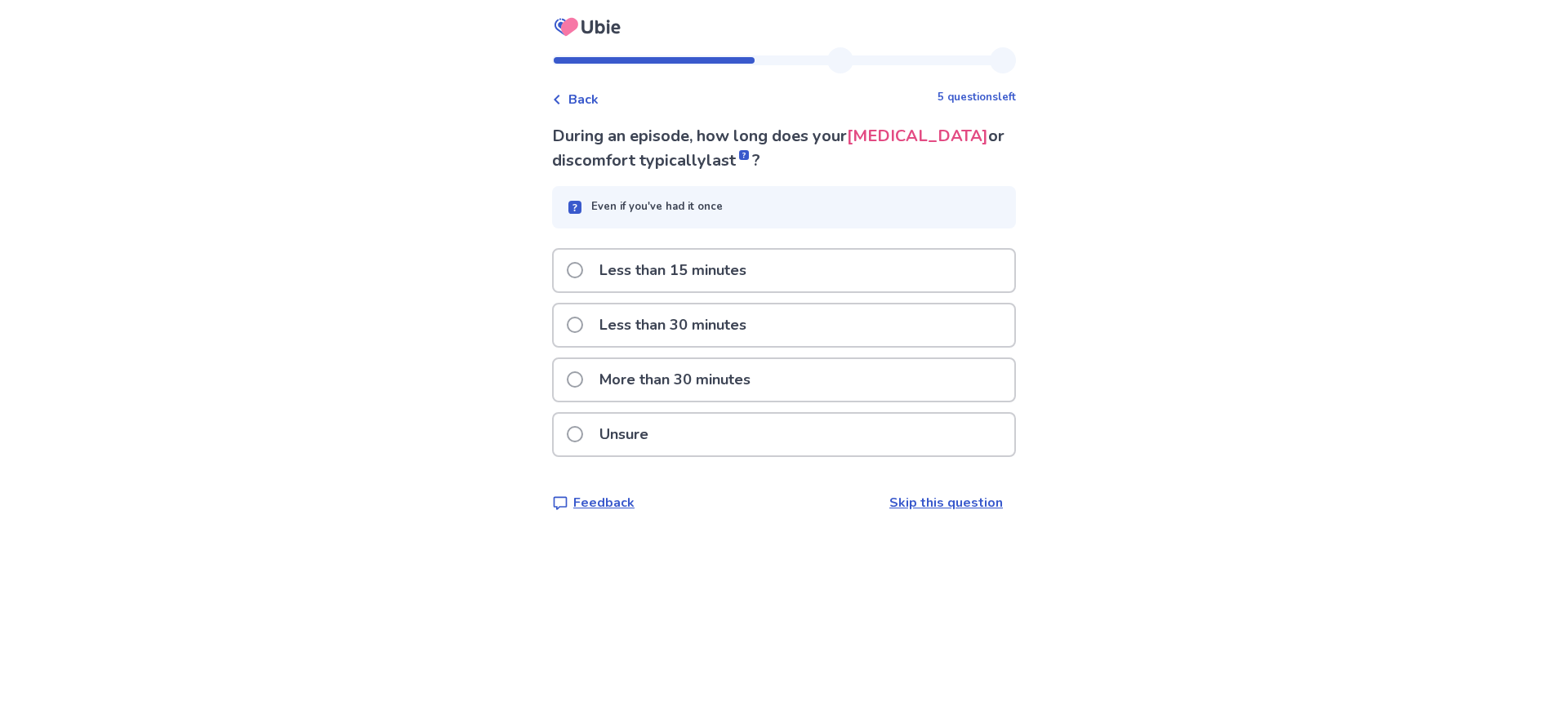
click at [577, 375] on label "More than 30 minutes" at bounding box center [663, 380] width 194 height 42
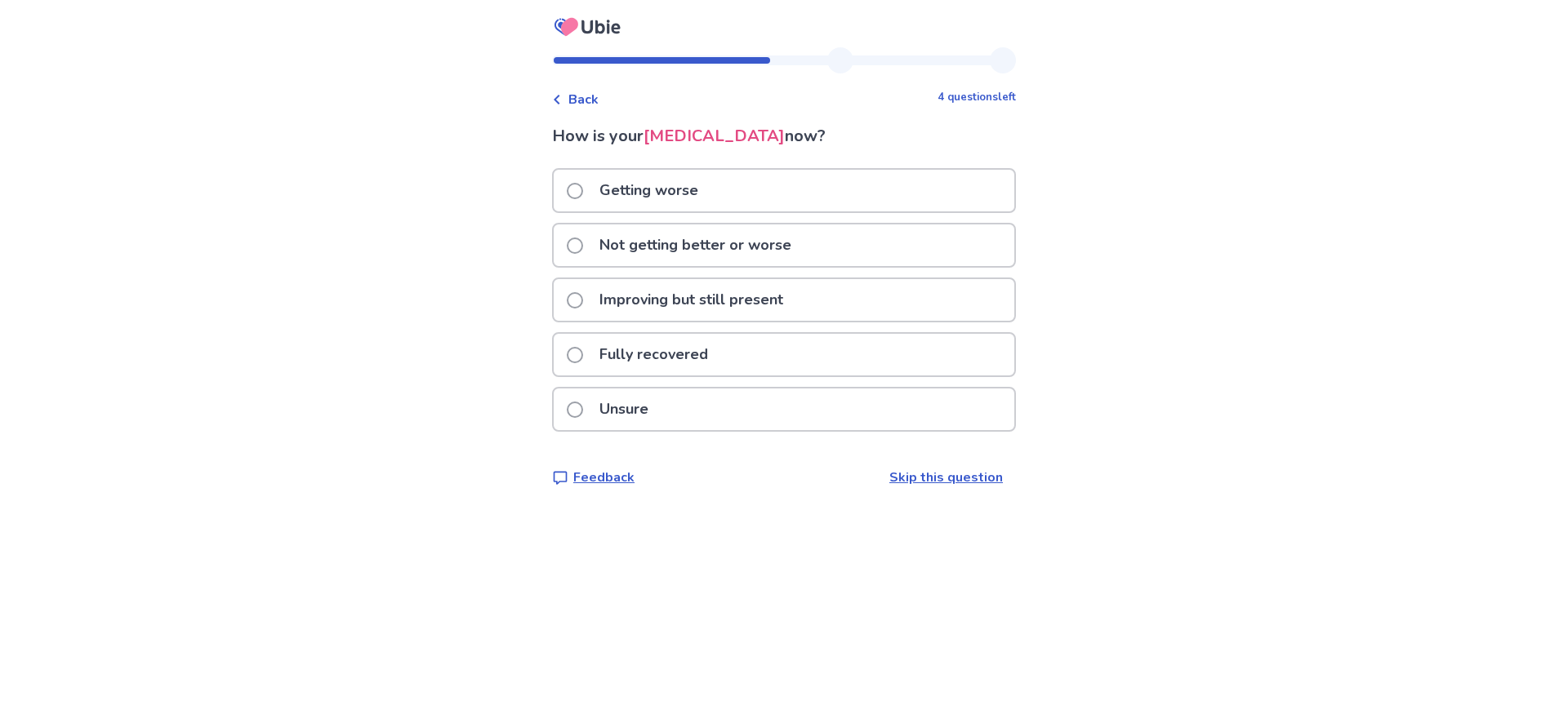
click at [579, 297] on span at bounding box center [575, 300] width 16 height 16
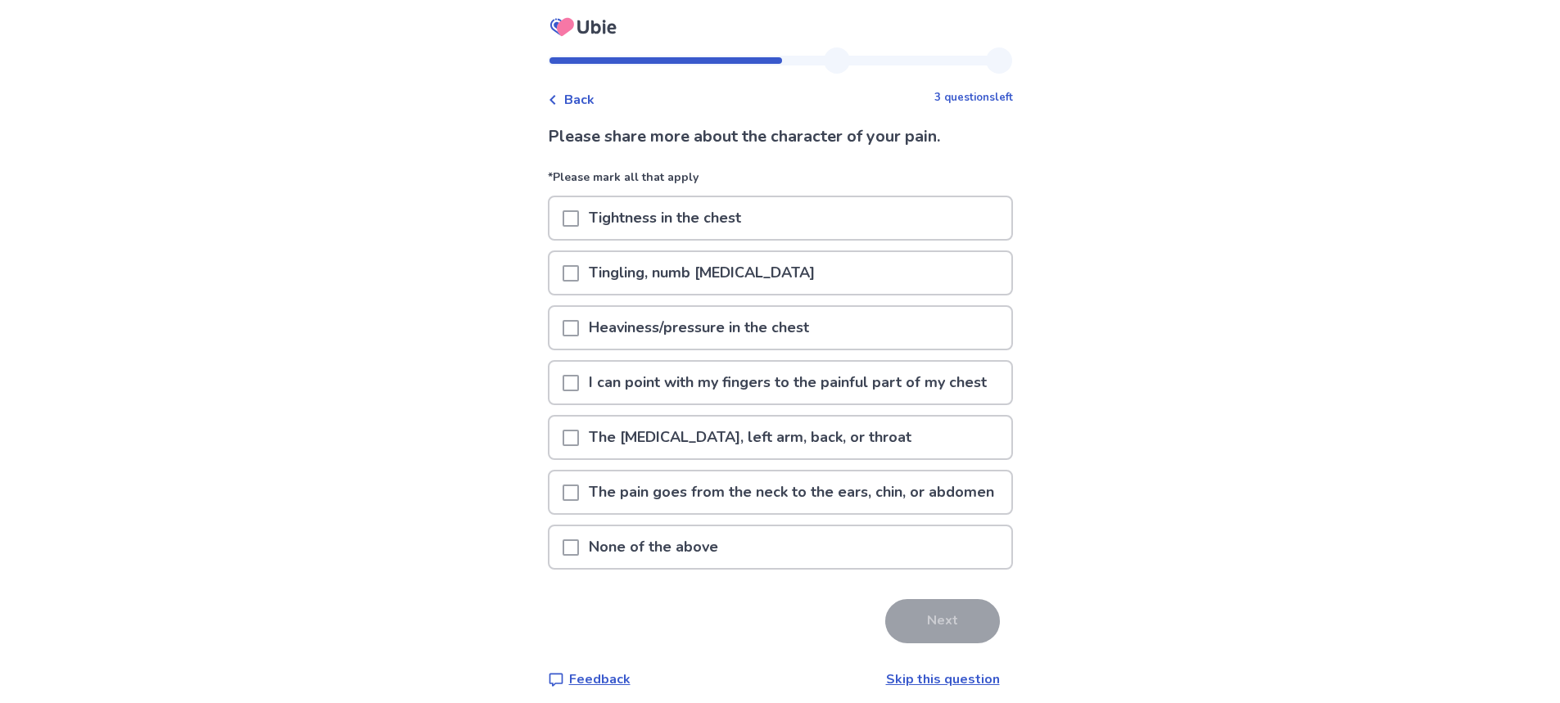
click at [574, 556] on span at bounding box center [570, 547] width 16 height 16
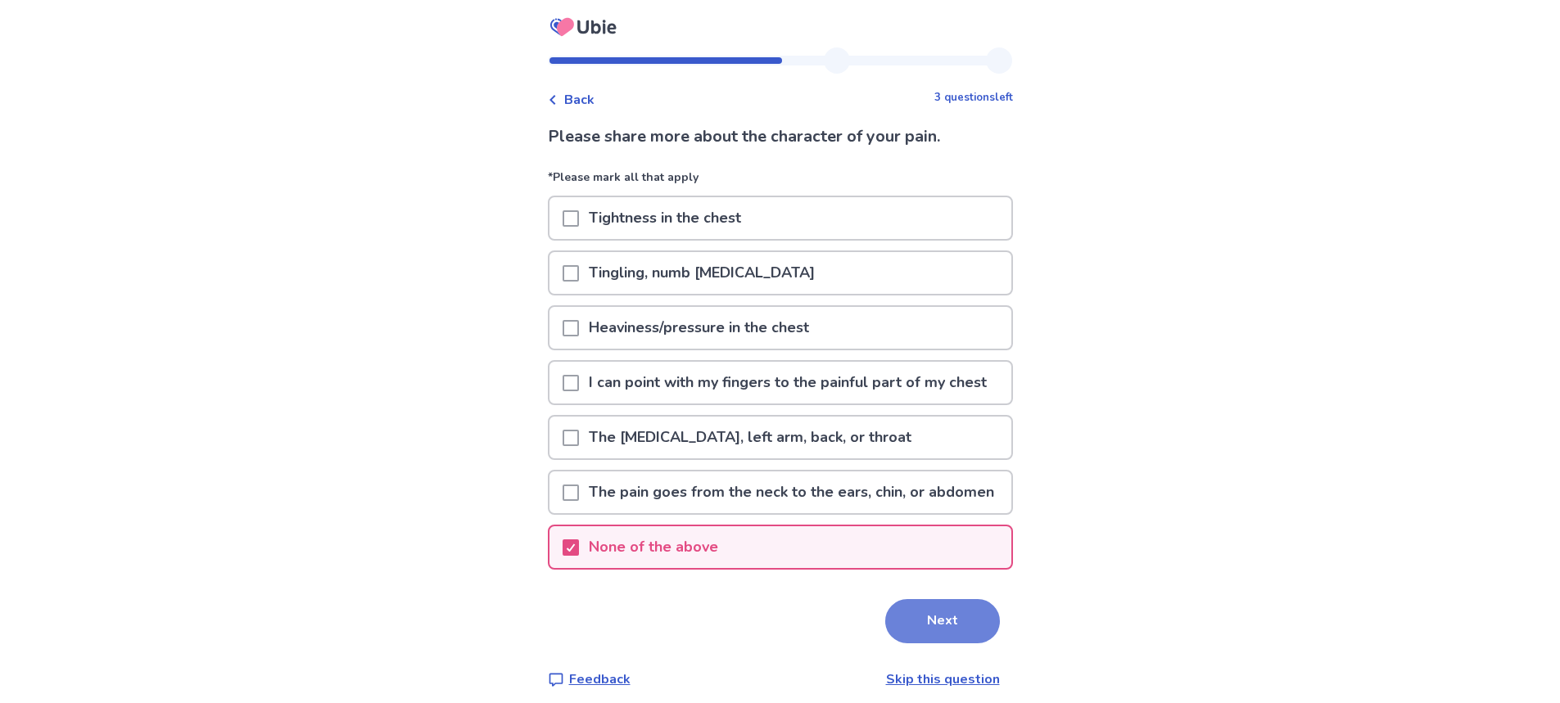
click at [947, 643] on button "Next" at bounding box center [942, 621] width 115 height 44
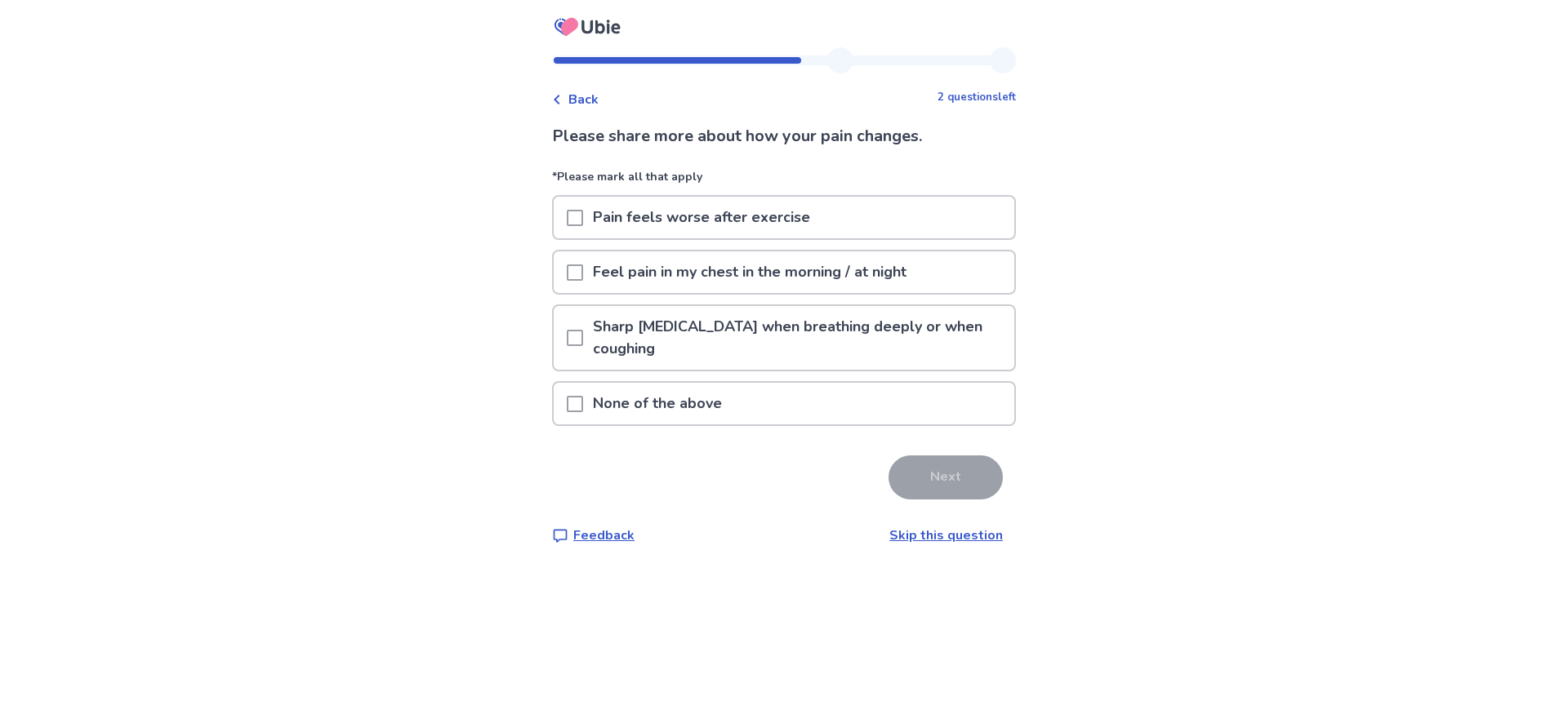
click at [584, 403] on span at bounding box center [575, 404] width 16 height 16
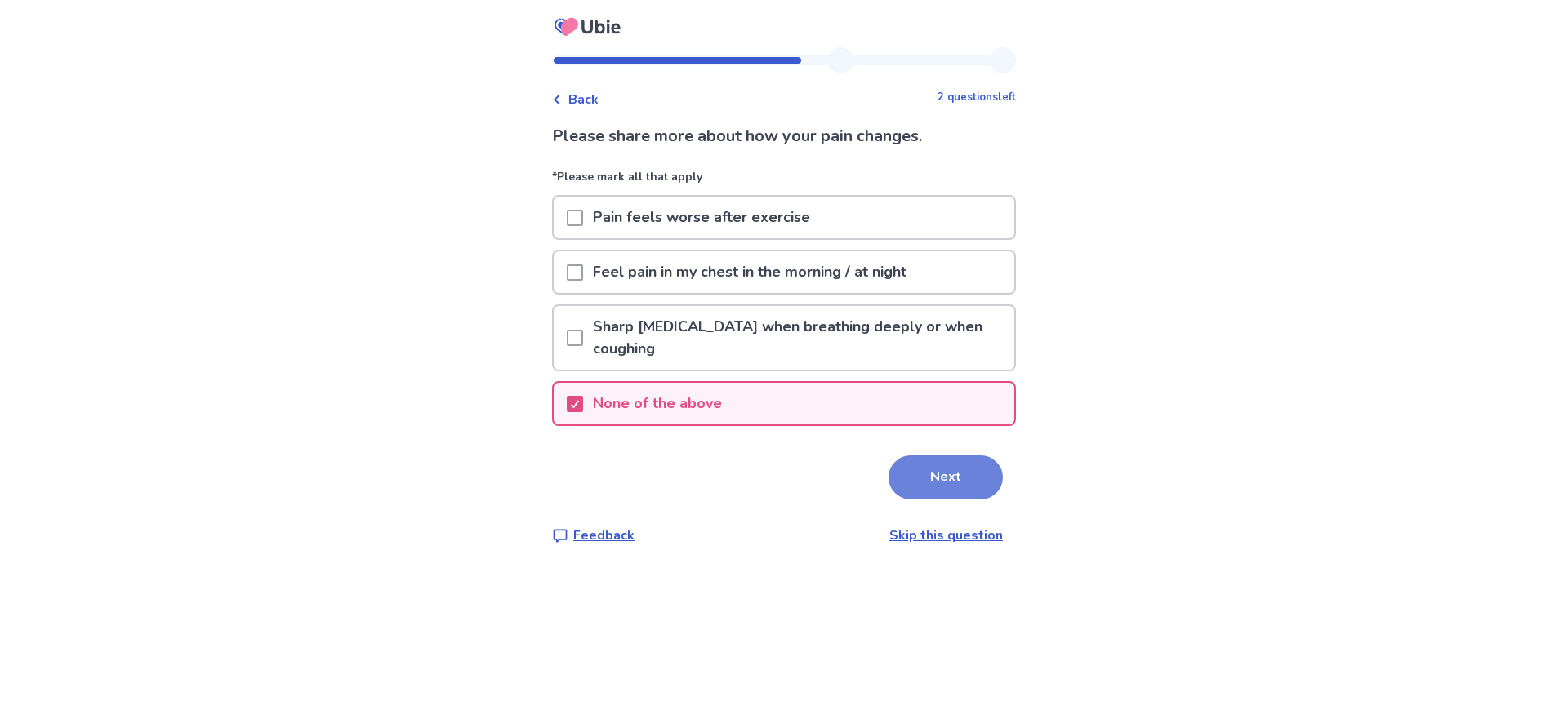
click at [944, 471] on button "Next" at bounding box center [946, 478] width 115 height 44
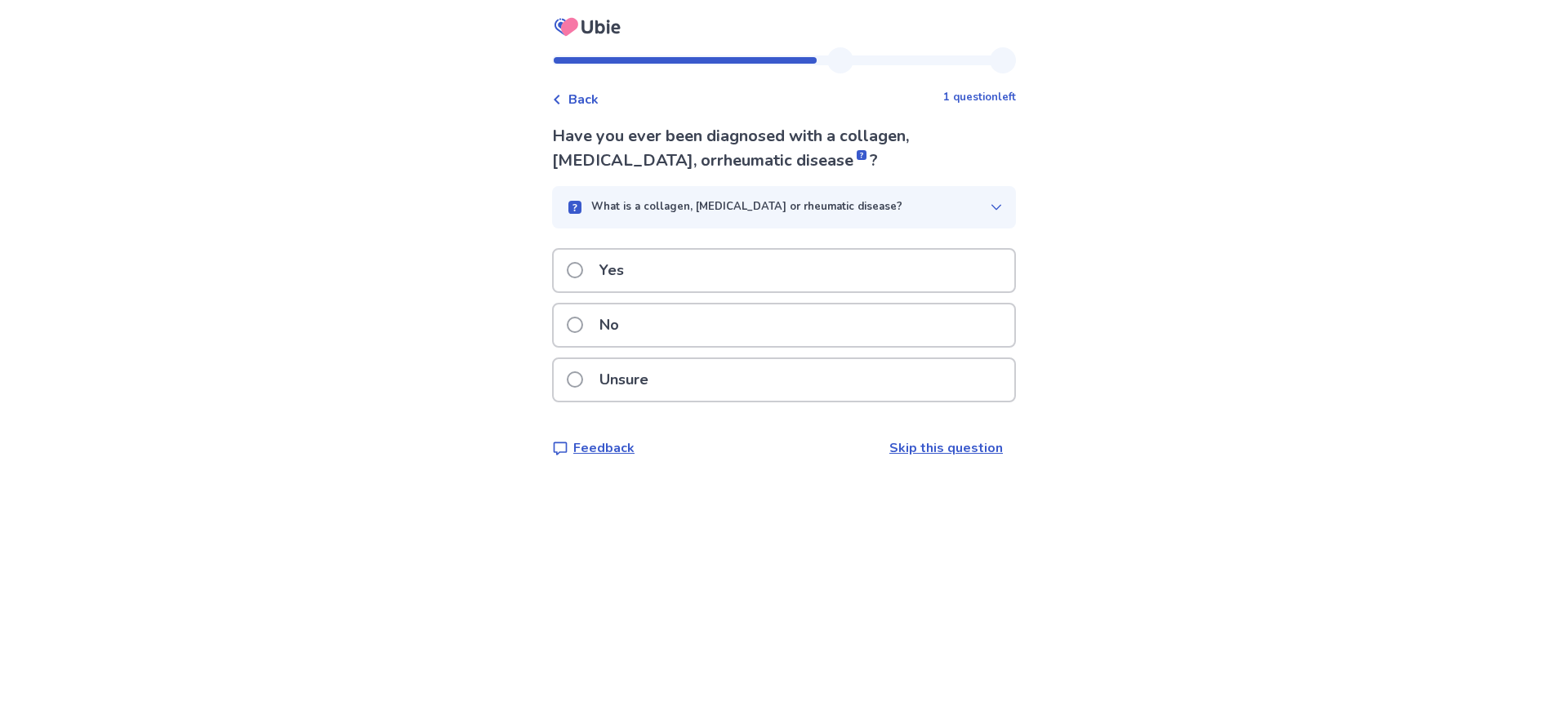
click at [584, 323] on span at bounding box center [575, 325] width 16 height 16
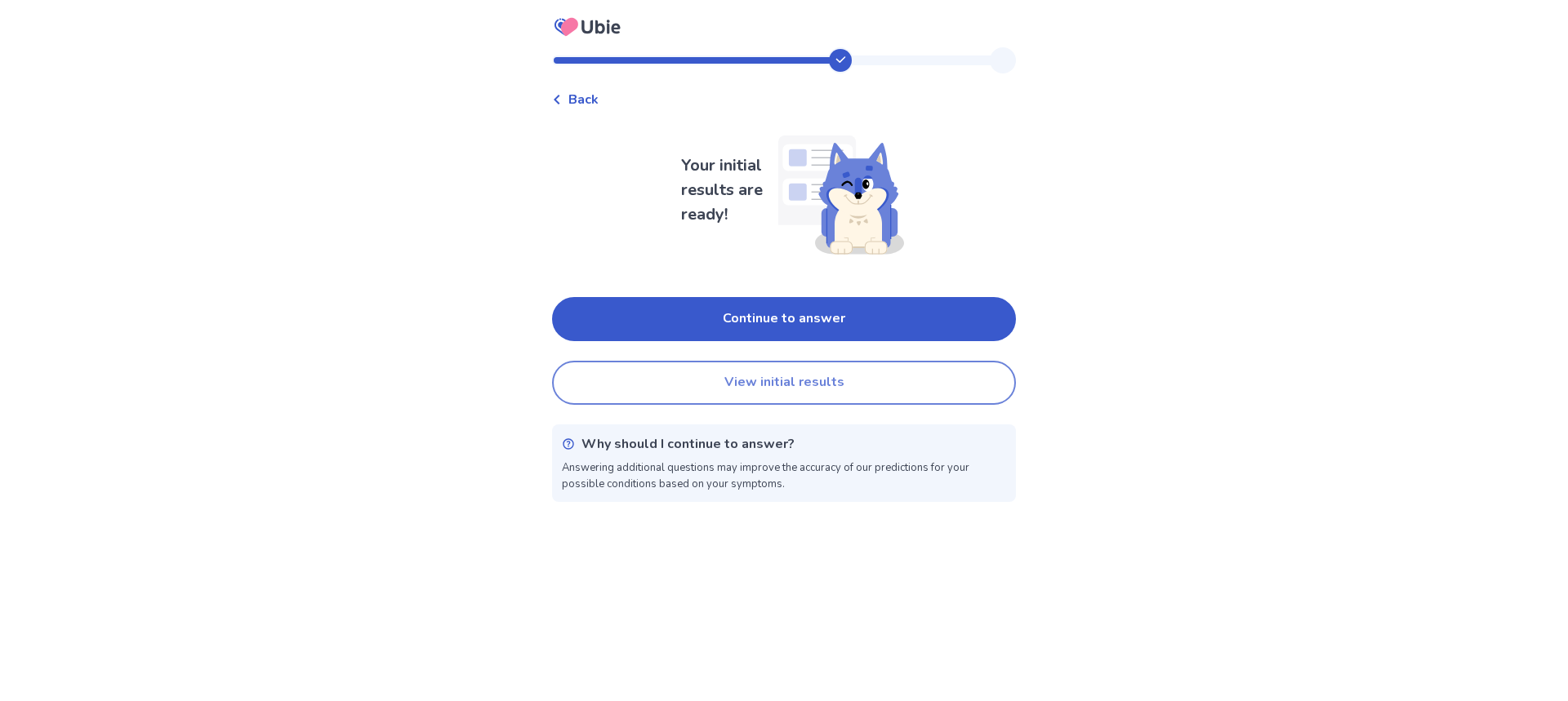
click at [787, 384] on button "View initial results" at bounding box center [783, 383] width 464 height 44
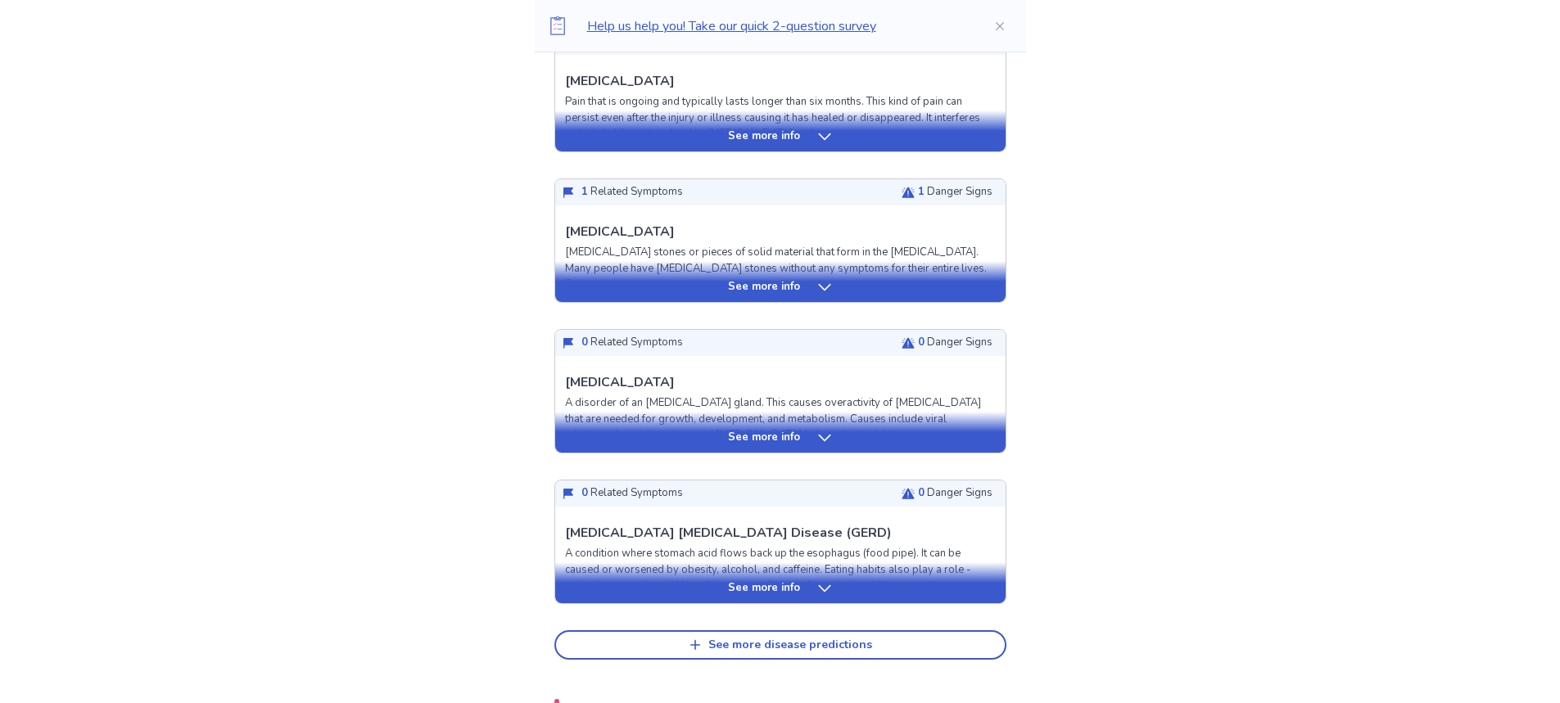
scroll to position [655, 0]
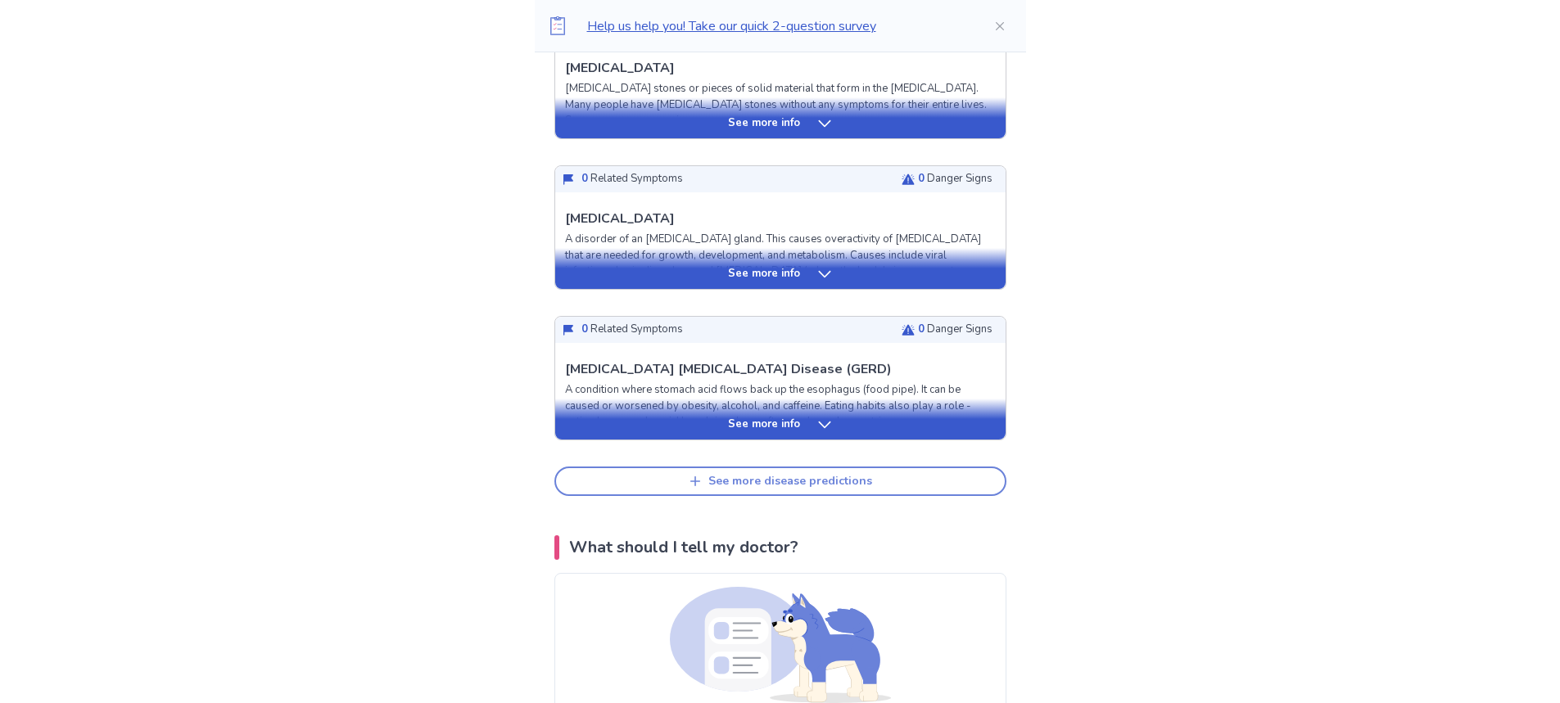
click at [882, 478] on button "See more disease predictions" at bounding box center [780, 481] width 452 height 29
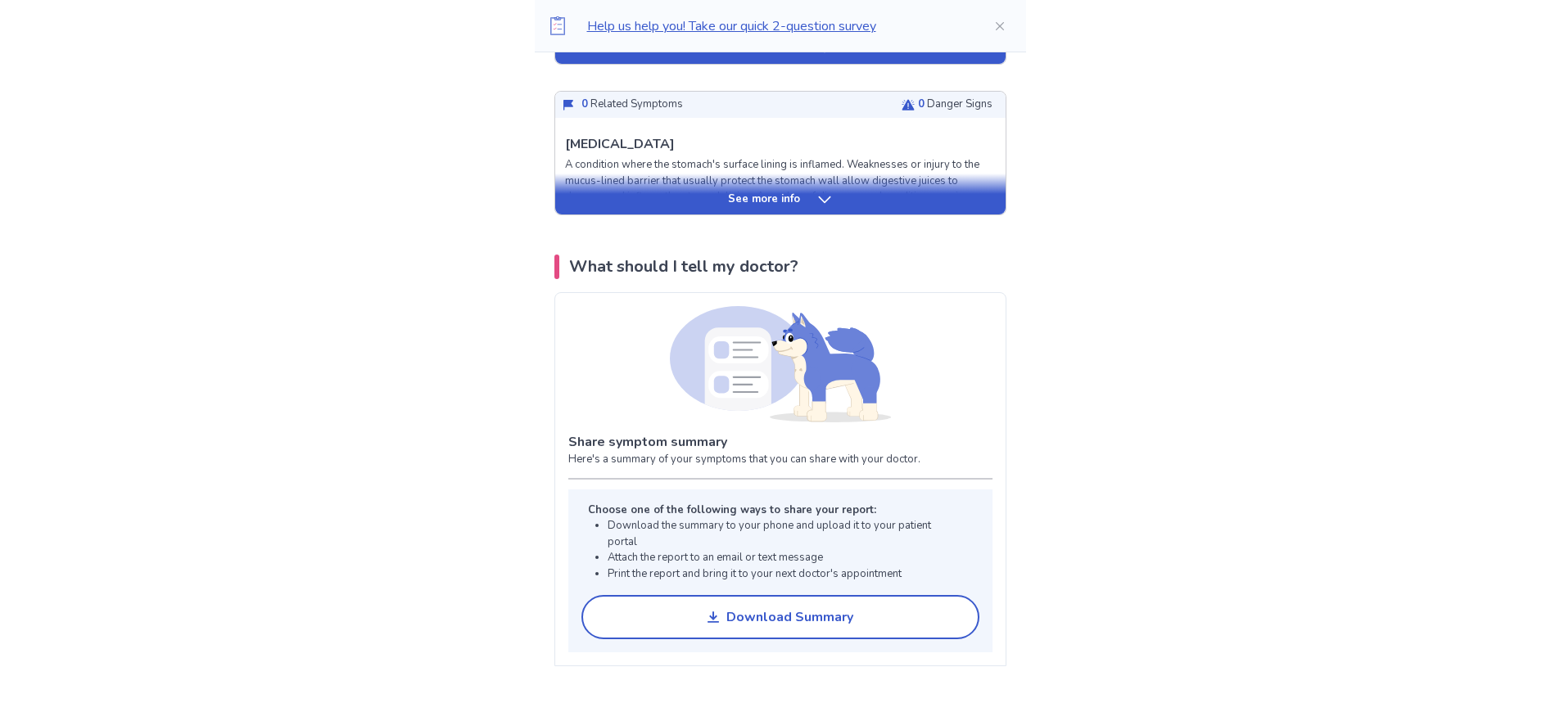
scroll to position [1474, 0]
